Goal: Task Accomplishment & Management: Manage account settings

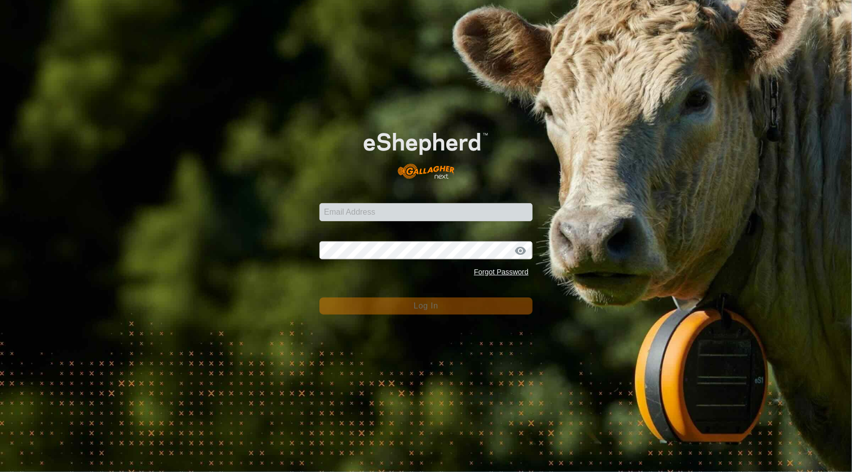
type input "[EMAIL_ADDRESS][DOMAIN_NAME]"
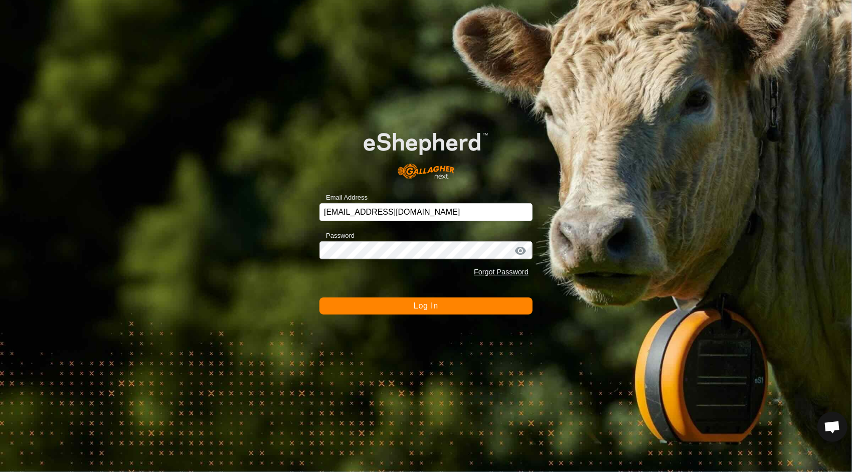
click at [431, 306] on span "Log In" at bounding box center [426, 305] width 25 height 9
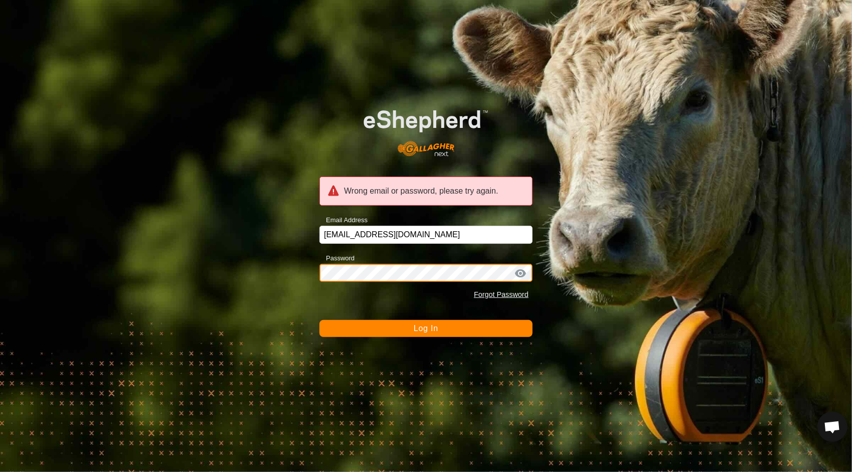
click at [146, 246] on div "Wrong email or password, please try again. Email Address [EMAIL_ADDRESS][DOMAIN…" at bounding box center [426, 236] width 852 height 472
click at [319, 320] on button "Log In" at bounding box center [425, 328] width 213 height 17
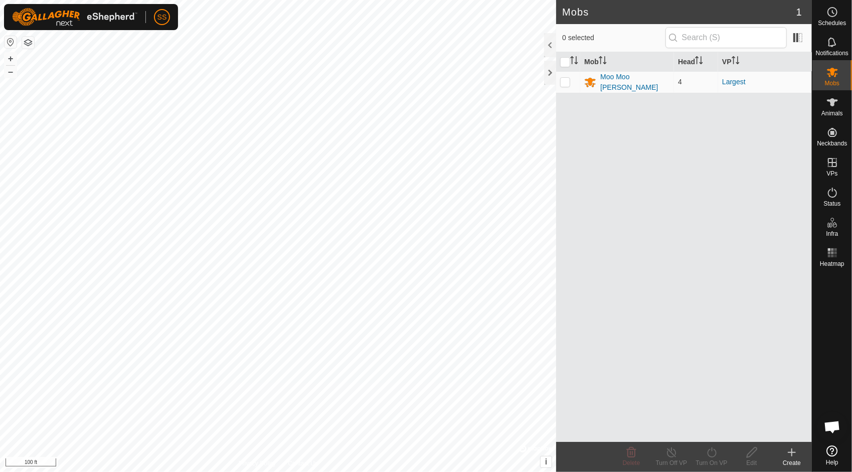
click at [793, 451] on icon at bounding box center [791, 452] width 12 height 12
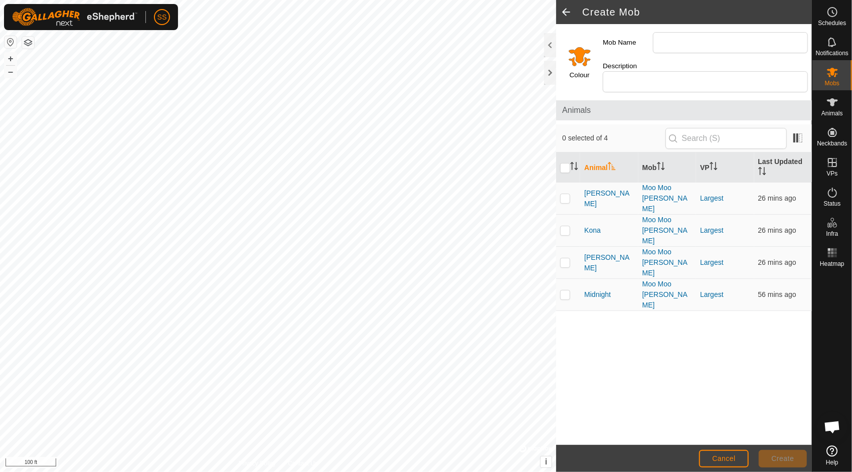
click at [564, 17] on span at bounding box center [566, 12] width 20 height 24
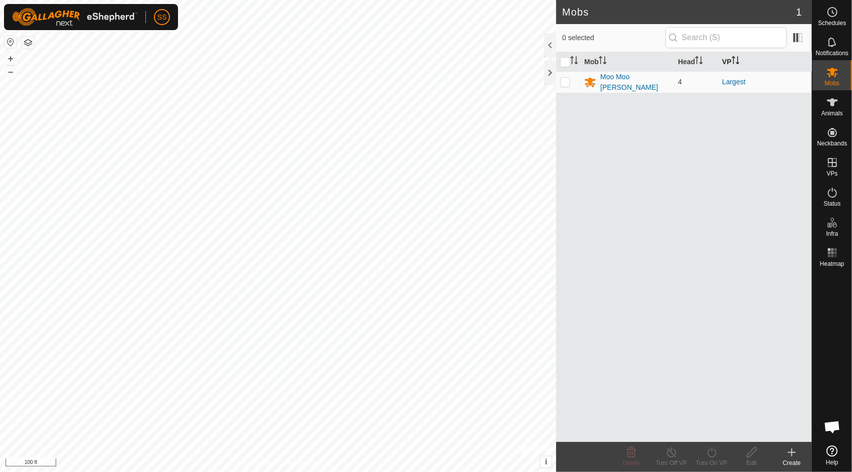
click at [830, 111] on span "Animals" at bounding box center [832, 113] width 22 height 6
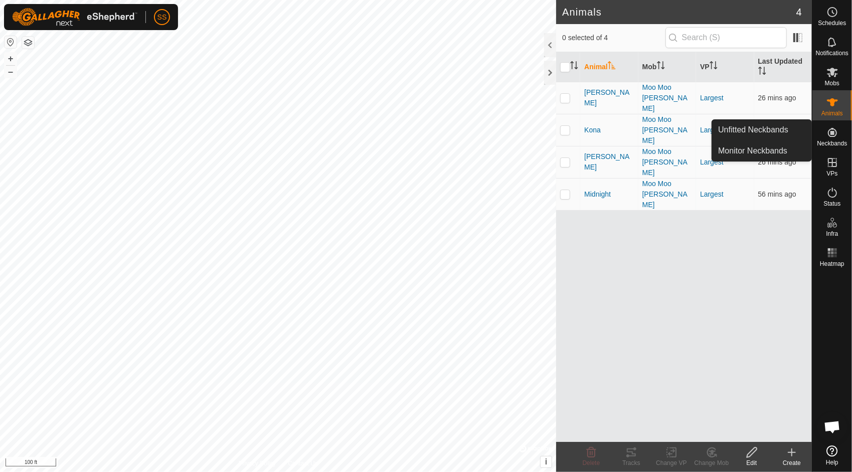
click at [832, 130] on icon at bounding box center [832, 132] width 12 height 12
click at [765, 126] on link "Unfitted Neckbands" at bounding box center [761, 130] width 99 height 20
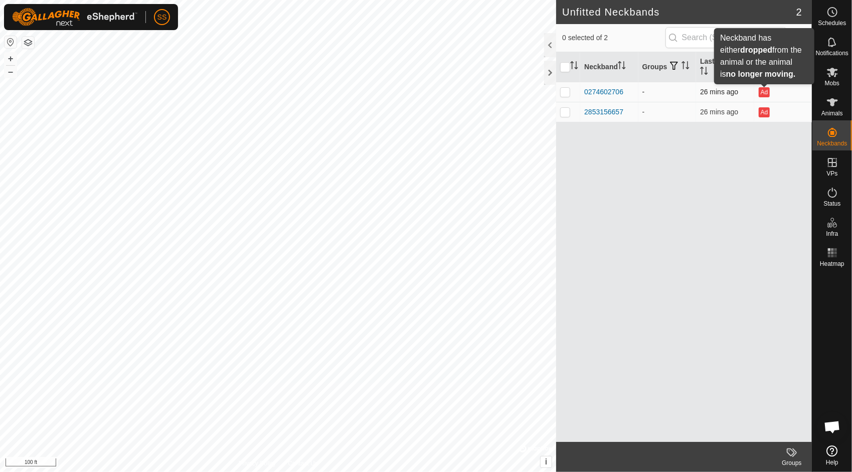
click at [766, 92] on button "Ad" at bounding box center [763, 92] width 11 height 10
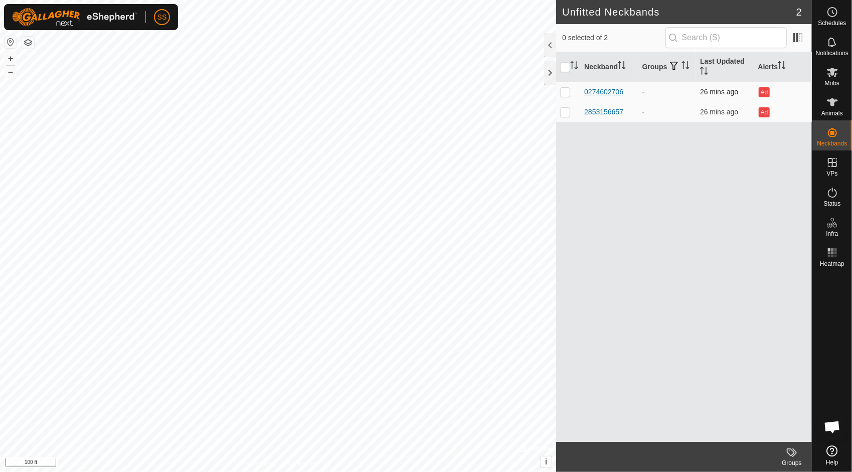
click at [604, 89] on div "0274602706" at bounding box center [603, 92] width 39 height 11
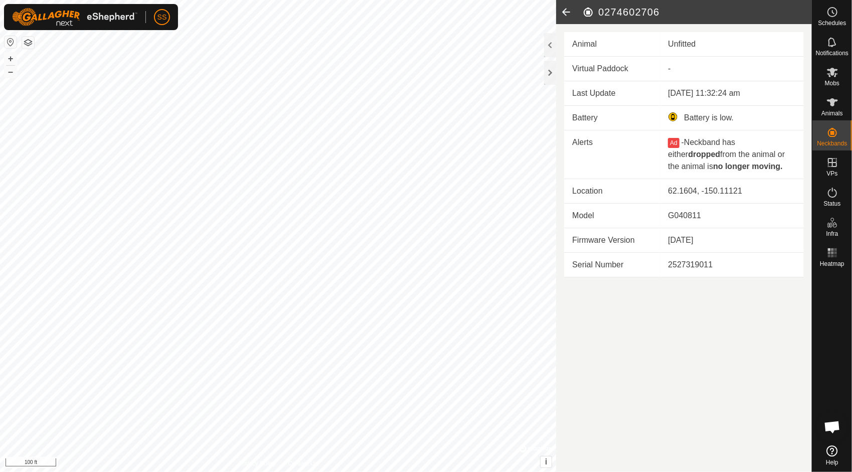
click at [565, 13] on icon at bounding box center [566, 12] width 20 height 24
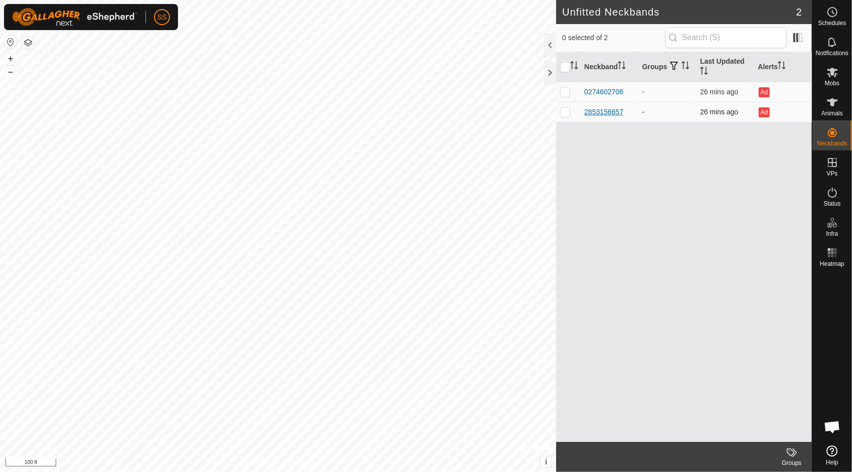
click at [606, 112] on div "2853156657" at bounding box center [603, 112] width 39 height 11
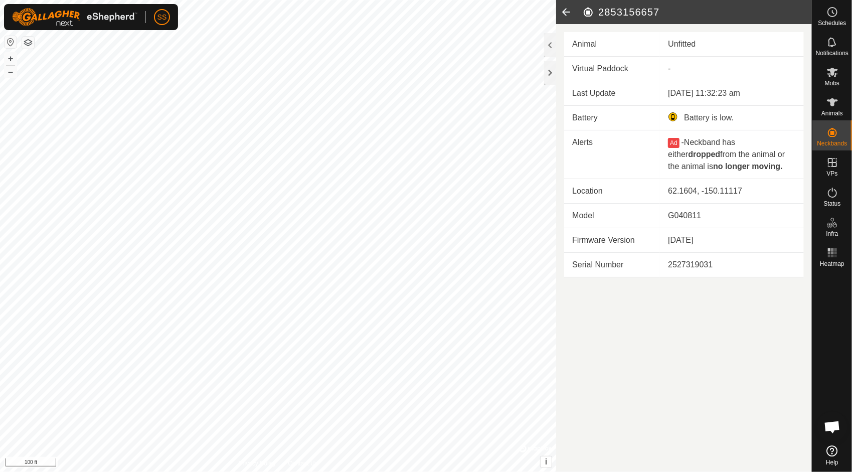
click at [567, 11] on icon at bounding box center [566, 12] width 20 height 24
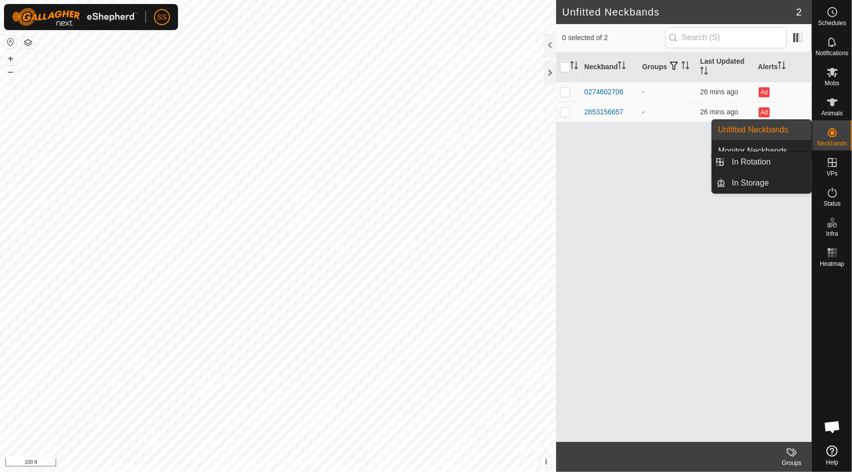
click at [832, 161] on icon at bounding box center [832, 162] width 9 height 9
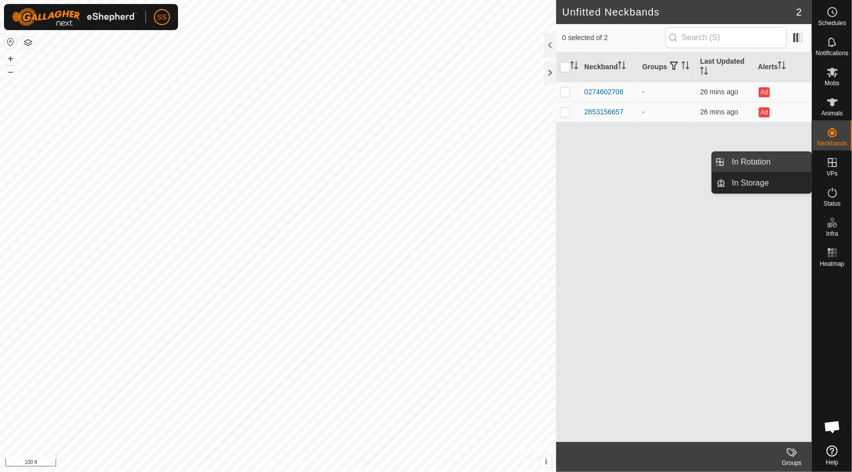
click at [761, 159] on link "In Rotation" at bounding box center [769, 162] width 86 height 20
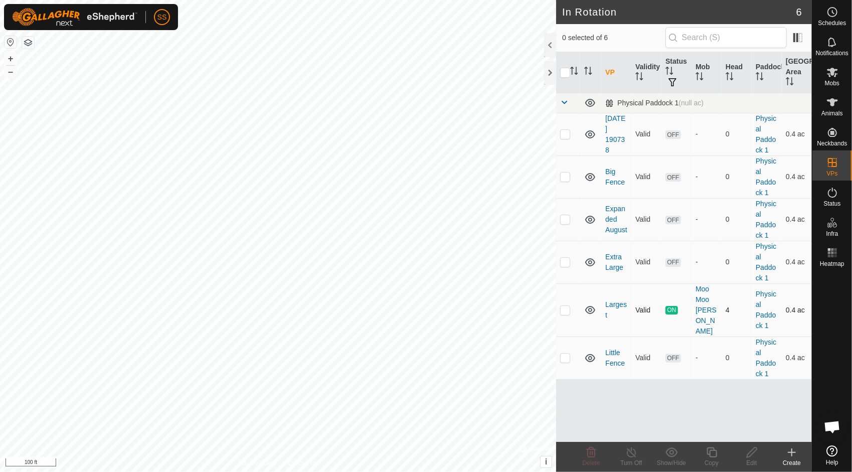
click at [566, 306] on p-checkbox at bounding box center [565, 310] width 10 height 8
checkbox input "true"
click at [586, 304] on icon at bounding box center [590, 310] width 12 height 12
click at [586, 309] on icon at bounding box center [590, 311] width 10 height 4
click at [830, 62] on div "Mobs" at bounding box center [832, 75] width 40 height 30
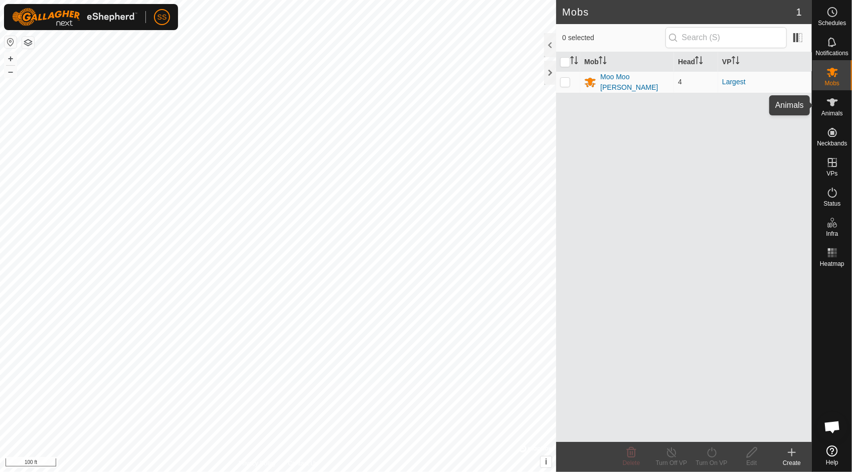
click at [833, 110] on span "Animals" at bounding box center [832, 113] width 22 height 6
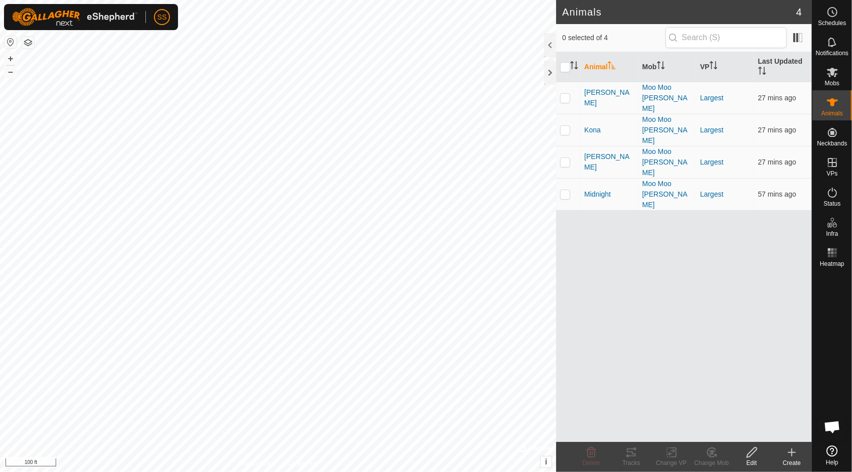
click at [751, 457] on icon at bounding box center [751, 452] width 13 height 12
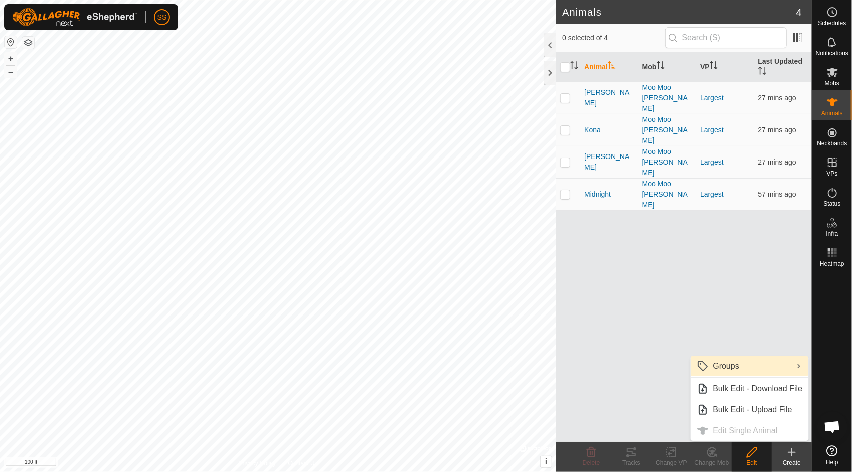
click at [733, 361] on link "Groups" at bounding box center [749, 366] width 118 height 20
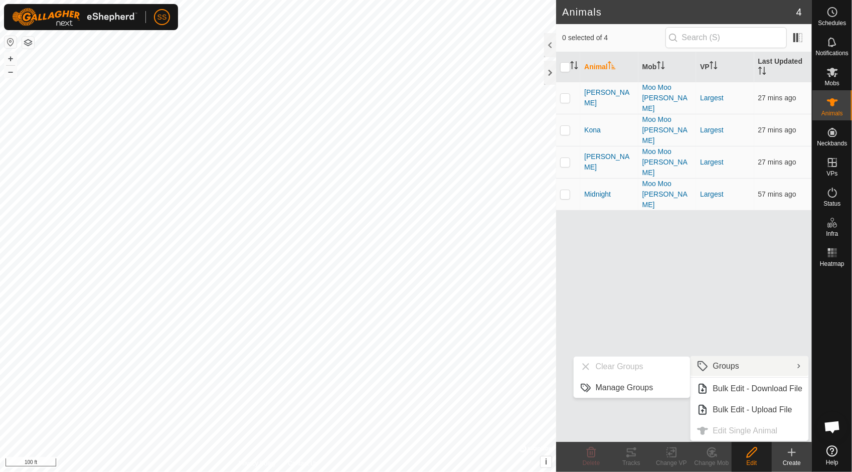
click at [728, 315] on div "Animal Mob VP Last Updated [PERSON_NAME] Moo [PERSON_NAME] Largest 27 mins ago …" at bounding box center [684, 246] width 256 height 389
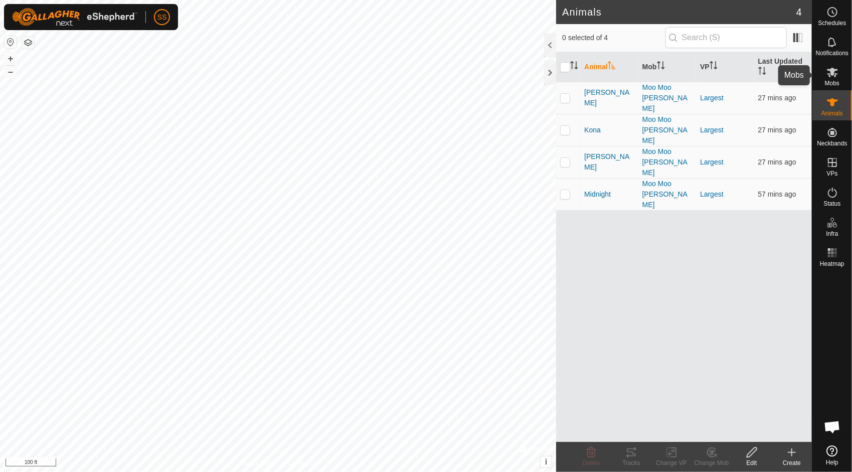
click at [842, 80] on div "Mobs" at bounding box center [832, 75] width 40 height 30
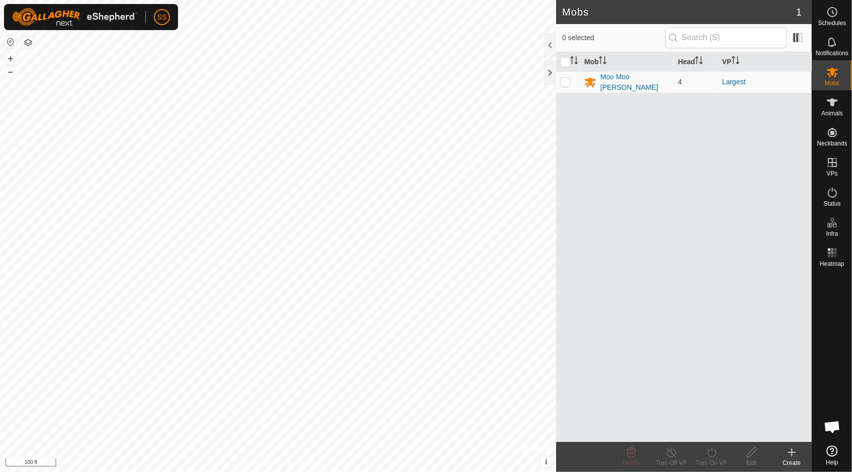
click at [791, 452] on icon at bounding box center [791, 452] width 7 height 0
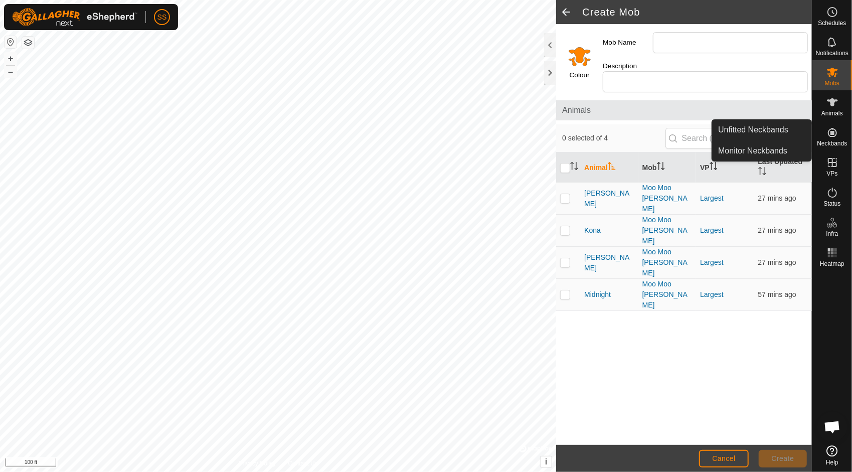
click at [836, 135] on icon at bounding box center [832, 132] width 12 height 12
click at [772, 150] on link "Monitor Neckbands" at bounding box center [761, 151] width 99 height 20
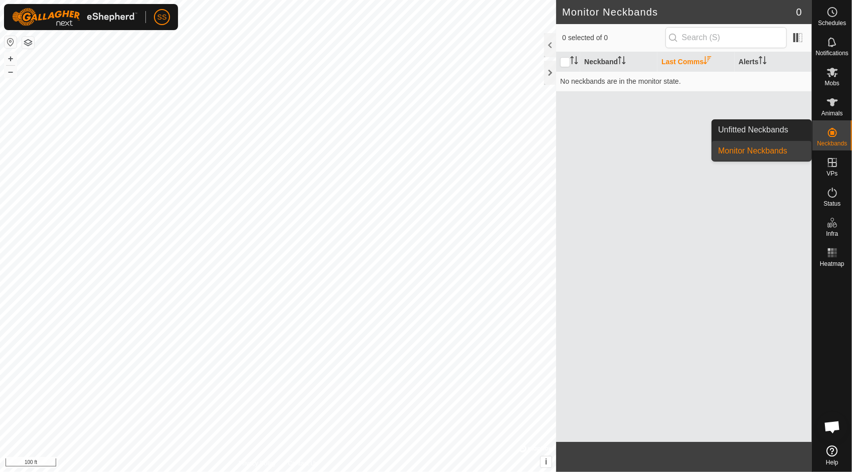
click at [833, 136] on icon at bounding box center [832, 132] width 9 height 9
click at [780, 130] on link "Unfitted Neckbands" at bounding box center [761, 130] width 99 height 20
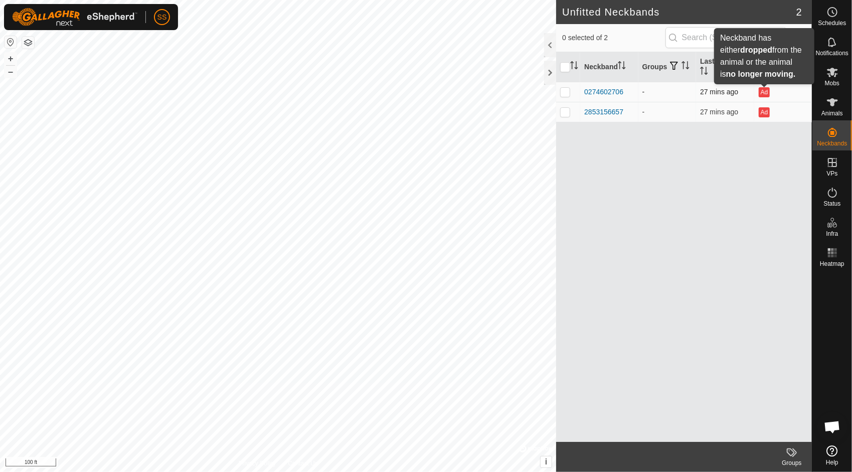
click at [762, 95] on button "Ad" at bounding box center [763, 92] width 11 height 10
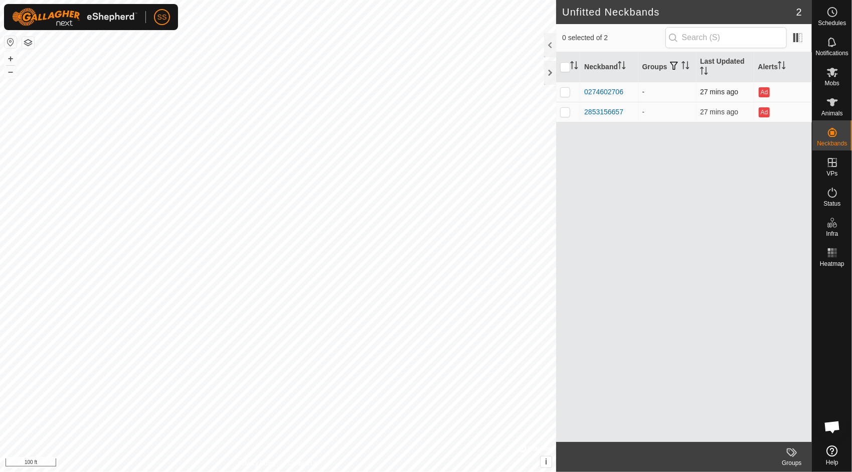
click at [762, 95] on button "Ad" at bounding box center [763, 92] width 11 height 10
click at [692, 88] on td "-" at bounding box center [667, 92] width 58 height 20
click at [563, 69] on input "checkbox" at bounding box center [565, 67] width 10 height 10
checkbox input "true"
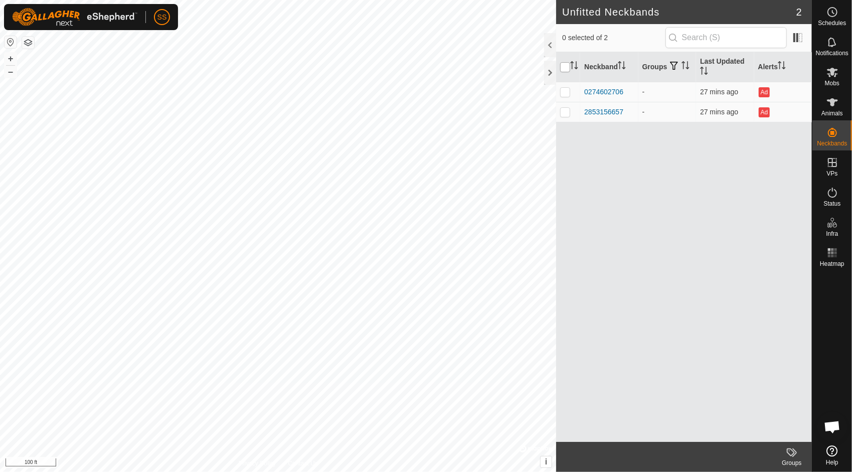
checkbox input "true"
click at [564, 91] on p-checkbox at bounding box center [565, 92] width 10 height 8
checkbox input "false"
click at [564, 91] on p-checkbox at bounding box center [565, 92] width 10 height 8
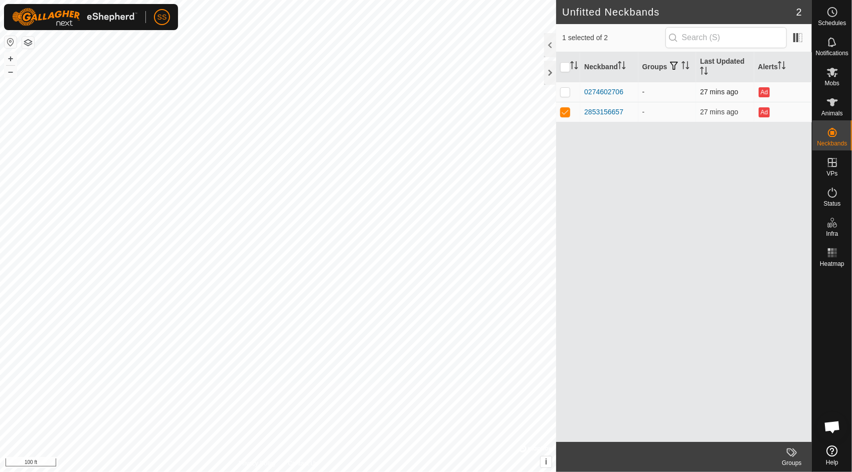
checkbox input "true"
click at [791, 452] on icon at bounding box center [791, 452] width 12 height 12
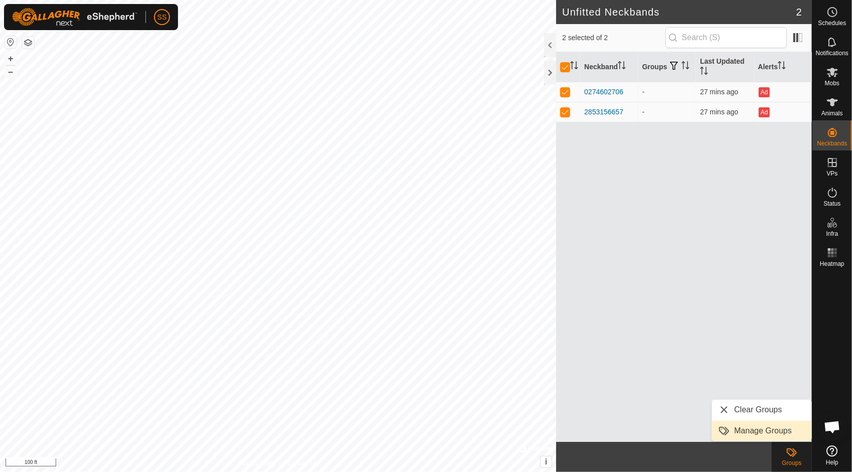
click at [763, 428] on link "Manage Groups" at bounding box center [761, 431] width 99 height 20
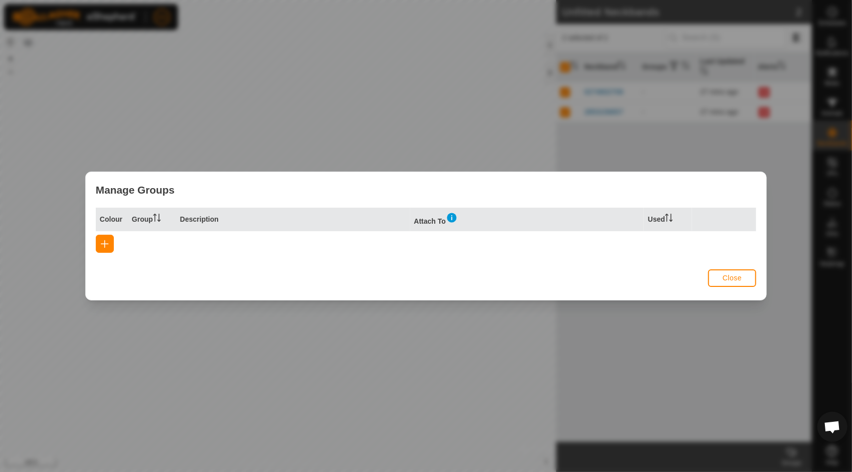
click at [728, 264] on div "Colour Group Description Attach To Used" at bounding box center [426, 237] width 680 height 58
click at [730, 275] on span "Close" at bounding box center [731, 278] width 19 height 8
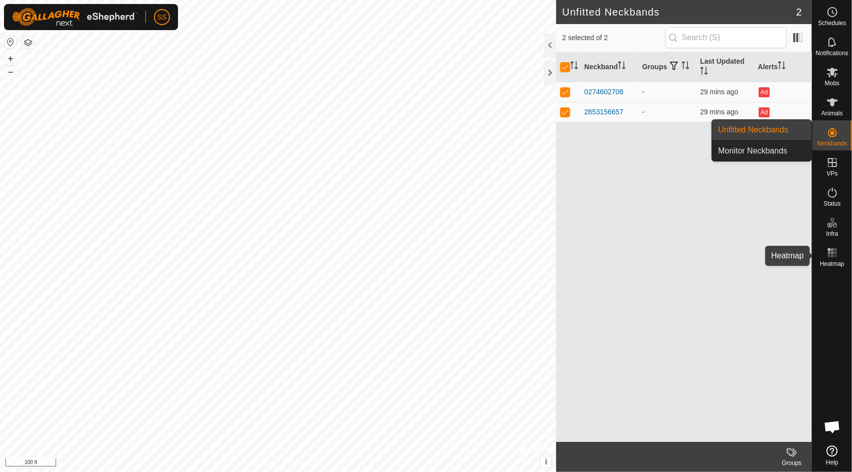
click at [836, 252] on rect at bounding box center [835, 252] width 3 height 3
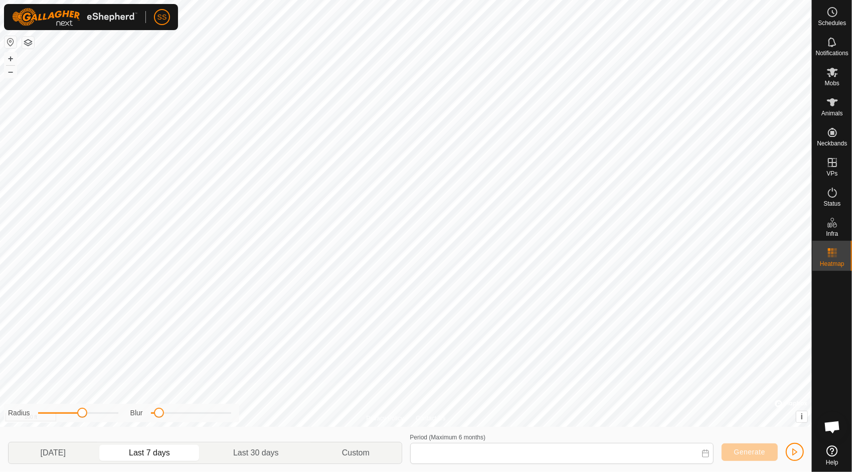
type input "[DATE] - [DATE]"
click at [32, 43] on button "button" at bounding box center [28, 43] width 12 height 12
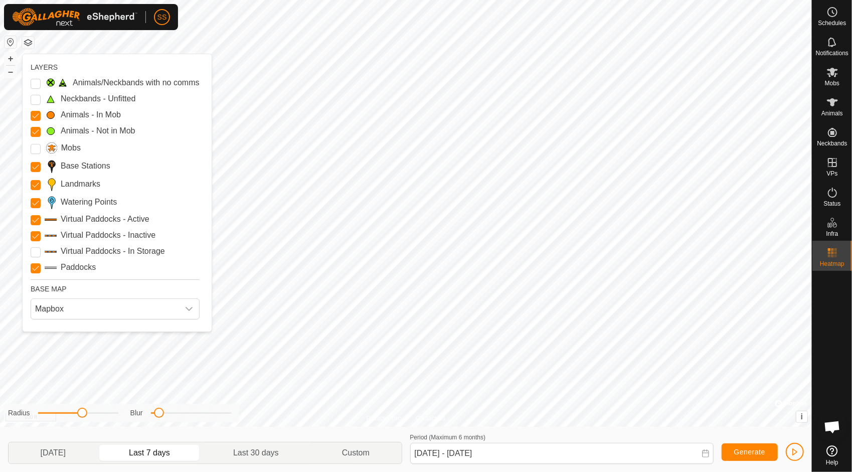
click at [90, 96] on label "Neckbands - Unfitted" at bounding box center [98, 99] width 75 height 12
click at [41, 96] on Unfitted "Neckbands - Unfitted" at bounding box center [36, 100] width 10 height 10
click at [37, 83] on Issue "Animals/Neckbands with no comms" at bounding box center [36, 84] width 10 height 10
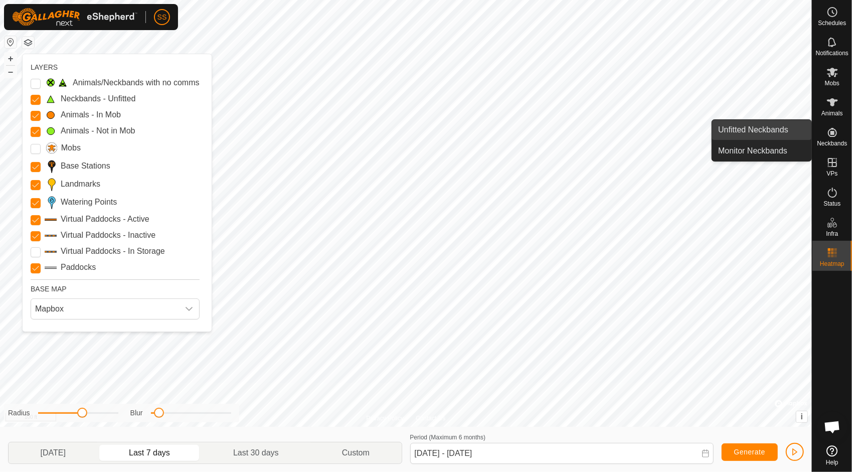
click at [776, 133] on link "Unfitted Neckbands" at bounding box center [761, 130] width 99 height 20
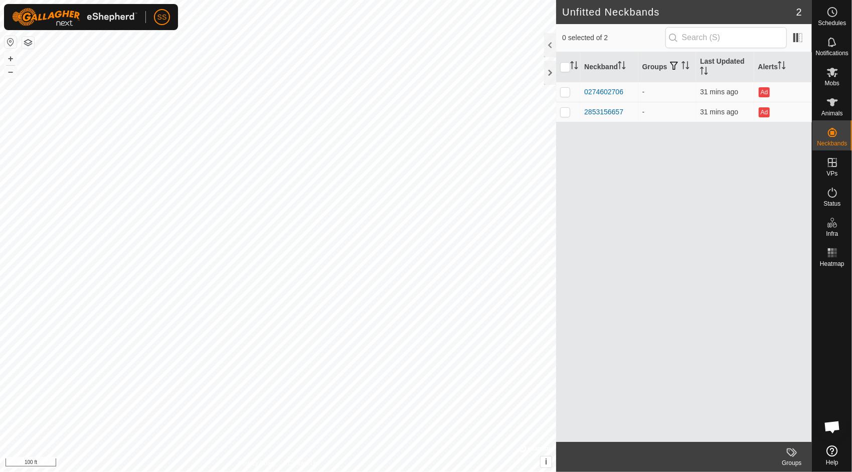
click at [31, 43] on button "button" at bounding box center [28, 43] width 12 height 12
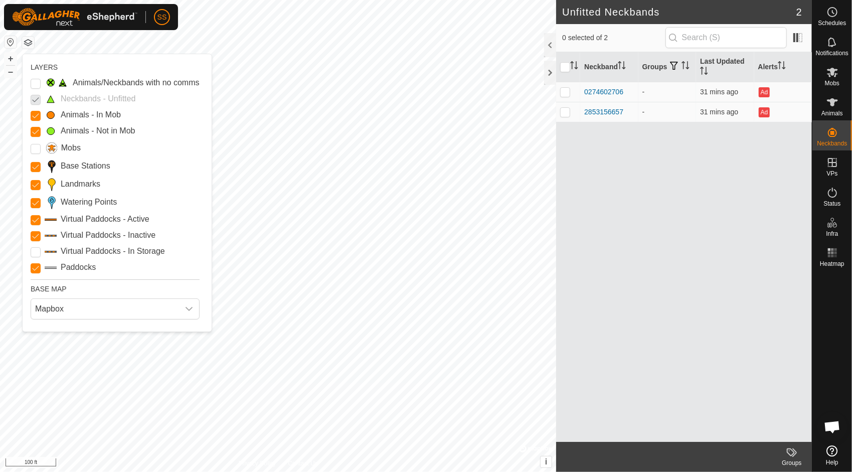
click at [36, 98] on p-checkbox at bounding box center [36, 99] width 10 height 12
click at [551, 71] on div at bounding box center [550, 73] width 12 height 24
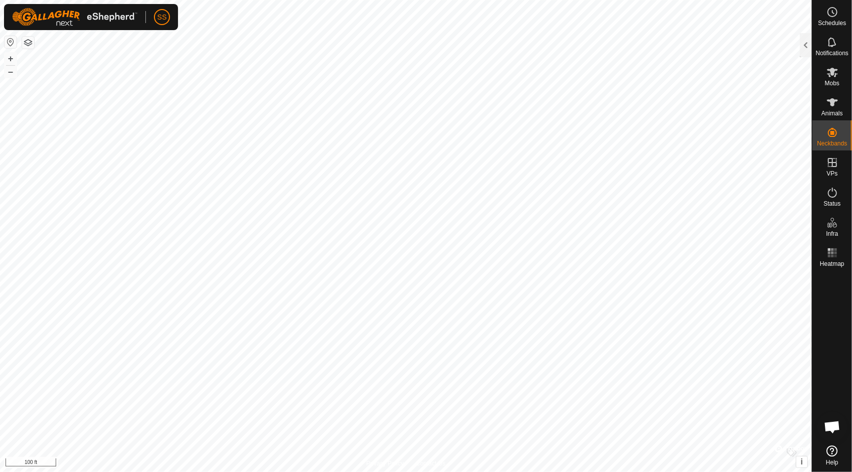
click at [25, 42] on button "button" at bounding box center [28, 43] width 12 height 12
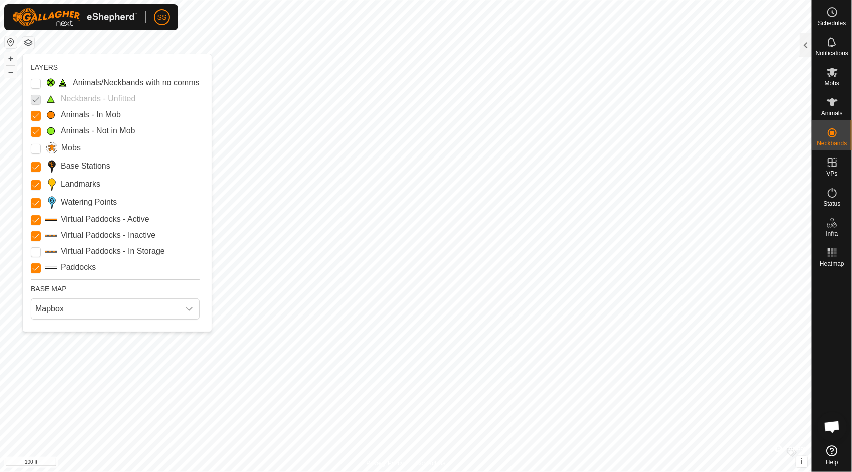
click at [35, 100] on p-checkbox at bounding box center [36, 99] width 10 height 12
click at [69, 99] on label "Neckbands - Unfitted" at bounding box center [98, 99] width 75 height 12
click at [33, 86] on Issue "Animals/Neckbands with no comms" at bounding box center [36, 84] width 10 height 10
click at [33, 99] on p-checkbox at bounding box center [36, 99] width 10 height 12
click at [36, 81] on Issue "Animals/Neckbands with no comms" at bounding box center [36, 84] width 10 height 10
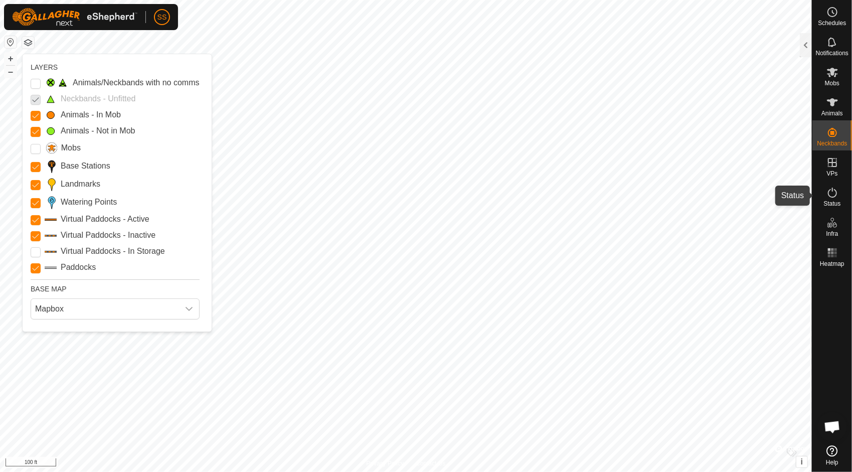
click at [833, 192] on icon at bounding box center [832, 192] width 12 height 12
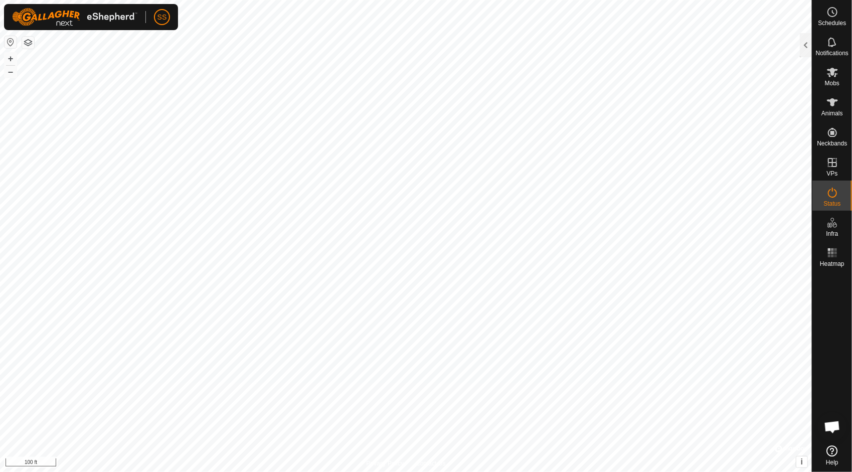
click at [833, 192] on icon at bounding box center [832, 192] width 12 height 12
click at [806, 44] on div at bounding box center [806, 45] width 12 height 24
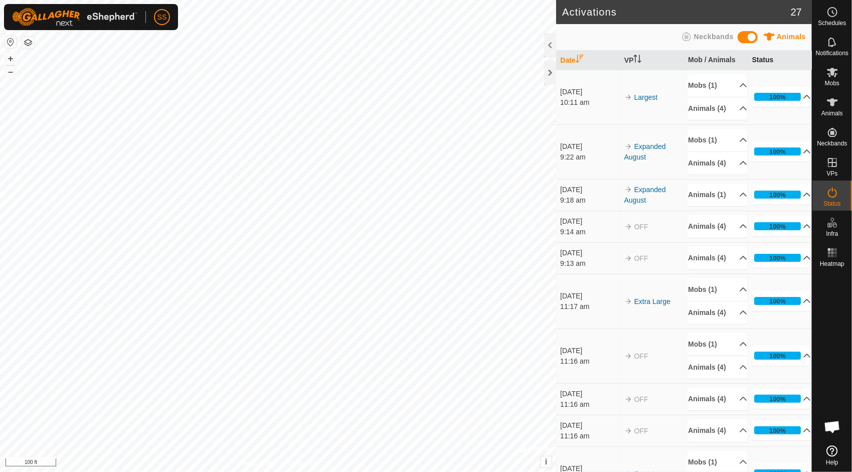
click at [759, 57] on th "Status" at bounding box center [780, 61] width 64 height 20
click at [703, 34] on span "Neckbands" at bounding box center [714, 37] width 40 height 8
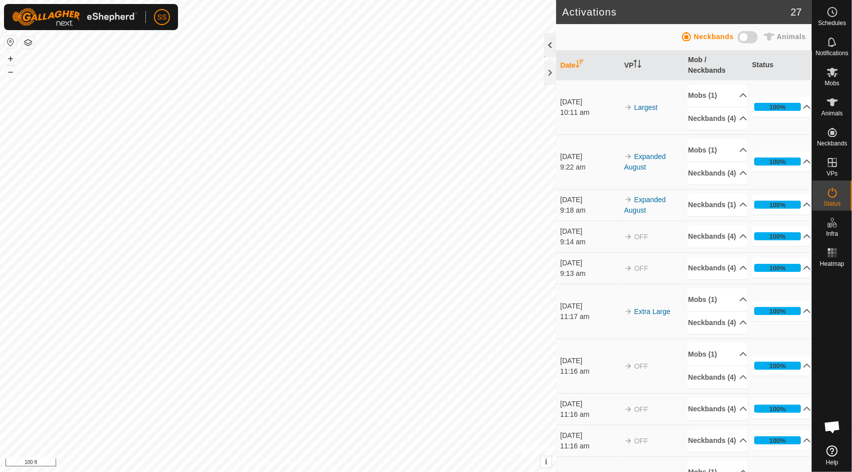
click at [550, 41] on div at bounding box center [550, 45] width 12 height 24
click at [562, 41] on div "Animals Neckbands" at bounding box center [684, 37] width 244 height 20
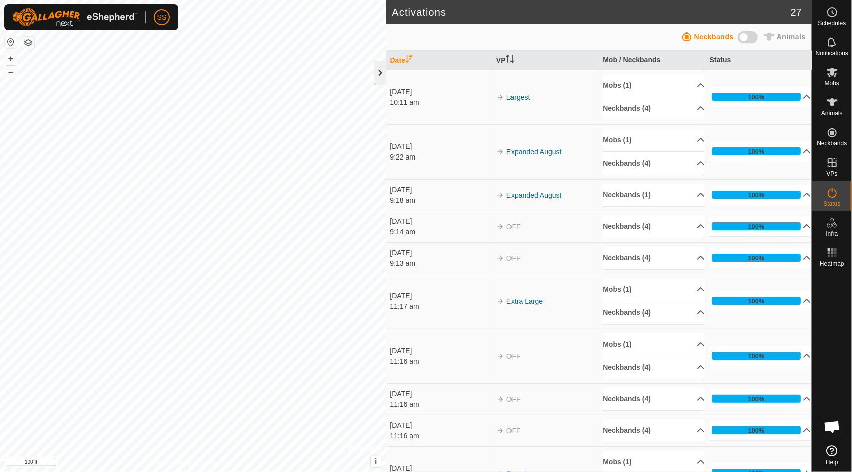
click at [382, 68] on div at bounding box center [380, 73] width 12 height 24
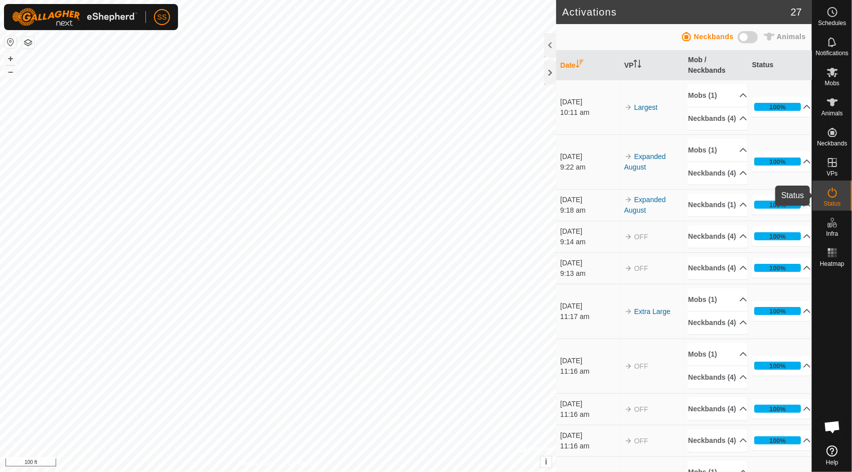
click at [837, 195] on icon at bounding box center [832, 192] width 12 height 12
click at [841, 74] on es-mob-svg-icon at bounding box center [832, 72] width 18 height 16
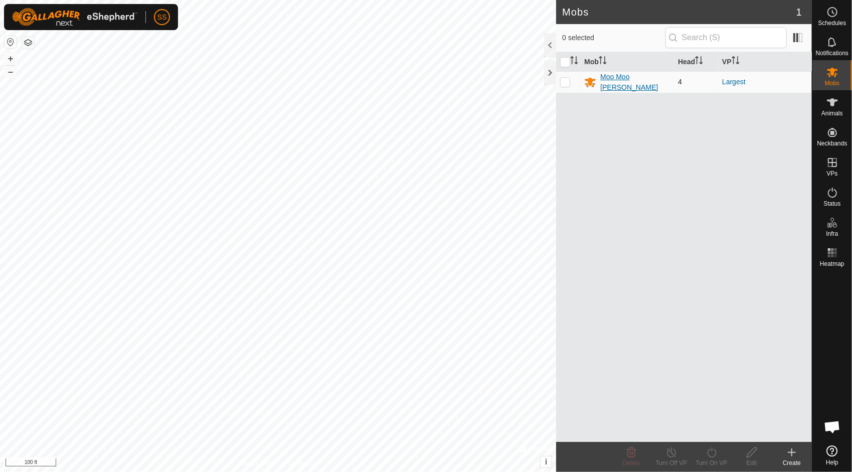
click at [616, 77] on div "Moo Moo [PERSON_NAME]" at bounding box center [635, 82] width 70 height 21
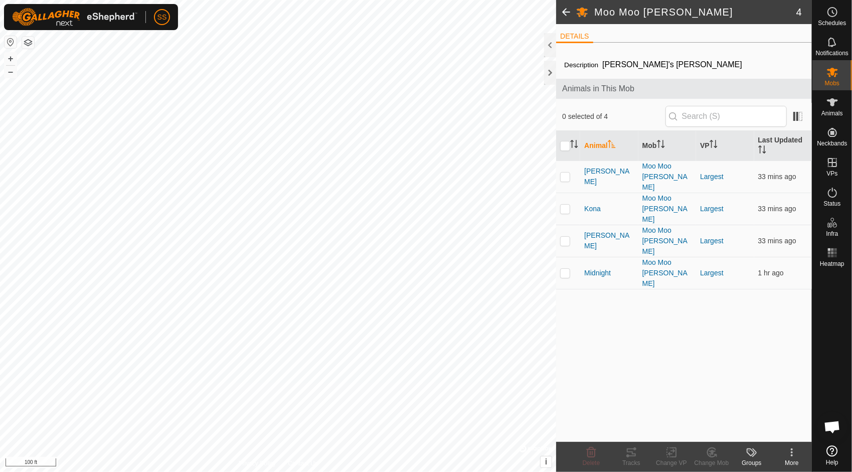
click at [792, 453] on icon at bounding box center [791, 452] width 2 height 2
click at [758, 431] on link "Edit Mob Detail" at bounding box center [761, 431] width 99 height 20
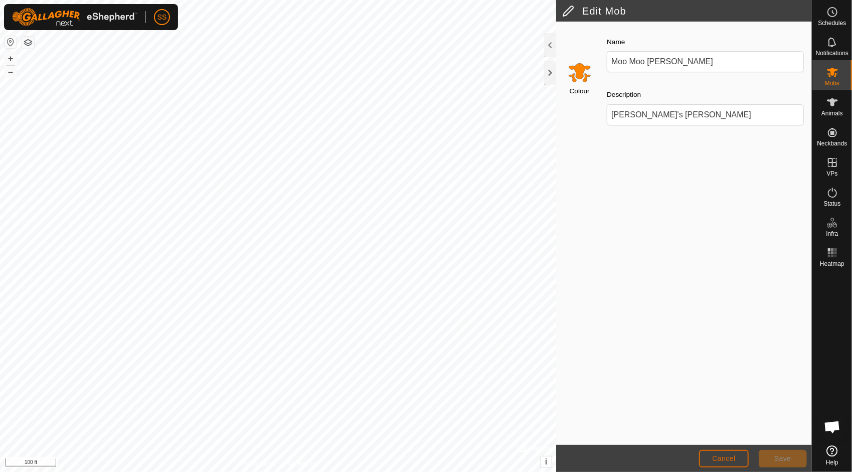
click at [724, 459] on span "Cancel" at bounding box center [724, 458] width 24 height 8
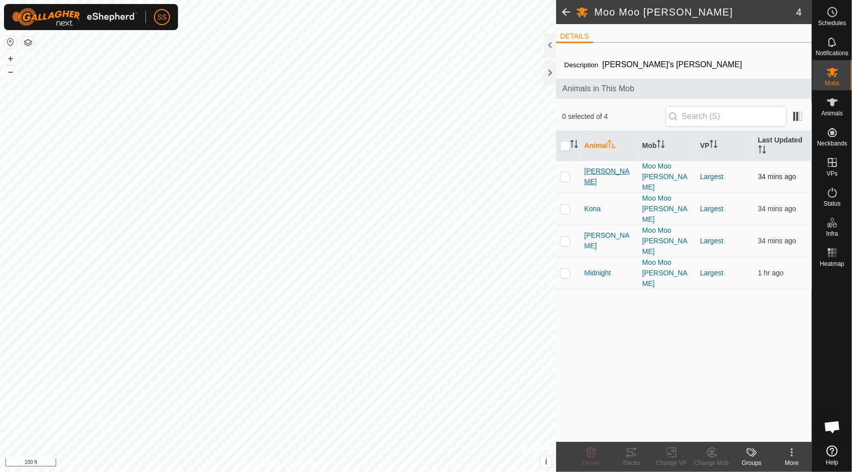
click at [593, 168] on span "[PERSON_NAME]" at bounding box center [609, 176] width 50 height 21
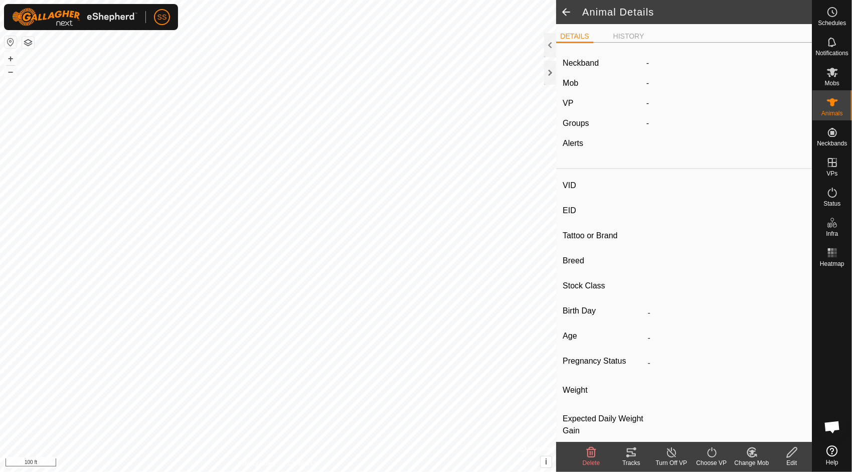
type input "[PERSON_NAME]"
type input "-"
type input "Holstein"
type input "-"
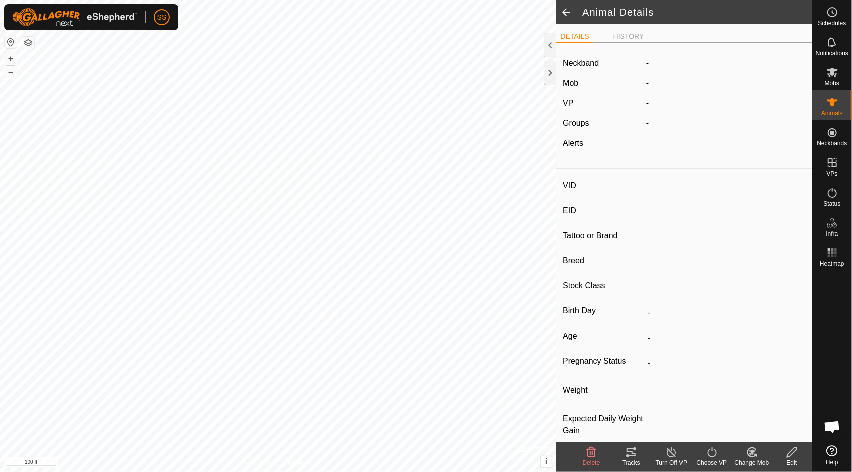
type input "05/2021"
type input "4 years 6 months"
type input "Pregnant"
type input "0 kg"
type input "-"
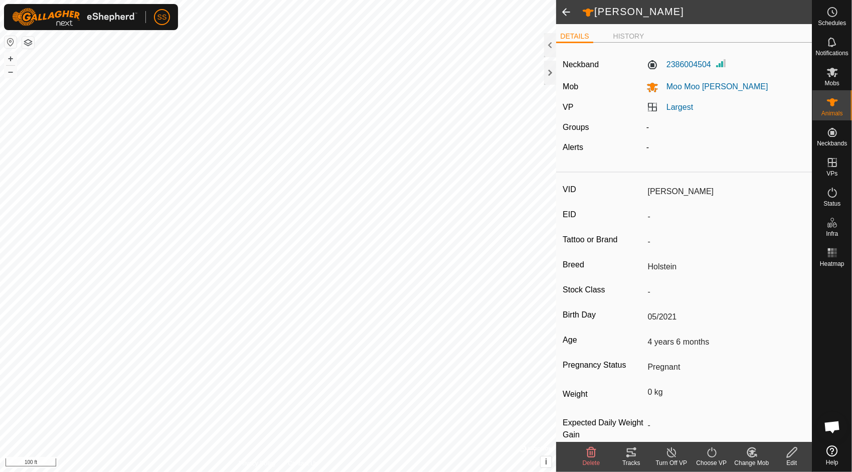
click at [567, 11] on span at bounding box center [566, 12] width 20 height 24
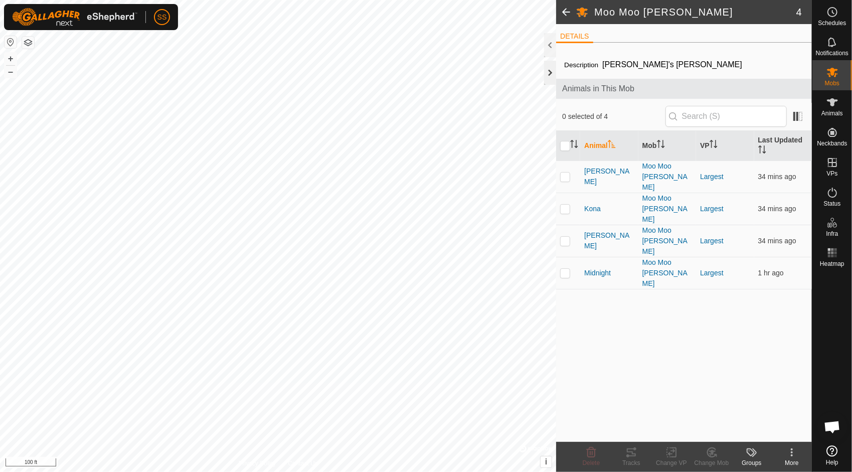
click at [547, 65] on div at bounding box center [550, 73] width 12 height 24
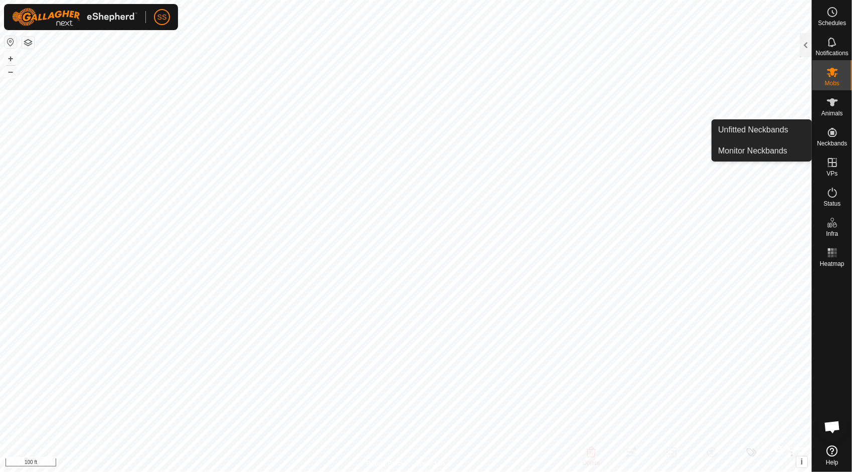
click at [836, 133] on icon at bounding box center [832, 132] width 12 height 12
click at [754, 128] on link "Unfitted Neckbands" at bounding box center [761, 130] width 99 height 20
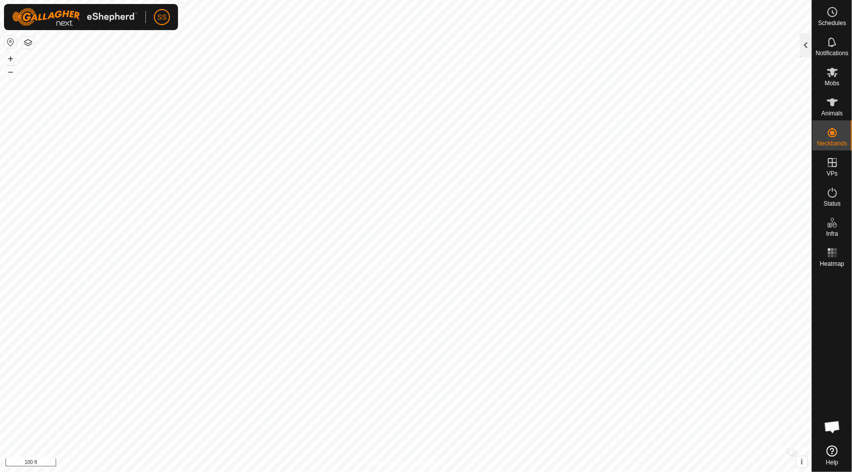
click at [803, 51] on div at bounding box center [806, 45] width 12 height 24
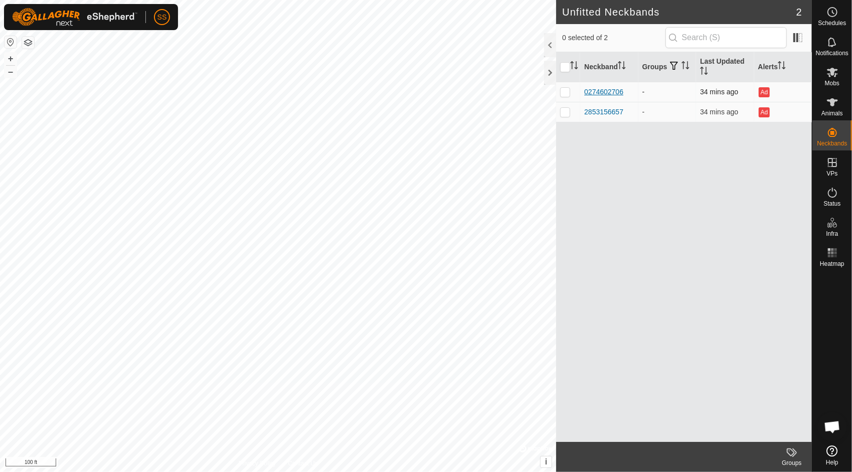
click at [603, 88] on div "0274602706" at bounding box center [603, 92] width 39 height 11
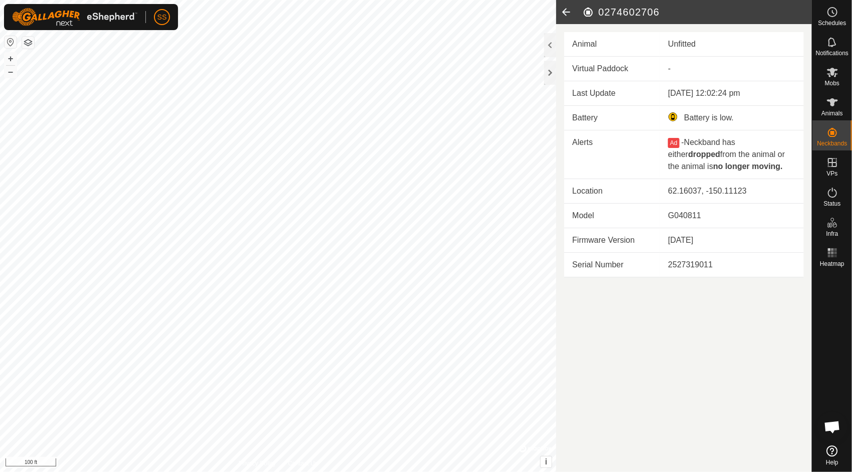
click at [684, 41] on div "Unfitted" at bounding box center [732, 44] width 128 height 12
click at [665, 72] on td "-" at bounding box center [732, 69] width 144 height 25
click at [679, 68] on td "-" at bounding box center [732, 69] width 144 height 25
click at [830, 111] on span "Animals" at bounding box center [832, 113] width 22 height 6
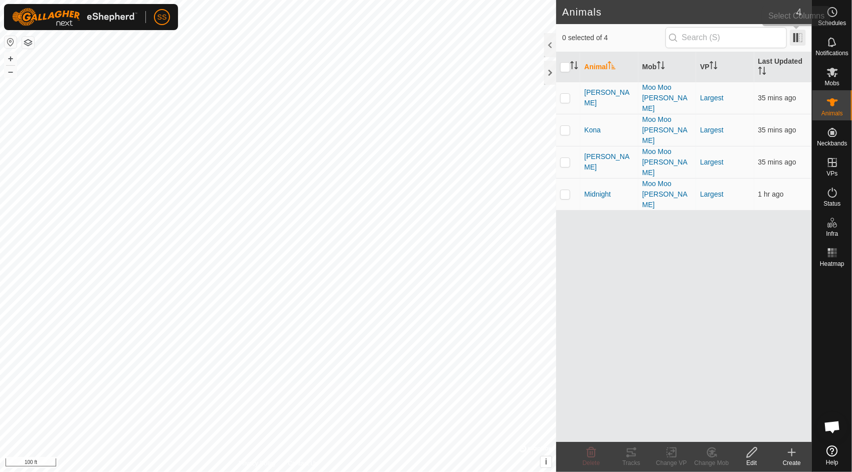
click at [796, 40] on span at bounding box center [797, 38] width 16 height 16
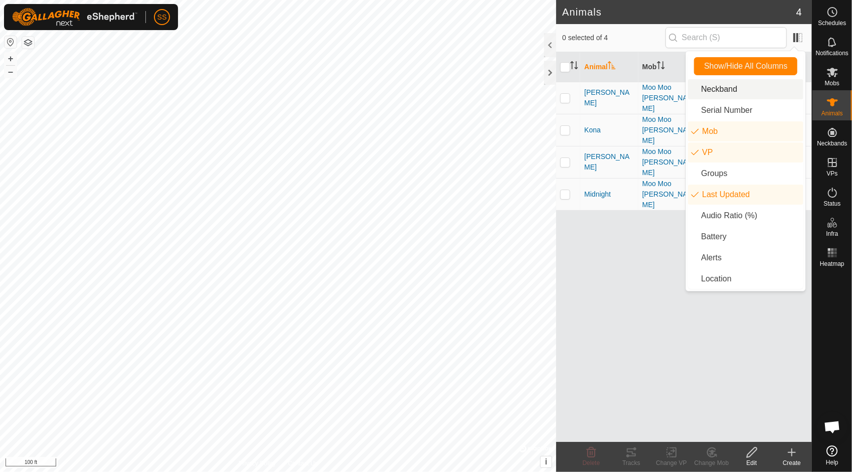
click at [734, 93] on li "Neckband" at bounding box center [745, 89] width 115 height 20
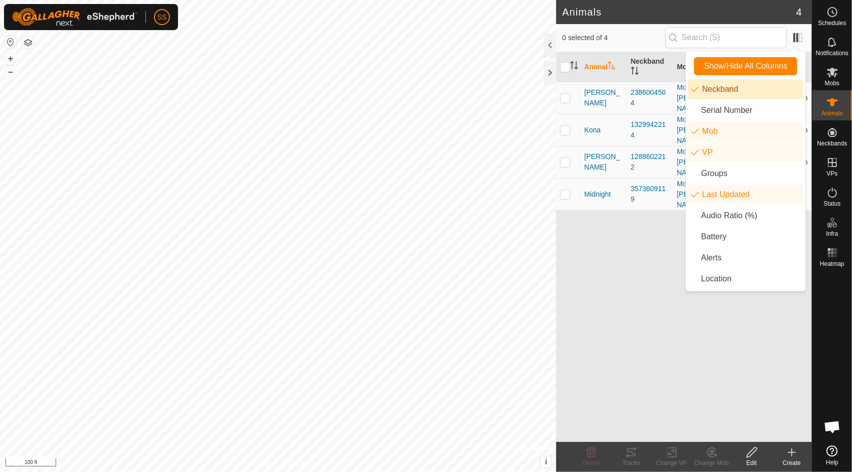
click at [734, 93] on li "Neckband" at bounding box center [745, 89] width 115 height 20
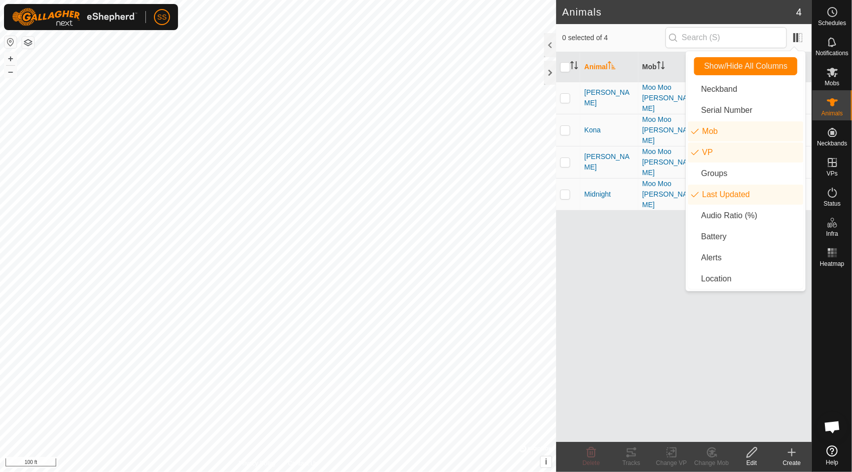
click at [687, 327] on div "Animal Mob VP Last Updated [PERSON_NAME] Moo [PERSON_NAME] Largest 35 mins ago …" at bounding box center [684, 246] width 256 height 389
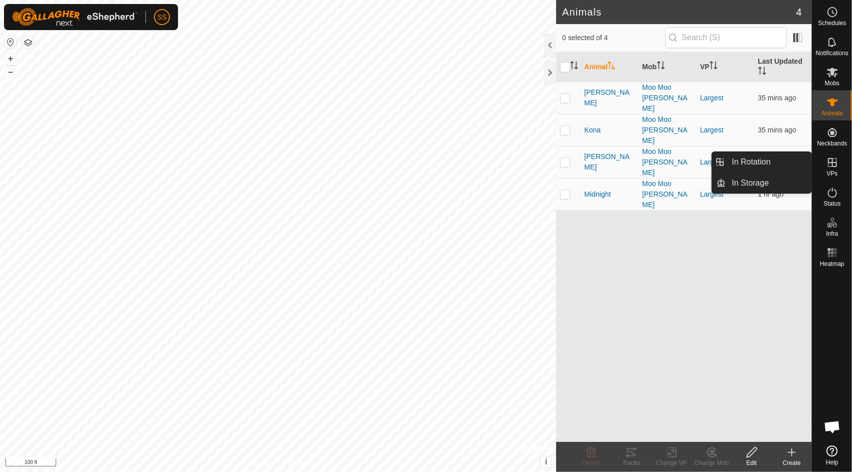
click at [791, 455] on icon at bounding box center [791, 452] width 0 height 7
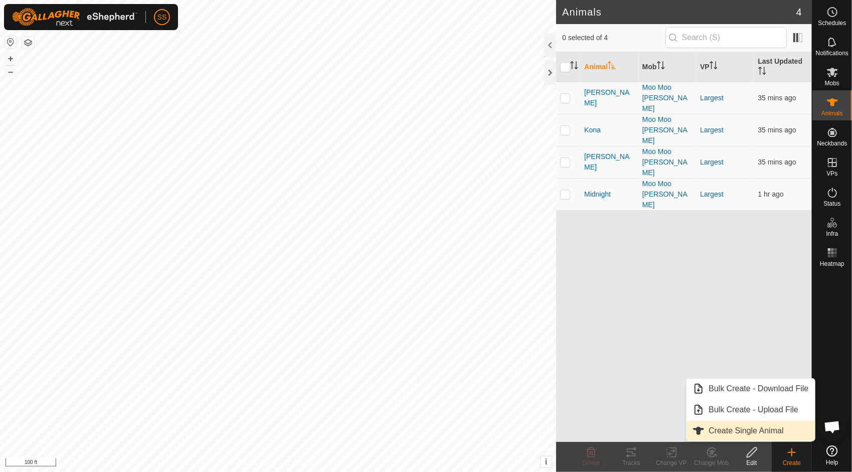
click at [768, 434] on link "Create Single Animal" at bounding box center [750, 431] width 128 height 20
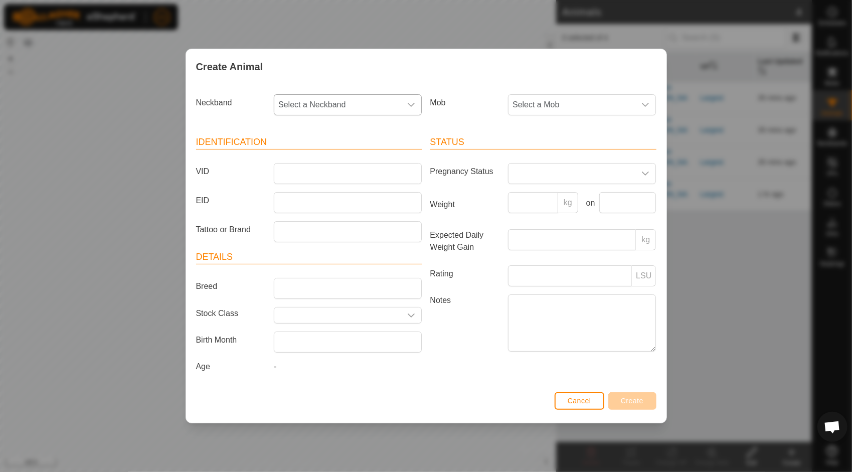
click at [407, 108] on div "dropdown trigger" at bounding box center [411, 105] width 20 height 20
click at [330, 176] on li "0274602706" at bounding box center [348, 177] width 147 height 20
click at [560, 101] on span "Select a Mob" at bounding box center [571, 105] width 127 height 20
click at [548, 175] on li "Moo Moo [PERSON_NAME]" at bounding box center [582, 177] width 147 height 20
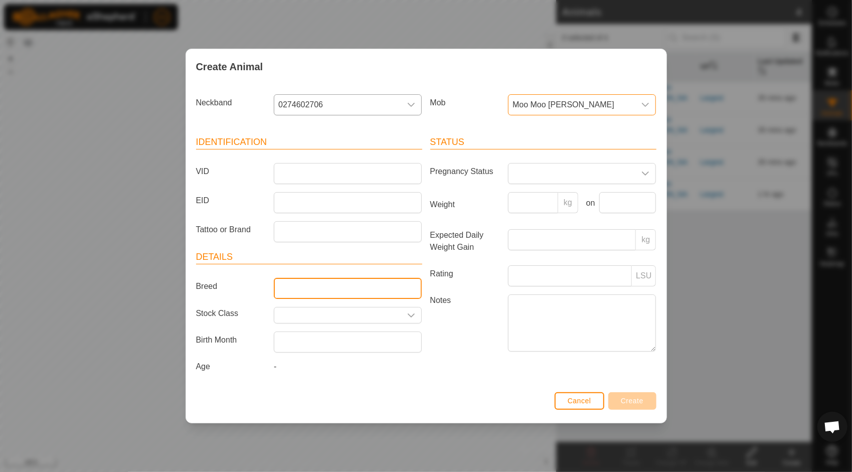
click at [349, 291] on input "Breed" at bounding box center [348, 288] width 148 height 21
type input "Hereford"
click at [325, 320] on input "text" at bounding box center [337, 315] width 127 height 16
click at [353, 313] on input "text" at bounding box center [337, 315] width 127 height 16
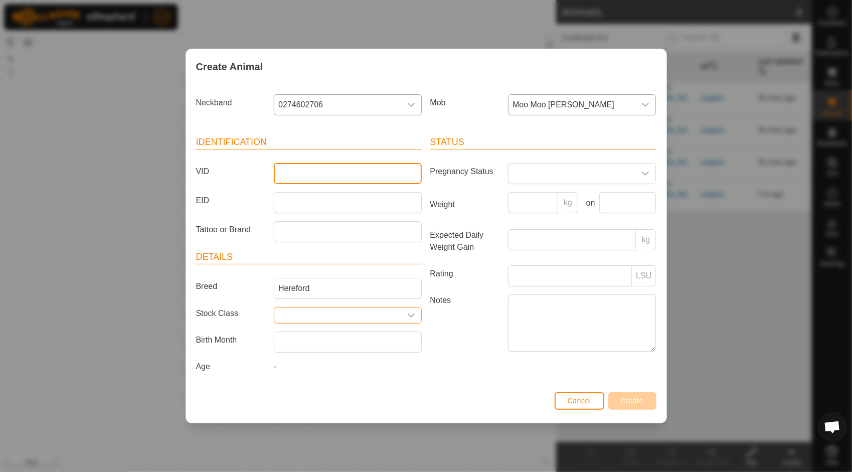
click at [318, 176] on input "VID" at bounding box center [348, 173] width 148 height 21
type input "[PERSON_NAME]"
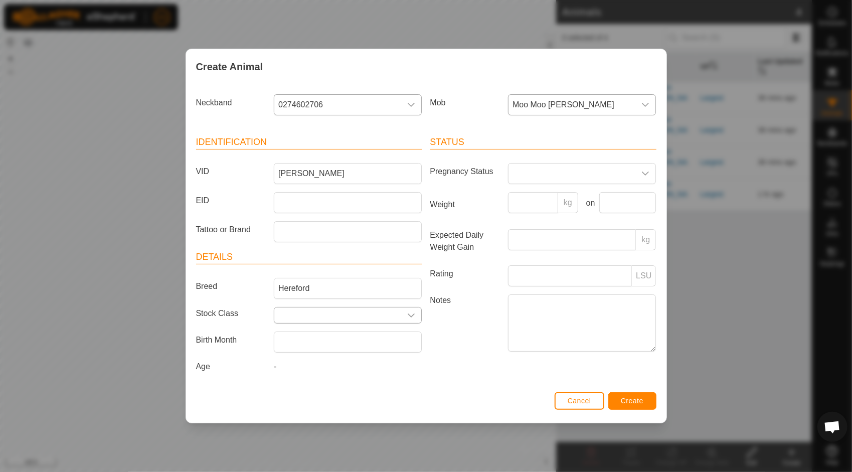
click at [337, 315] on input "text" at bounding box center [337, 315] width 127 height 16
click at [410, 311] on icon "dropdown trigger" at bounding box center [411, 315] width 8 height 8
click at [452, 335] on label "Notes" at bounding box center [465, 322] width 78 height 57
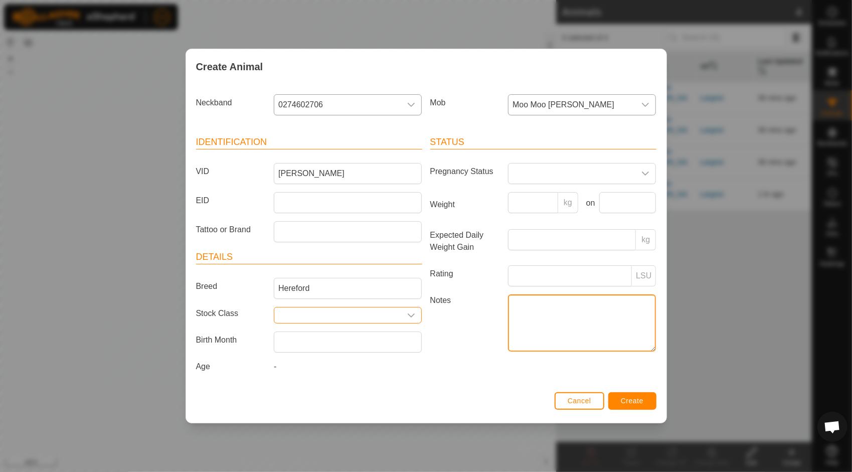
click at [508, 335] on textarea "Notes" at bounding box center [582, 322] width 148 height 57
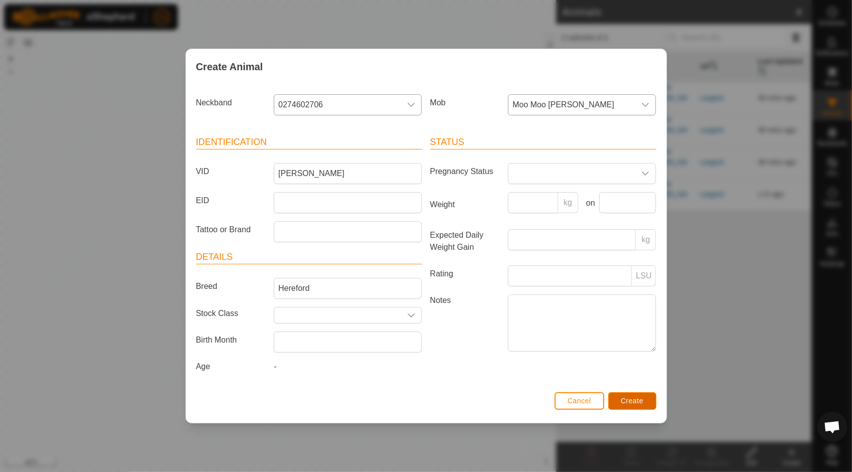
click at [631, 401] on span "Create" at bounding box center [632, 400] width 23 height 8
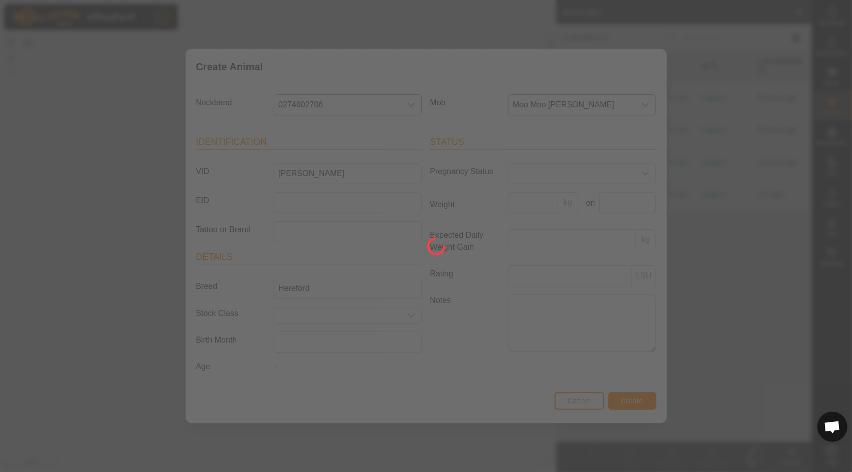
click at [631, 401] on div at bounding box center [426, 236] width 852 height 472
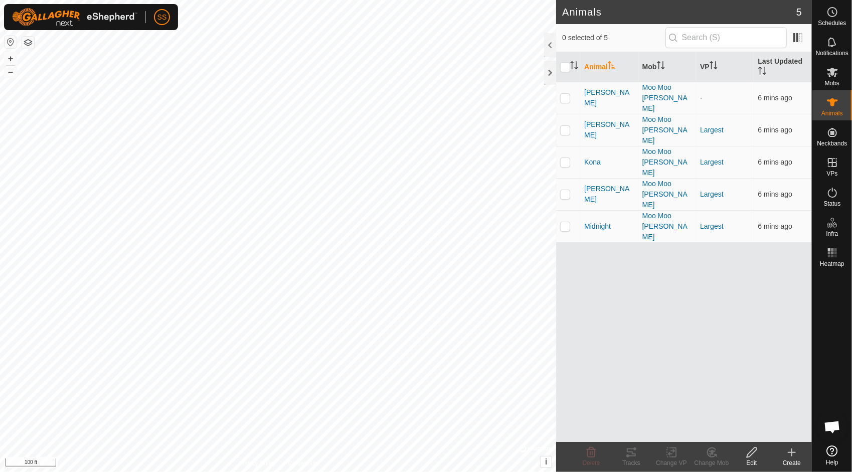
click at [793, 458] on icon at bounding box center [791, 452] width 12 height 12
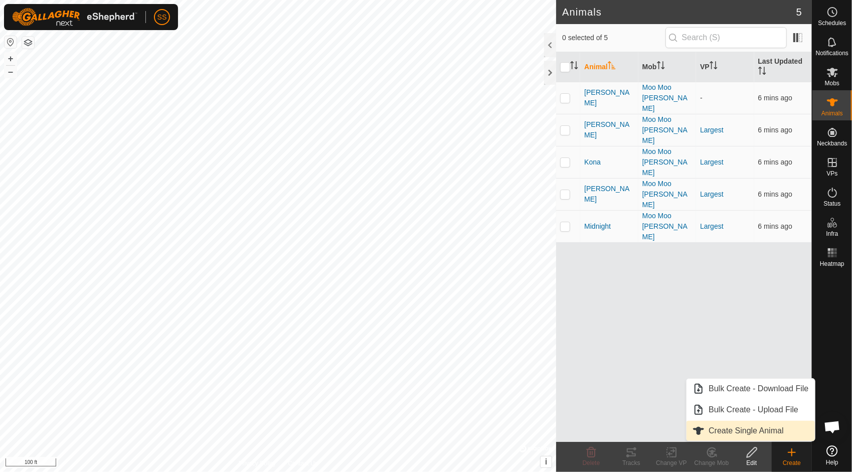
click at [769, 434] on link "Create Single Animal" at bounding box center [750, 431] width 128 height 20
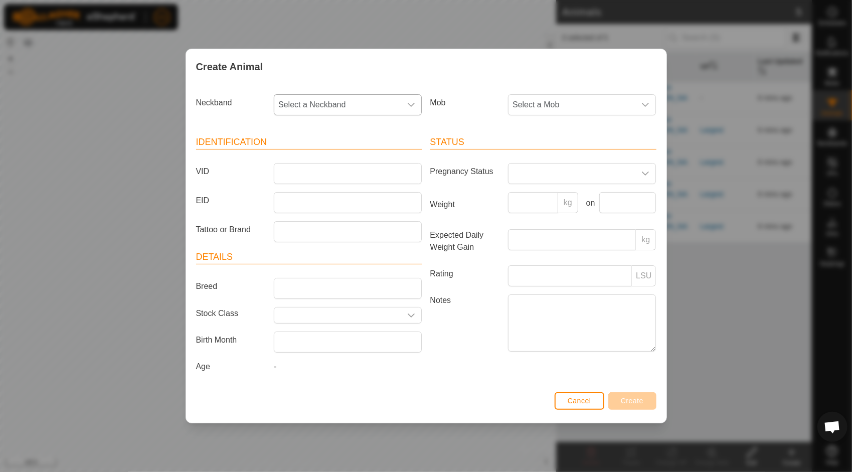
click at [349, 105] on span "Select a Neckband" at bounding box center [337, 105] width 127 height 20
click at [309, 174] on li "2853156657" at bounding box center [348, 177] width 147 height 20
click at [309, 174] on input "VID" at bounding box center [348, 173] width 148 height 21
type input "[PERSON_NAME]"
click at [248, 176] on label "VID" at bounding box center [231, 171] width 78 height 17
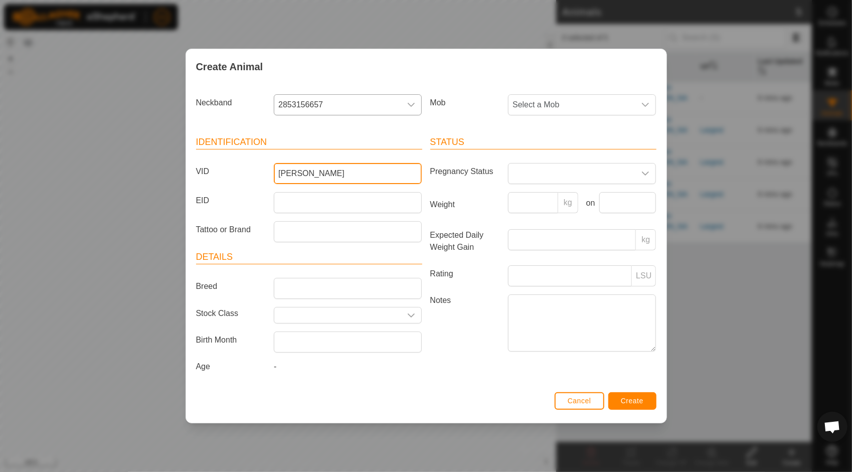
click at [274, 176] on input "[PERSON_NAME]" at bounding box center [348, 173] width 148 height 21
click at [582, 107] on span "Select a Mob" at bounding box center [571, 105] width 127 height 20
click at [550, 177] on li "Moo Moo [PERSON_NAME]" at bounding box center [582, 177] width 147 height 20
click at [641, 397] on span "Create" at bounding box center [632, 400] width 23 height 8
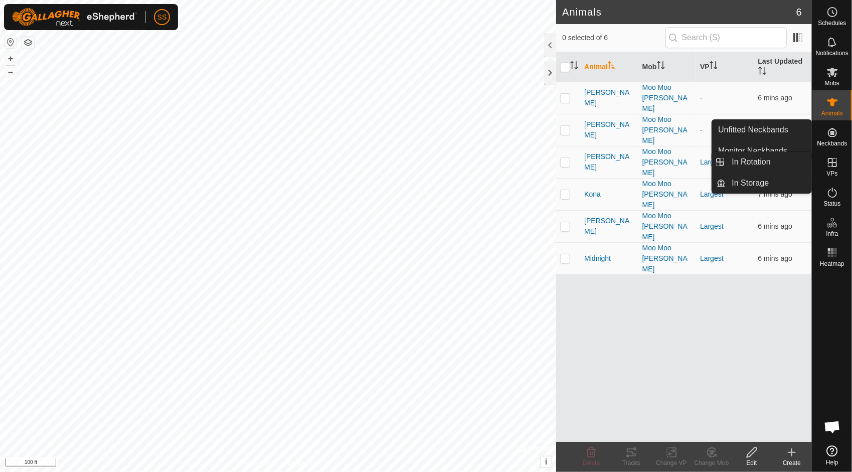
click at [835, 168] on es-virtualpaddocks-svg-icon at bounding box center [832, 162] width 18 height 16
click at [831, 164] on icon at bounding box center [832, 162] width 12 height 12
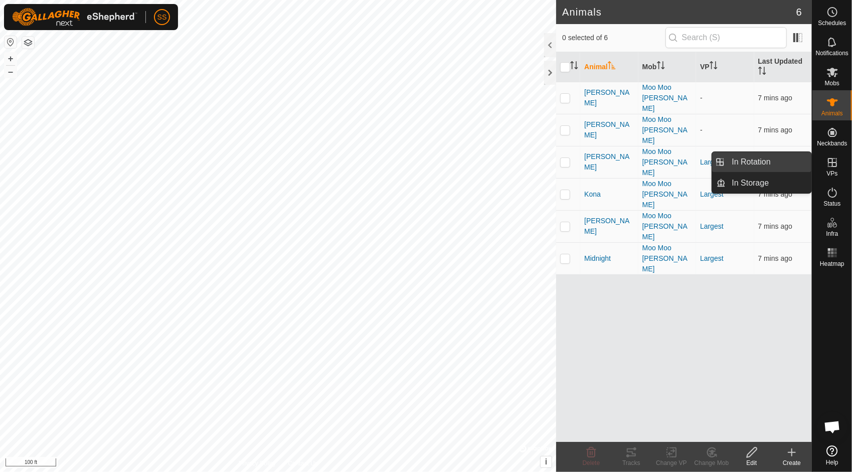
click at [770, 162] on link "In Rotation" at bounding box center [769, 162] width 86 height 20
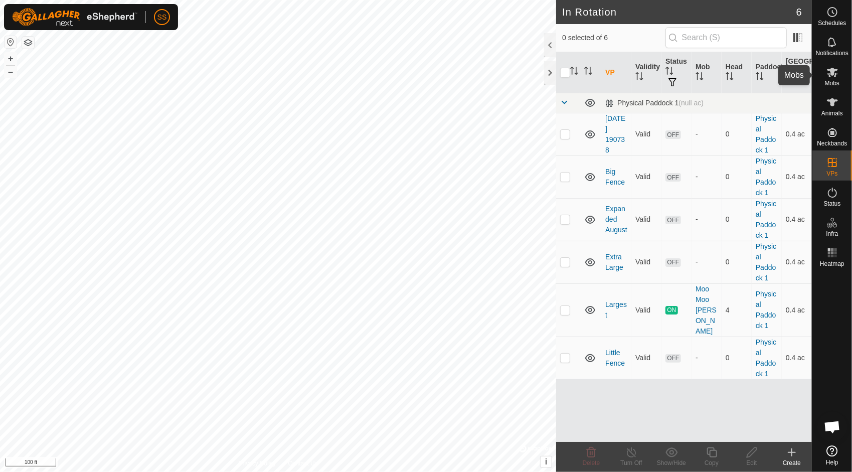
click at [836, 74] on icon at bounding box center [832, 72] width 12 height 12
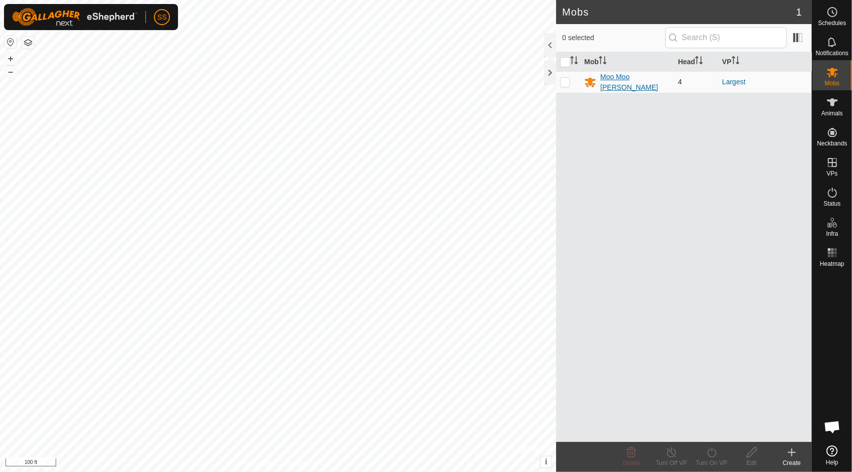
click at [608, 79] on div "Moo Moo [PERSON_NAME]" at bounding box center [635, 82] width 70 height 21
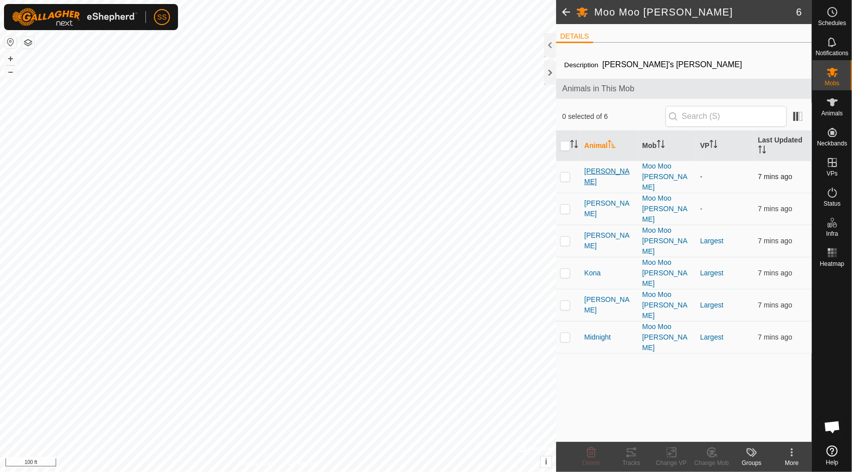
click at [589, 168] on span "[PERSON_NAME]" at bounding box center [609, 176] width 50 height 21
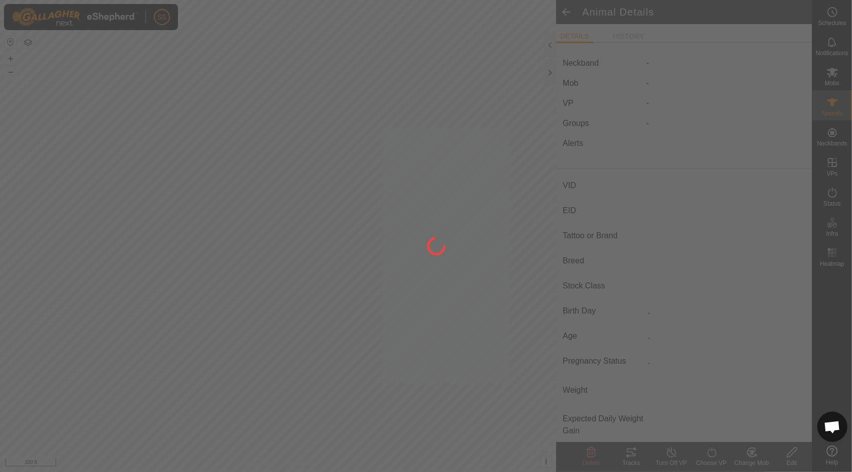
type input "[PERSON_NAME]"
type input "-"
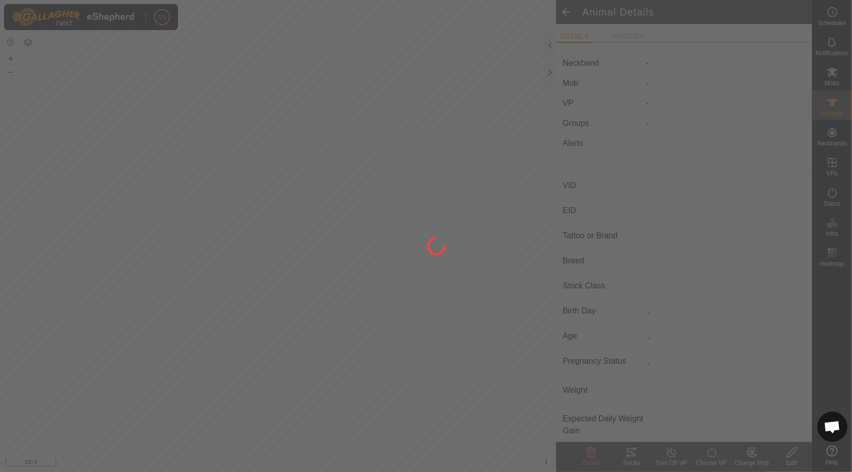
type input "0 kg"
type input "-"
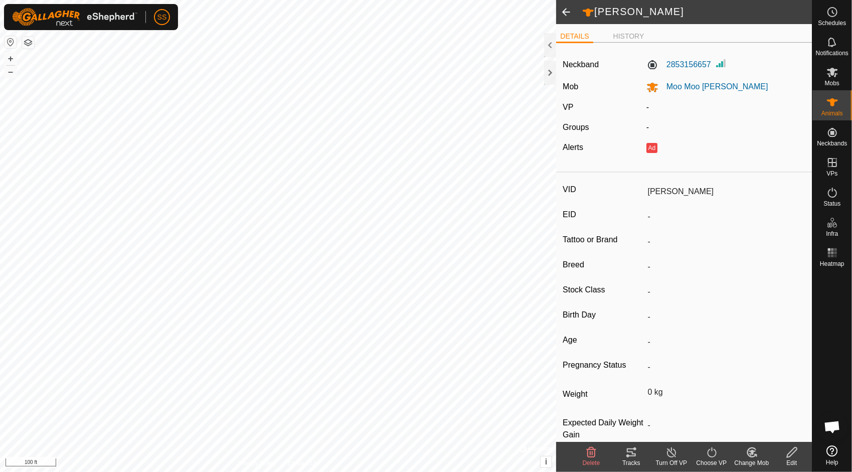
click at [716, 458] on div "Choose VP" at bounding box center [711, 462] width 40 height 9
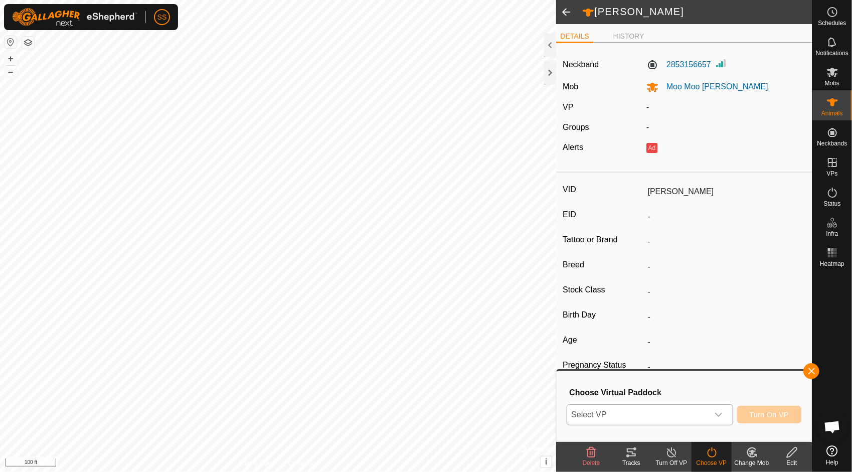
click at [721, 422] on div "dropdown trigger" at bounding box center [718, 415] width 20 height 20
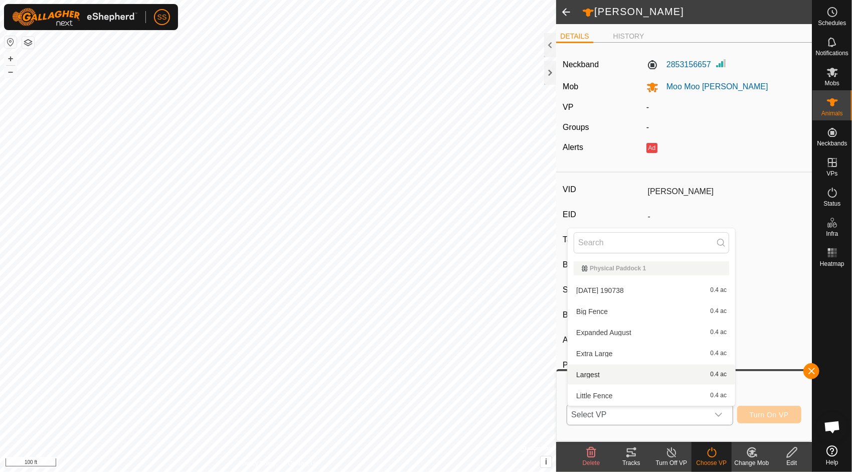
click at [679, 371] on li "Largest 0.4 ac" at bounding box center [650, 374] width 167 height 20
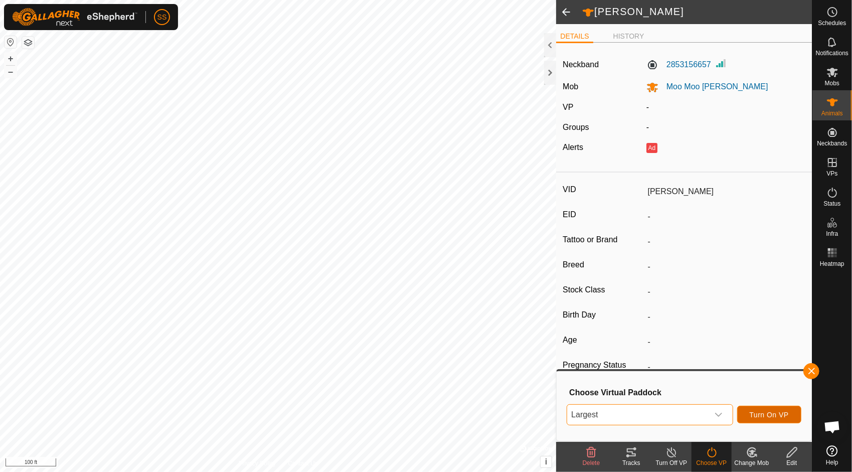
click at [782, 411] on span "Turn On VP" at bounding box center [768, 415] width 39 height 8
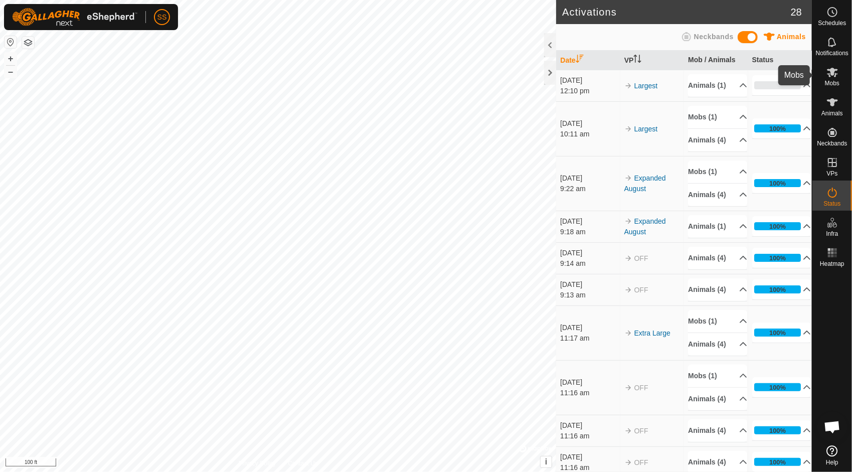
click at [833, 80] on span "Mobs" at bounding box center [832, 83] width 15 height 6
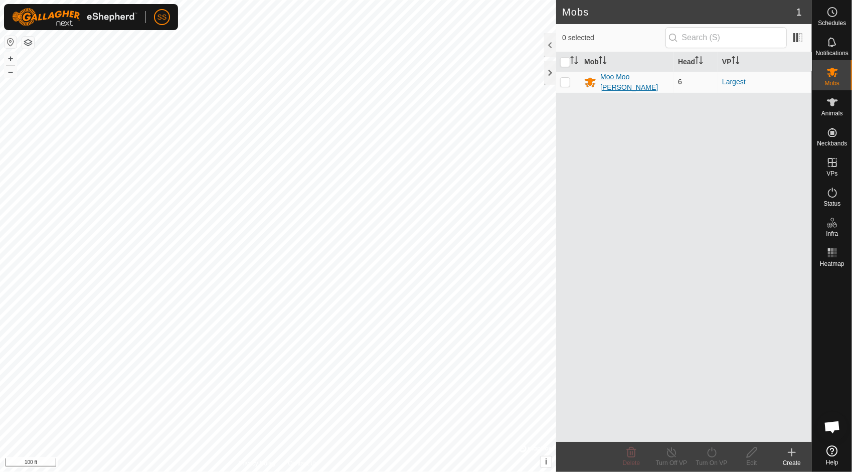
click at [646, 82] on div "Moo Moo [PERSON_NAME]" at bounding box center [635, 82] width 70 height 21
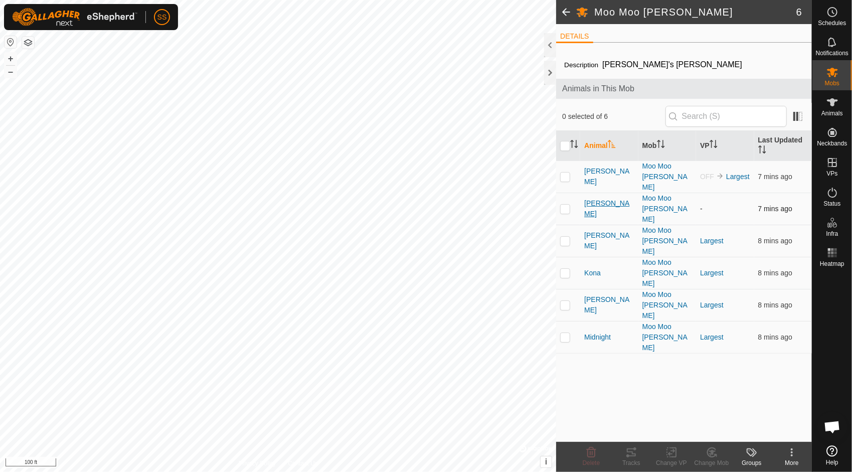
click at [592, 198] on span "[PERSON_NAME]" at bounding box center [609, 208] width 50 height 21
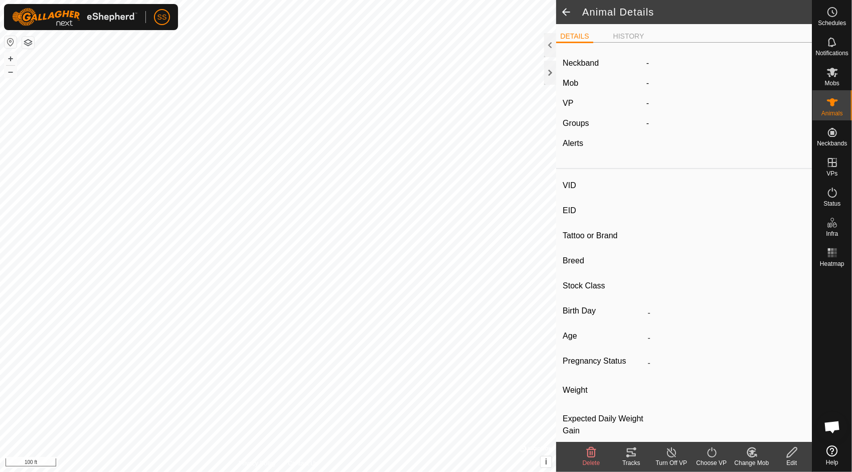
type input "[PERSON_NAME]"
type input "-"
type input "Hereford"
type input "-"
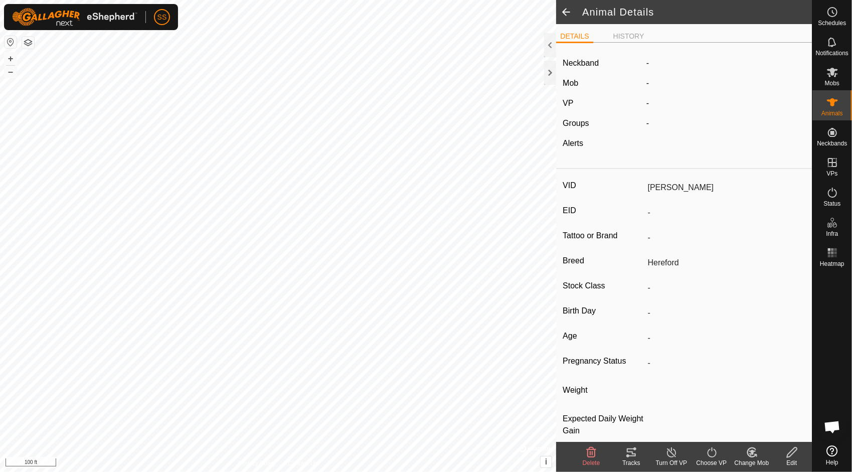
type input "0 kg"
type input "-"
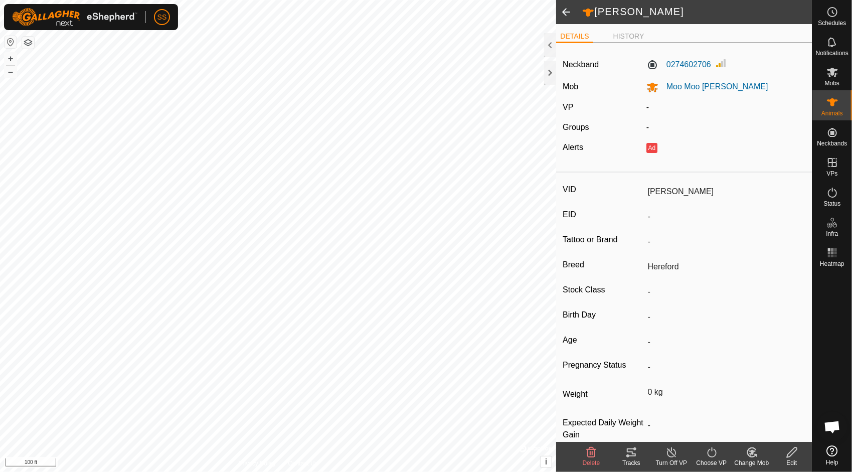
scroll to position [20, 0]
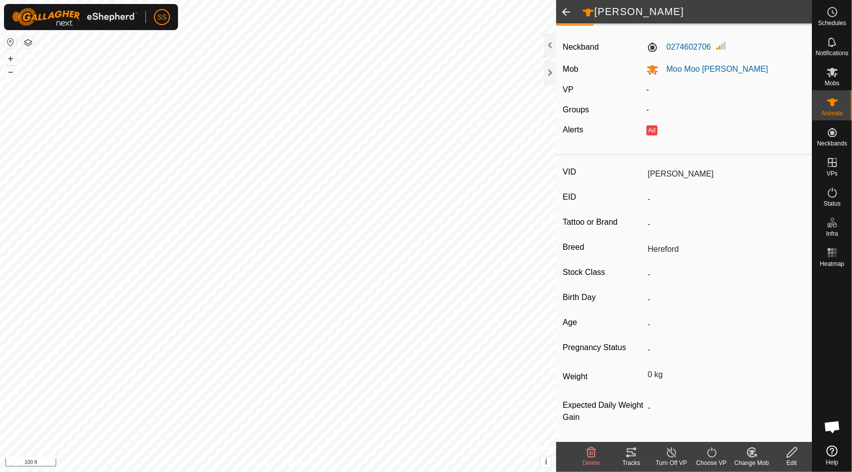
click at [709, 452] on icon at bounding box center [711, 452] width 13 height 12
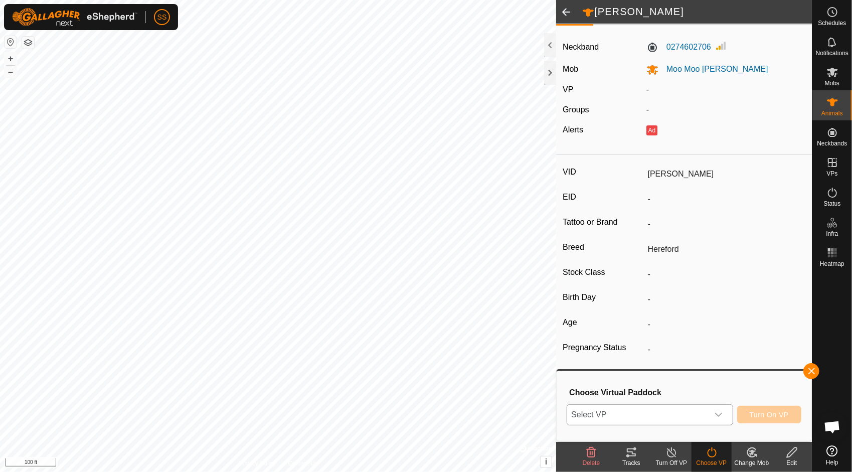
click at [722, 415] on icon "dropdown trigger" at bounding box center [718, 415] width 8 height 8
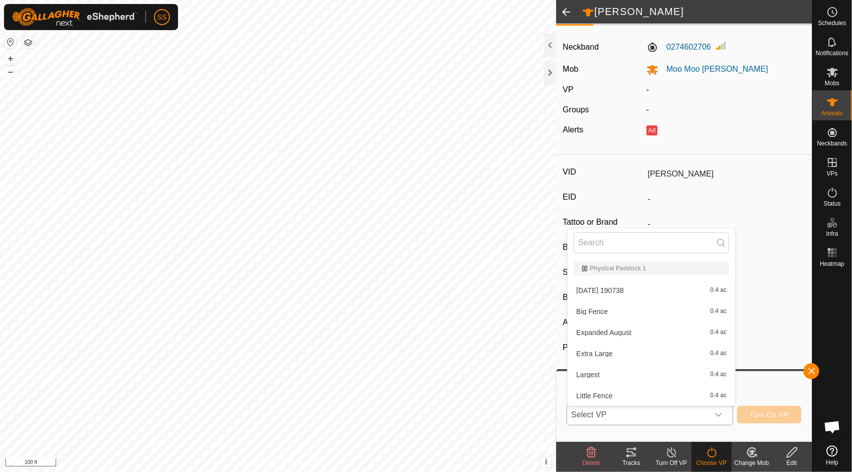
click at [701, 374] on li "Largest 0.4 ac" at bounding box center [650, 374] width 167 height 20
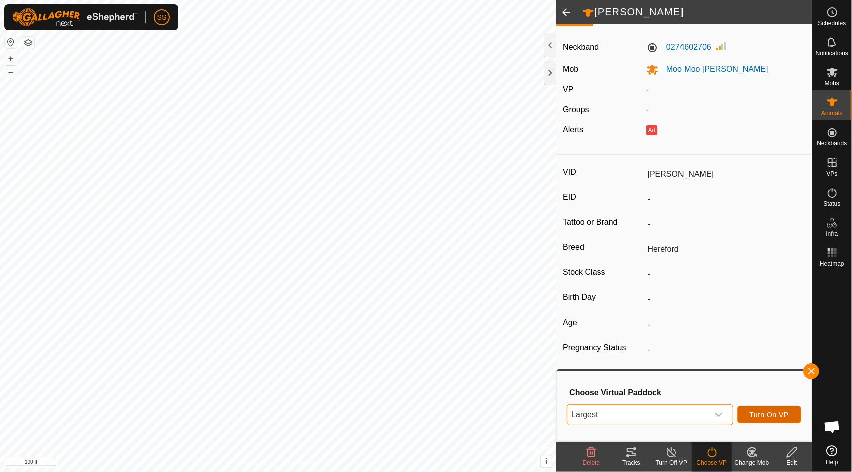
click at [770, 413] on span "Turn On VP" at bounding box center [768, 415] width 39 height 8
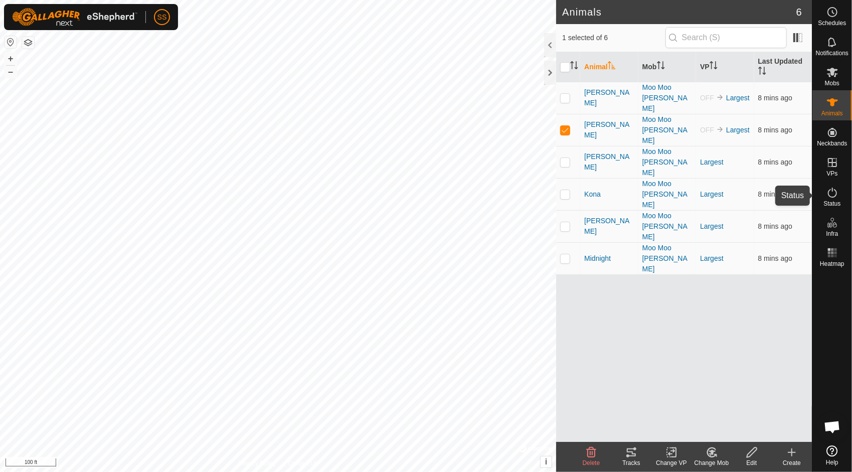
click at [838, 196] on es-activation-svg-icon at bounding box center [832, 192] width 18 height 16
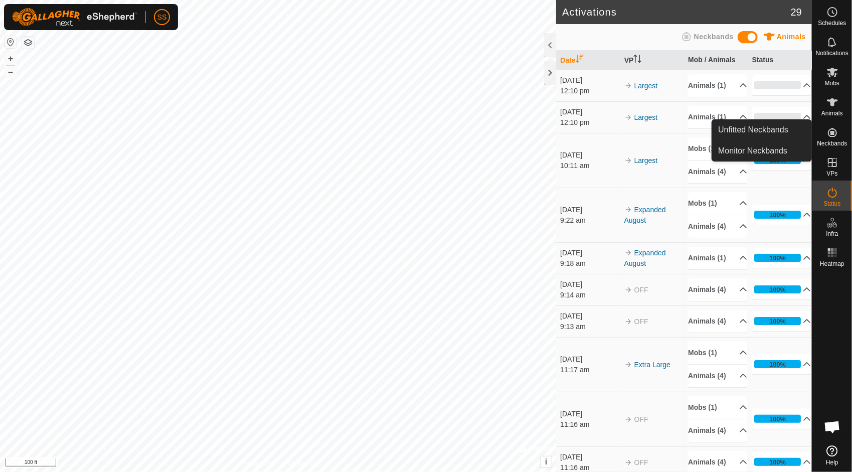
click at [833, 138] on icon at bounding box center [832, 132] width 12 height 12
click at [772, 125] on link "Unfitted Neckbands" at bounding box center [761, 130] width 99 height 20
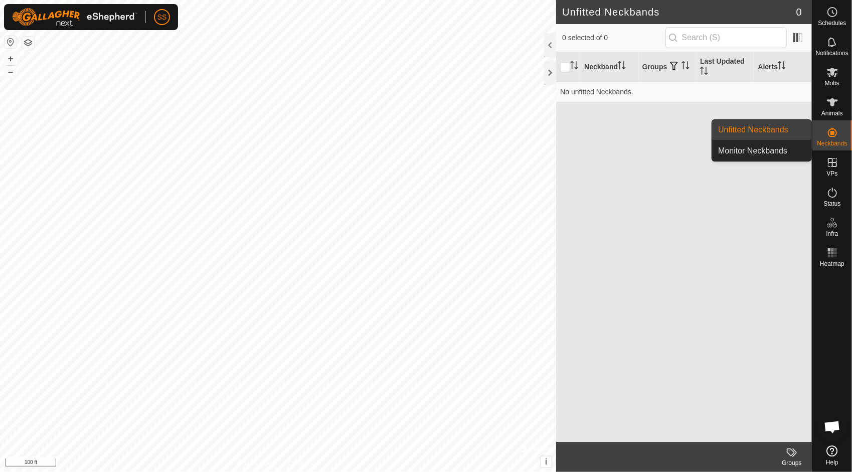
click at [828, 128] on icon at bounding box center [832, 132] width 12 height 12
click at [776, 146] on link "Monitor Neckbands" at bounding box center [761, 151] width 99 height 20
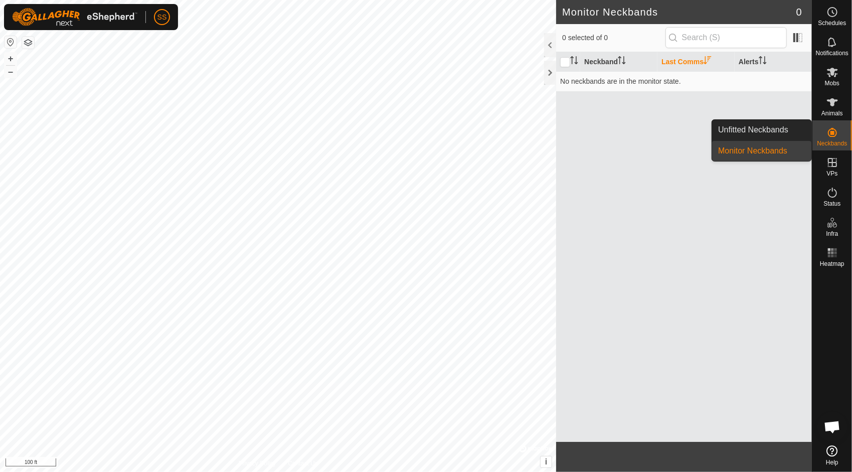
click at [762, 153] on link "Monitor Neckbands" at bounding box center [761, 151] width 99 height 20
click at [698, 180] on div "Neckband Last Comms Alerts No neckbands are in the monitor state." at bounding box center [684, 246] width 256 height 389
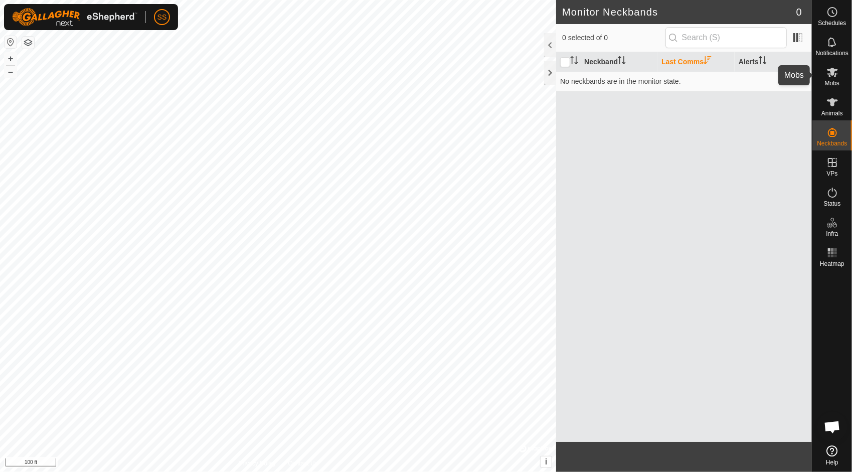
click at [823, 72] on es-mob-svg-icon at bounding box center [832, 72] width 18 height 16
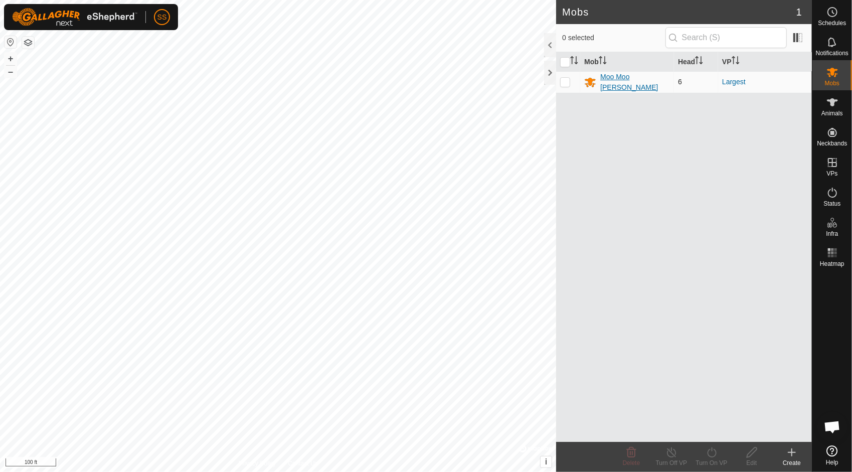
click at [645, 80] on div "Moo Moo [PERSON_NAME]" at bounding box center [635, 82] width 70 height 21
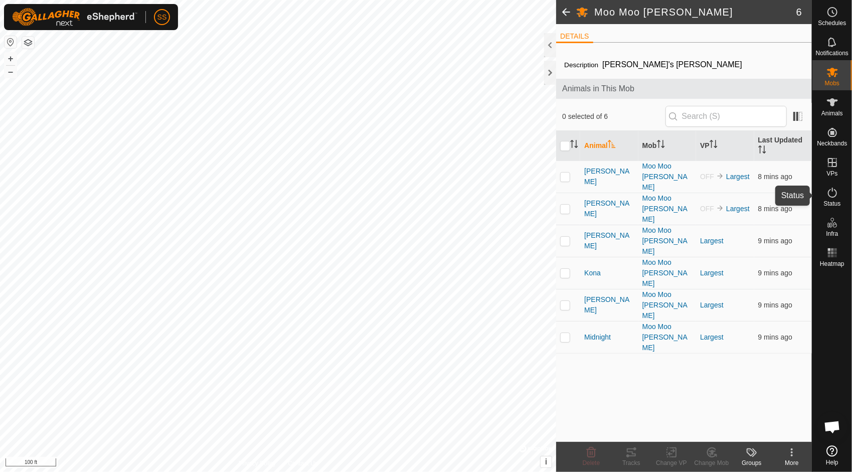
click at [834, 193] on icon at bounding box center [832, 192] width 12 height 12
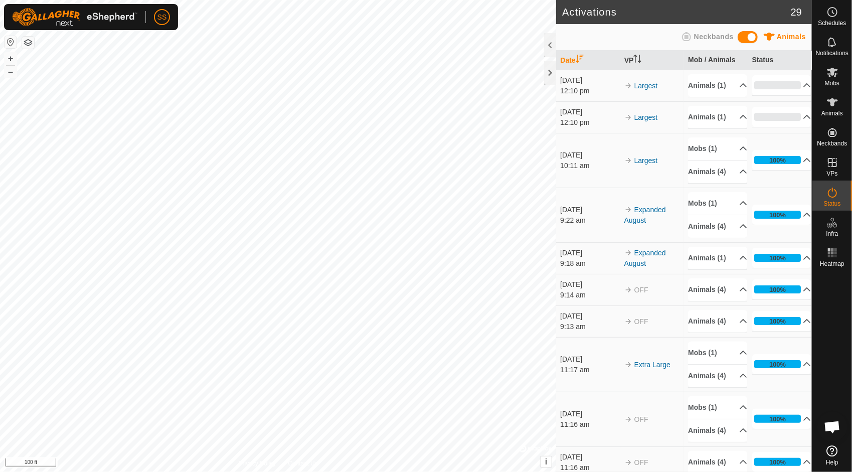
click at [707, 42] on div "Neckbands" at bounding box center [706, 39] width 55 height 16
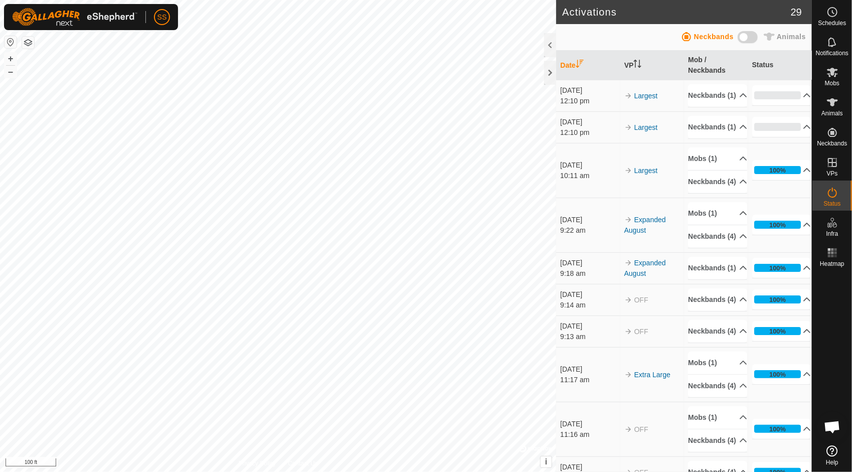
click at [766, 31] on icon at bounding box center [769, 37] width 12 height 12
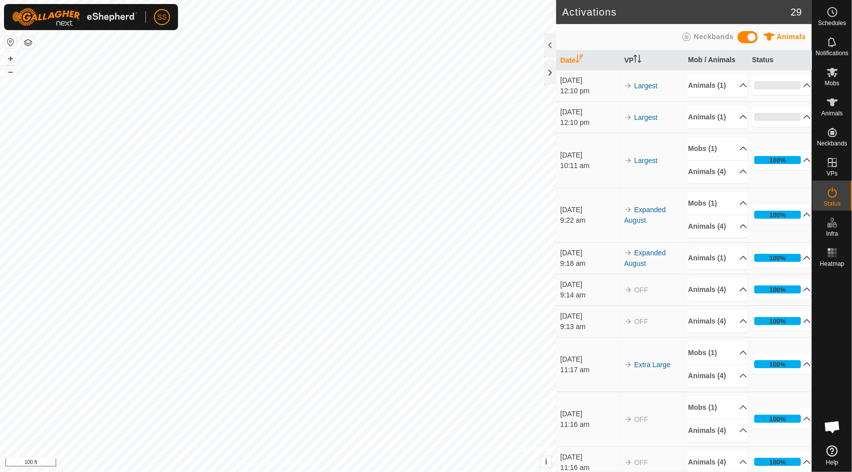
click at [706, 38] on span "Neckbands" at bounding box center [714, 37] width 40 height 8
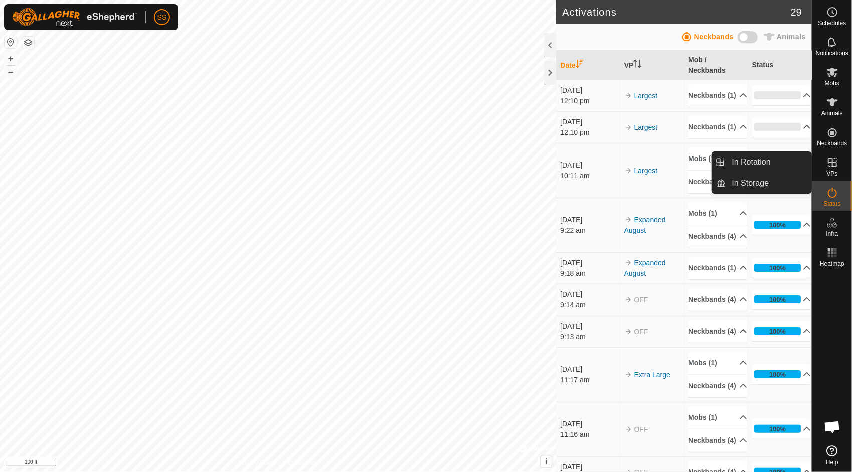
click at [831, 162] on icon at bounding box center [832, 162] width 9 height 9
click at [838, 165] on icon at bounding box center [832, 162] width 12 height 12
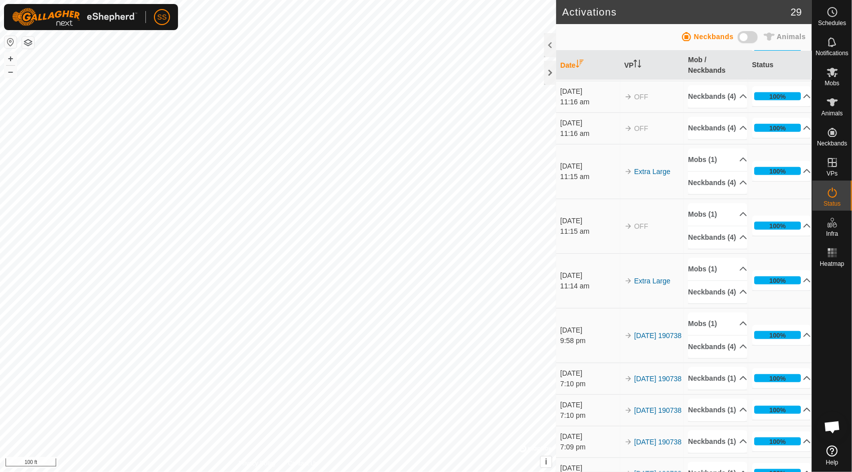
scroll to position [376, 0]
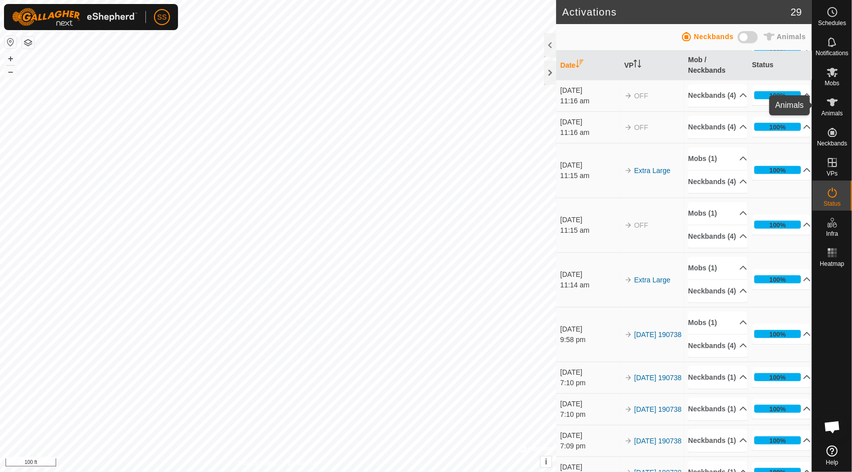
click at [832, 105] on icon at bounding box center [832, 102] width 11 height 8
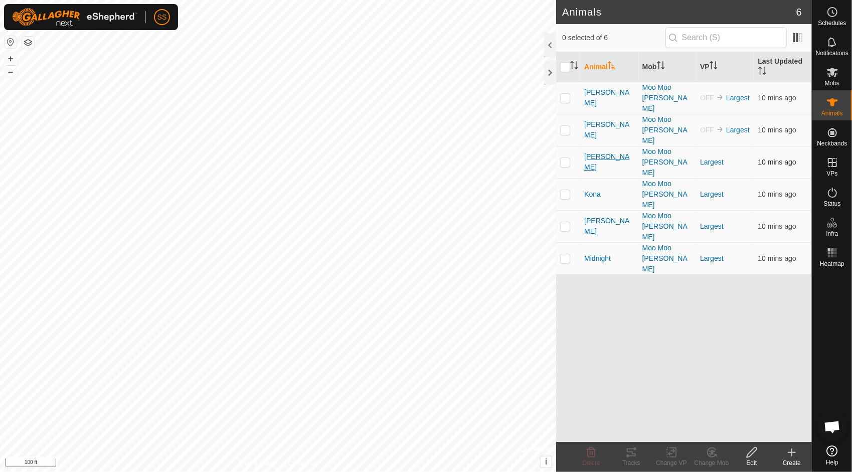
click at [596, 151] on span "[PERSON_NAME]" at bounding box center [609, 161] width 50 height 21
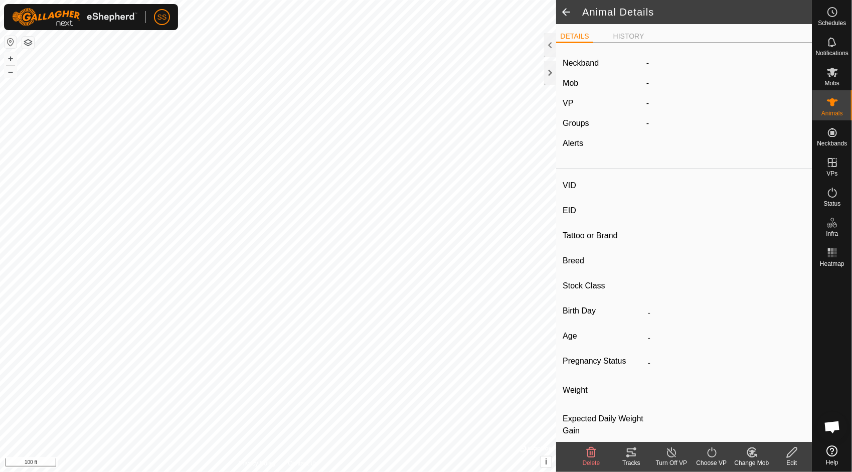
type input "[PERSON_NAME]"
type input "-"
type input "Holstein"
type input "-"
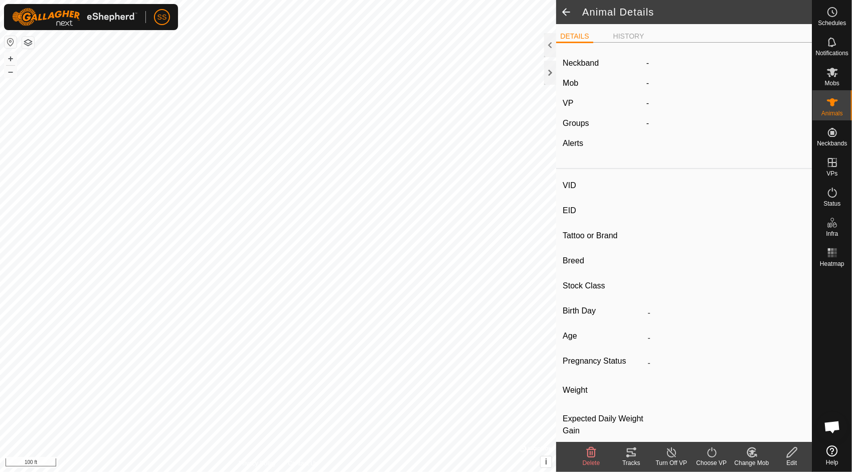
type input "05/2021"
type input "4 years 6 months"
type input "Pregnant"
type input "0 kg"
type input "-"
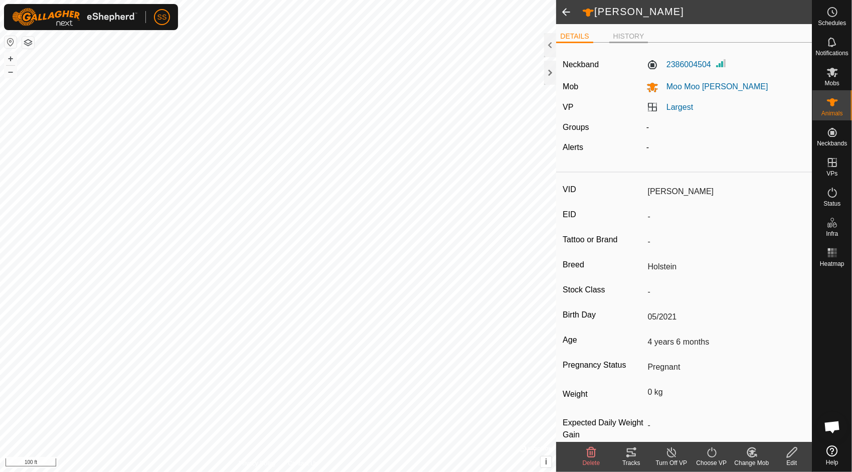
click at [625, 31] on li "HISTORY" at bounding box center [628, 37] width 39 height 12
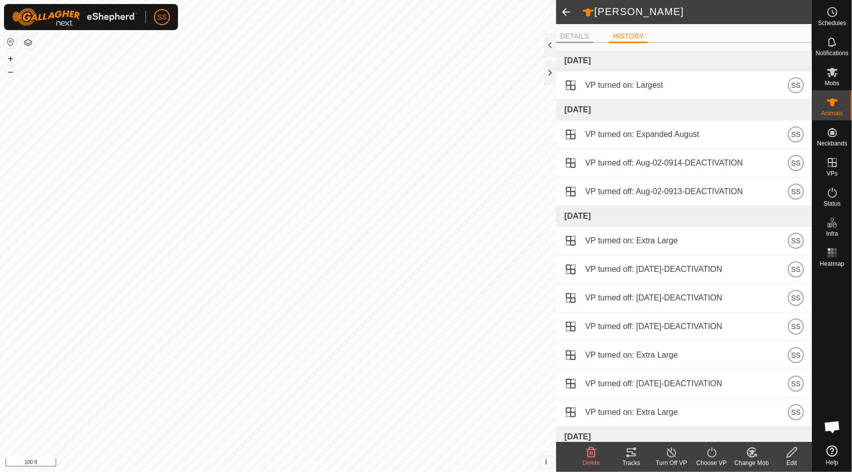
click at [571, 34] on li "DETAILS" at bounding box center [574, 37] width 37 height 12
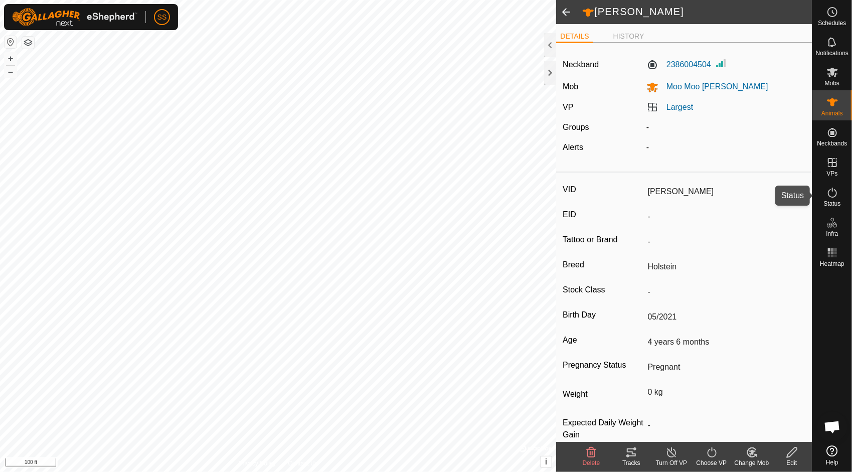
click at [833, 202] on span "Status" at bounding box center [831, 204] width 17 height 6
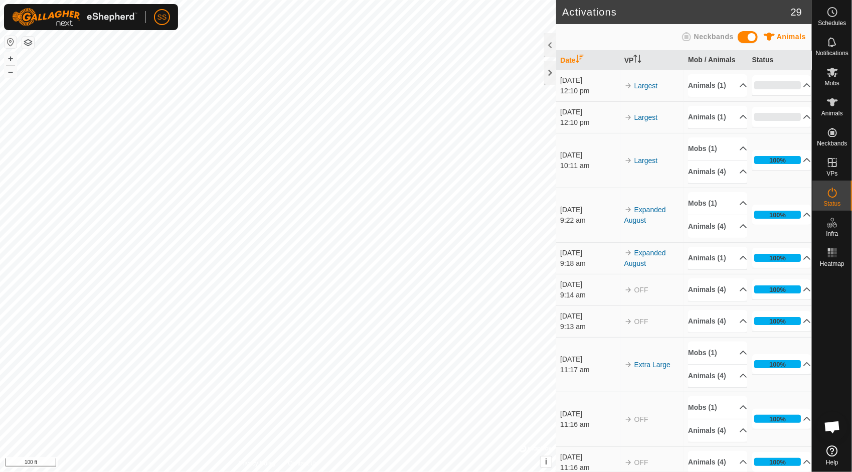
click at [705, 37] on span "Neckbands" at bounding box center [714, 37] width 40 height 8
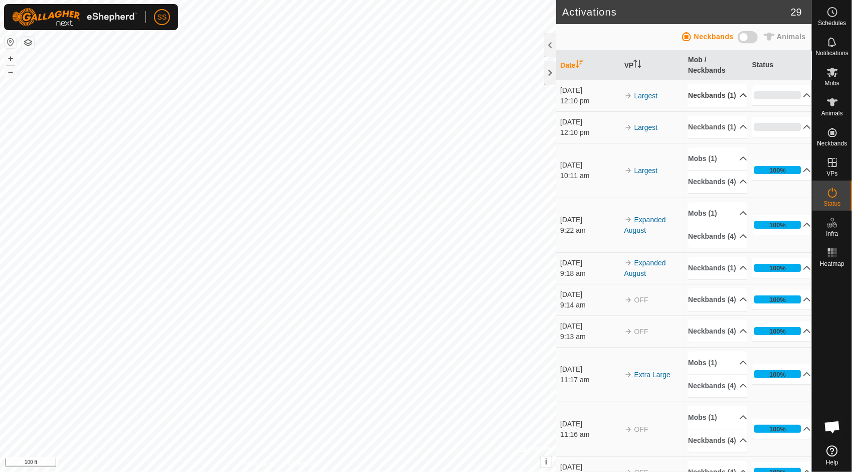
click at [731, 102] on p-accordion-header "Neckbands (1)" at bounding box center [717, 95] width 59 height 23
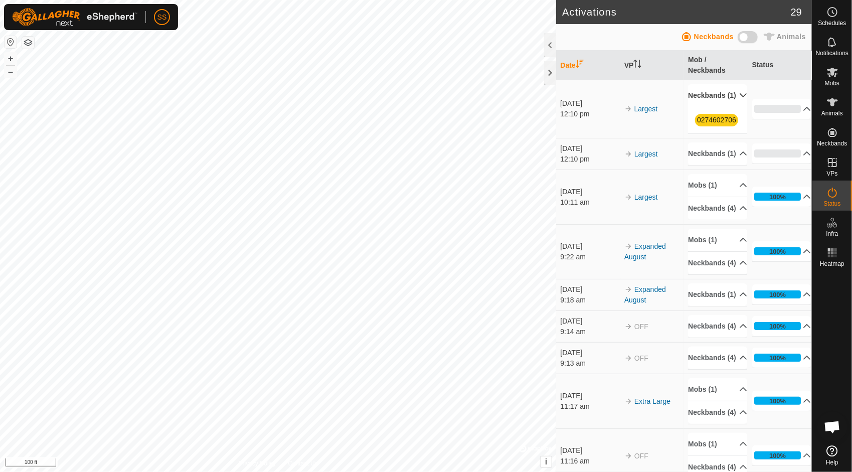
click at [731, 102] on p-accordion-header "Neckbands (1)" at bounding box center [717, 95] width 59 height 23
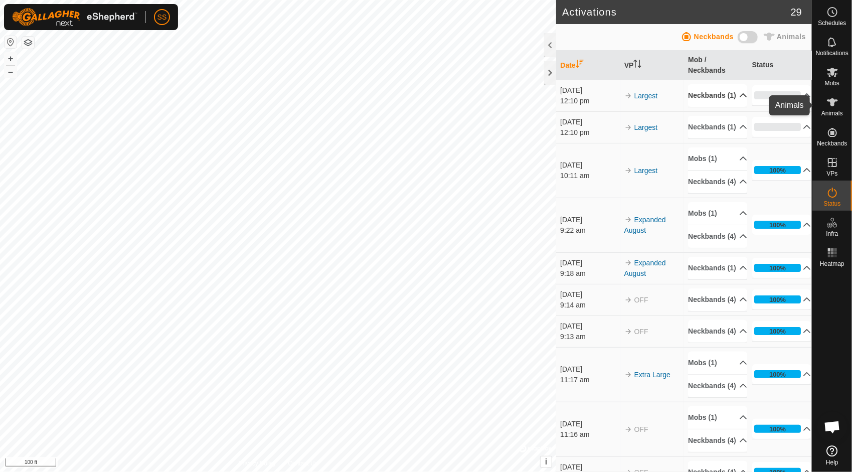
click at [835, 101] on icon at bounding box center [832, 102] width 12 height 12
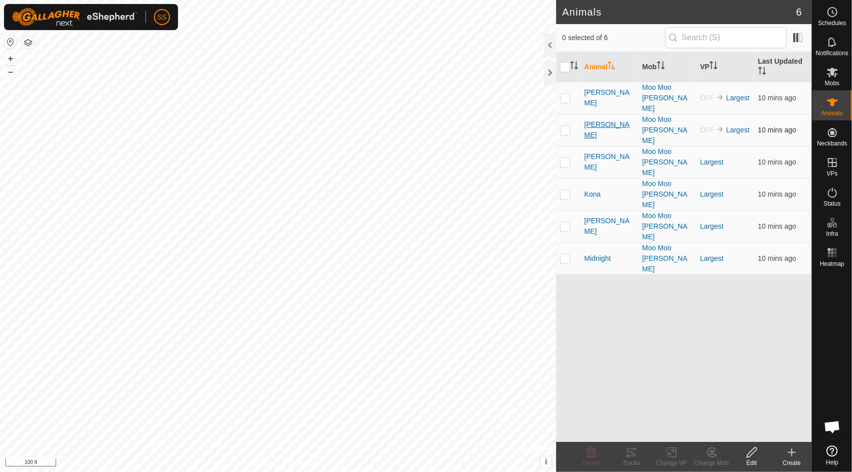
click at [592, 119] on span "[PERSON_NAME]" at bounding box center [609, 129] width 50 height 21
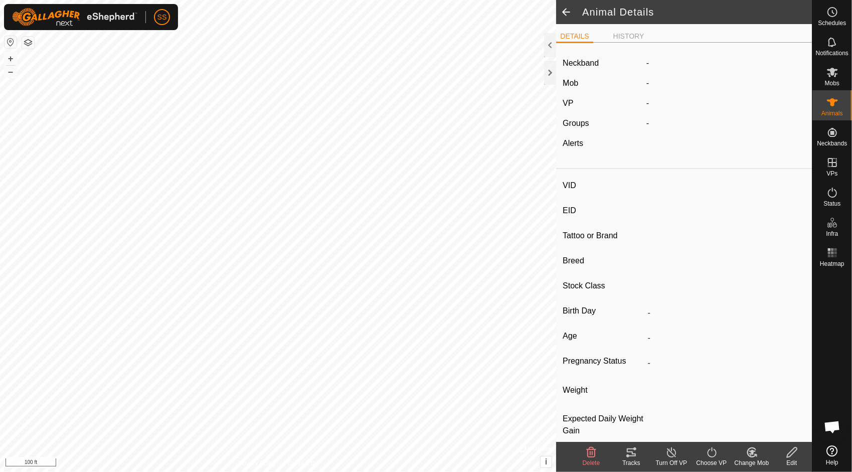
type input "[PERSON_NAME]"
type input "-"
type input "Hereford"
type input "-"
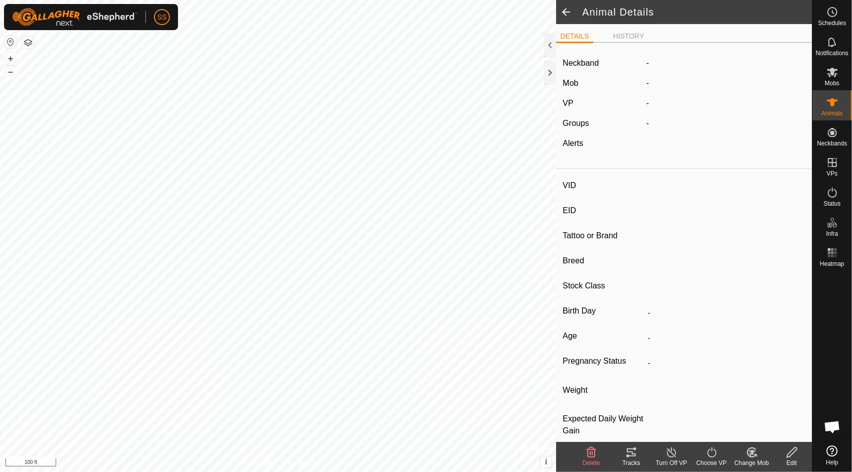
type input "0 kg"
type input "-"
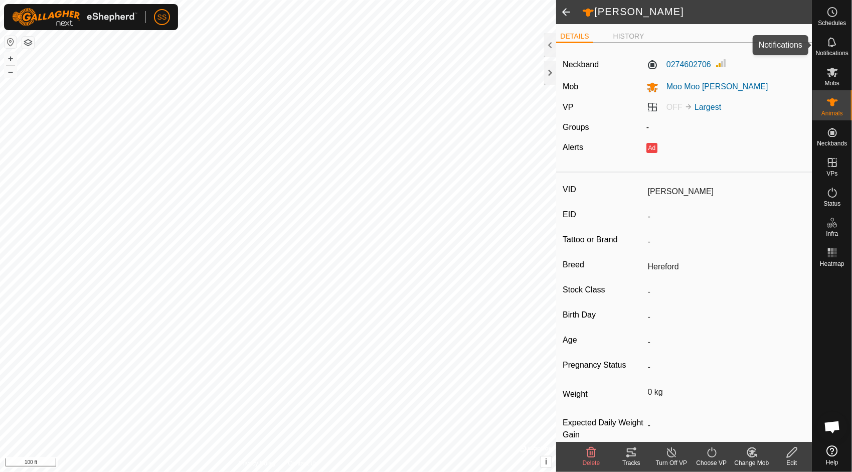
click at [832, 43] on icon at bounding box center [832, 42] width 12 height 12
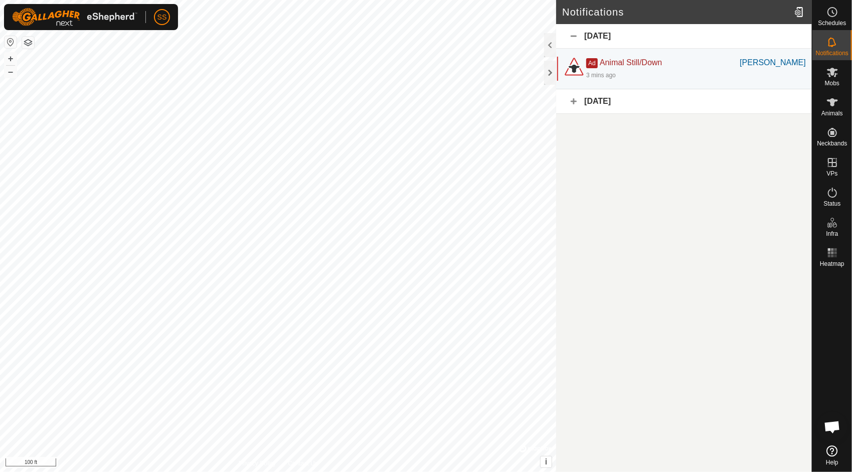
click at [573, 100] on div "[DATE]" at bounding box center [684, 101] width 256 height 25
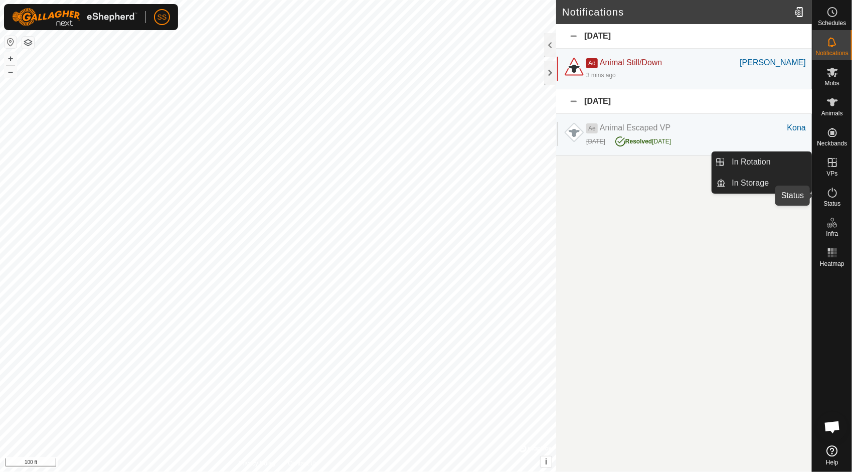
click at [834, 194] on icon at bounding box center [832, 192] width 12 height 12
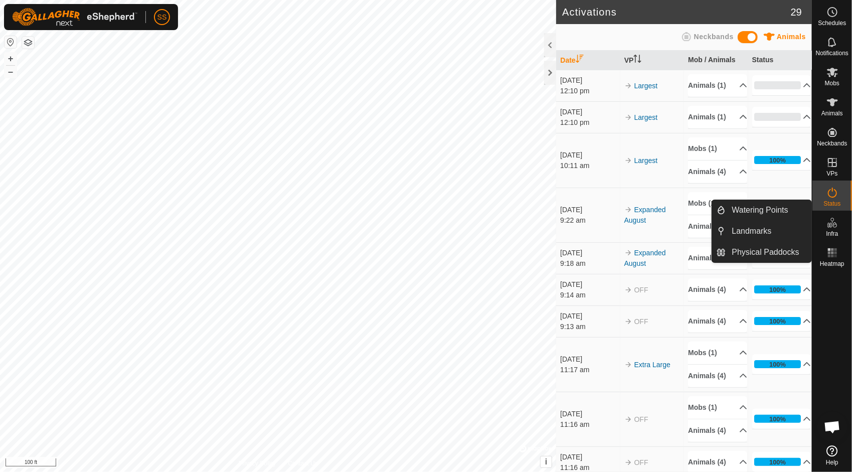
click at [832, 229] on es-infrastructure-svg-icon at bounding box center [832, 223] width 18 height 16
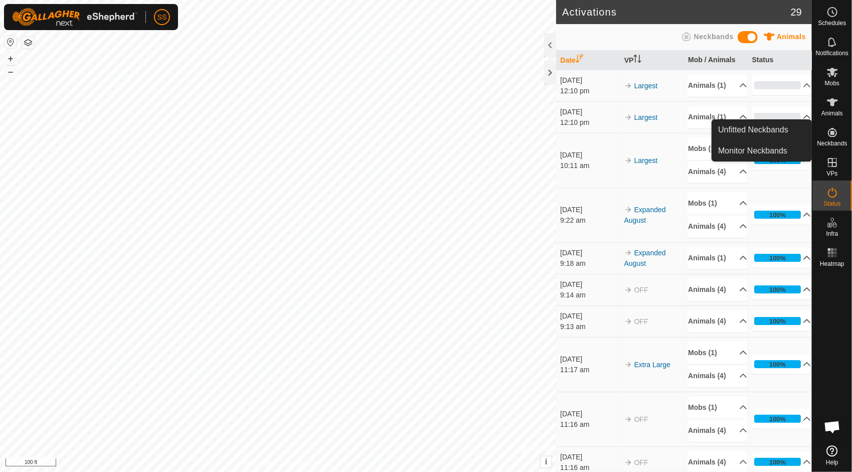
click at [835, 135] on icon at bounding box center [832, 132] width 9 height 9
click at [831, 108] on icon at bounding box center [832, 102] width 12 height 12
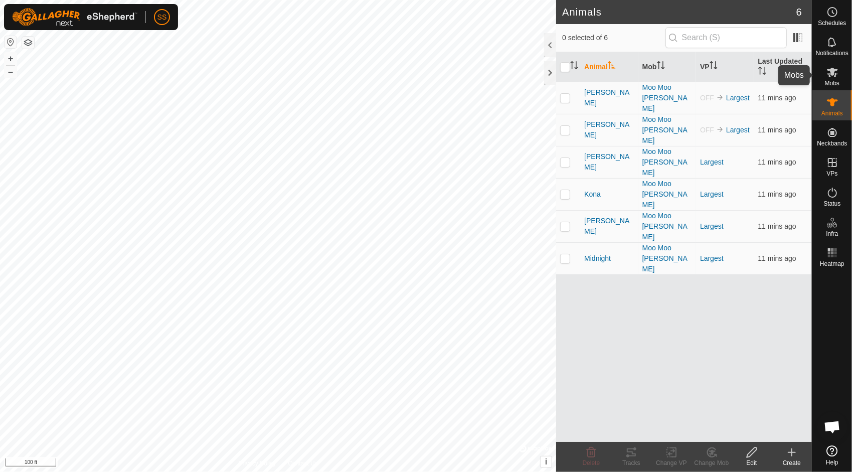
click at [829, 71] on icon at bounding box center [832, 72] width 12 height 12
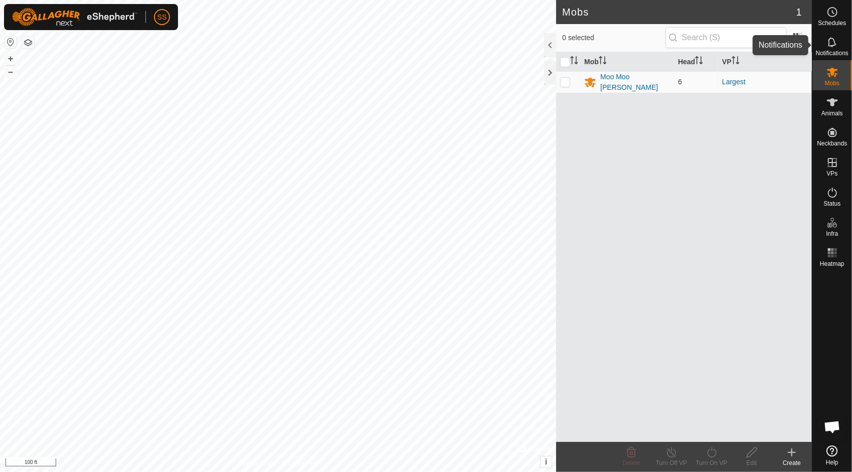
click at [834, 42] on icon at bounding box center [832, 42] width 8 height 10
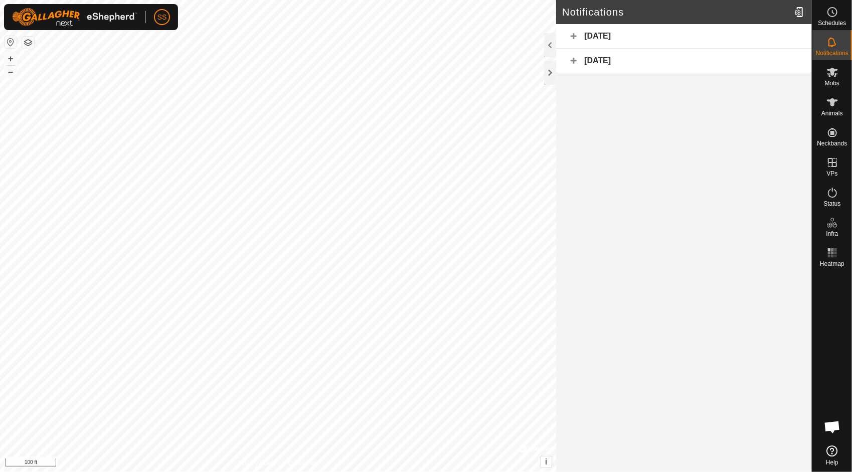
click at [606, 34] on div "[DATE]" at bounding box center [684, 36] width 256 height 25
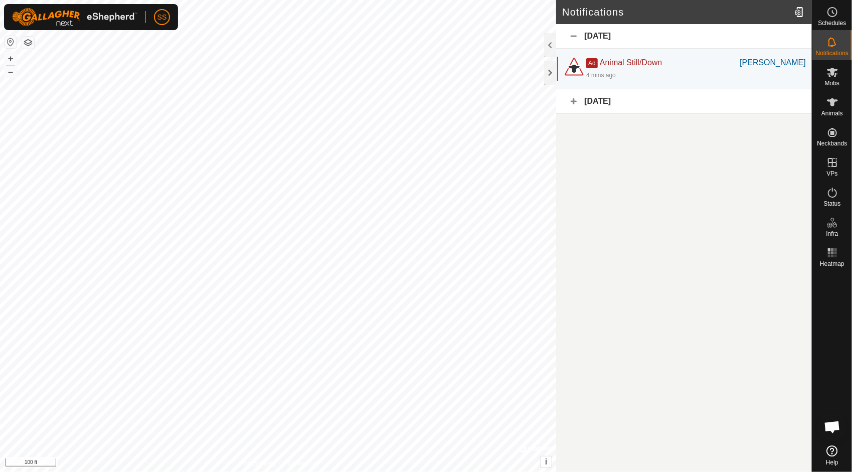
click at [27, 44] on button "button" at bounding box center [28, 43] width 12 height 12
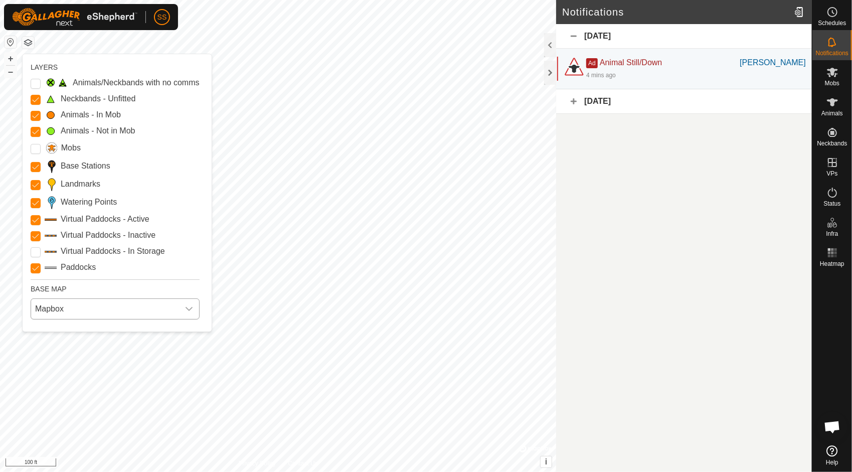
click at [191, 312] on icon "dropdown trigger" at bounding box center [189, 309] width 8 height 8
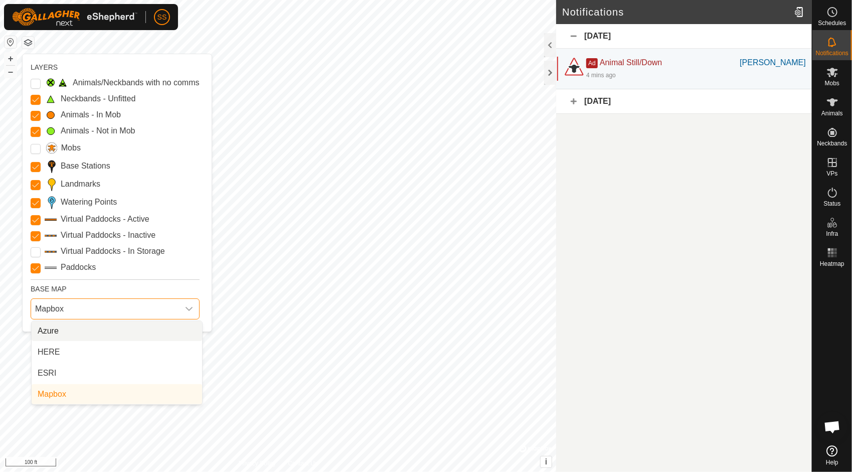
click at [191, 312] on icon "dropdown trigger" at bounding box center [189, 309] width 8 height 8
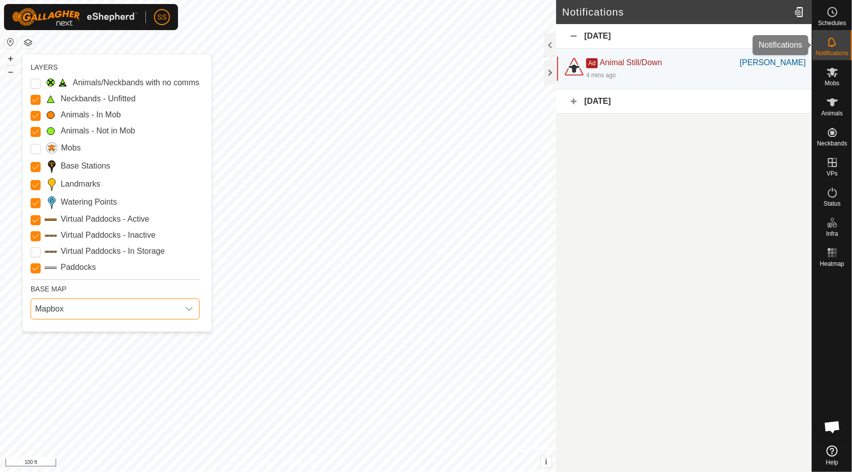
click at [825, 45] on es-notification-svg-icon at bounding box center [832, 42] width 18 height 16
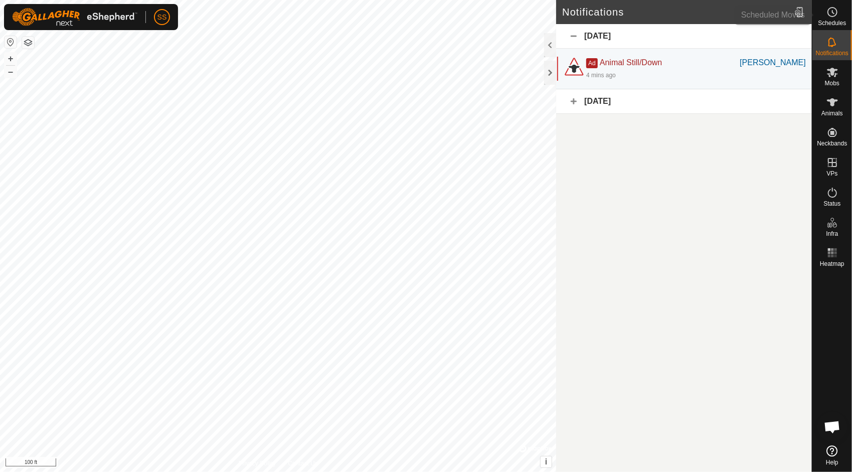
click at [833, 14] on icon at bounding box center [833, 12] width 2 height 3
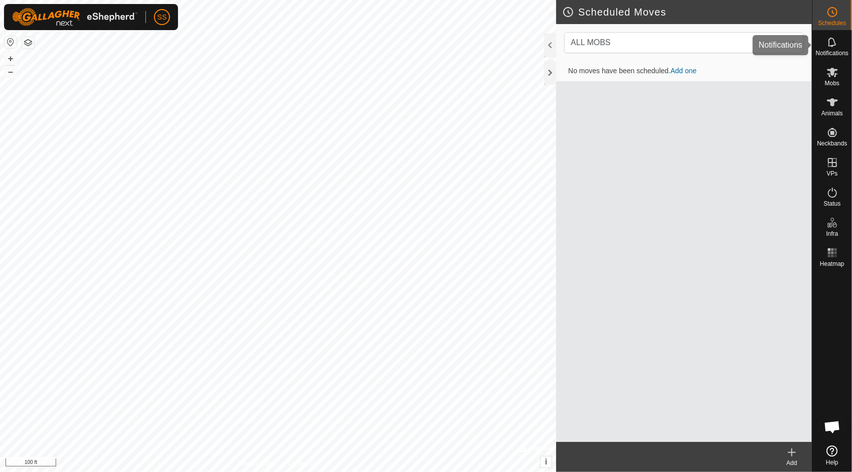
click at [836, 35] on es-notification-svg-icon at bounding box center [832, 42] width 18 height 16
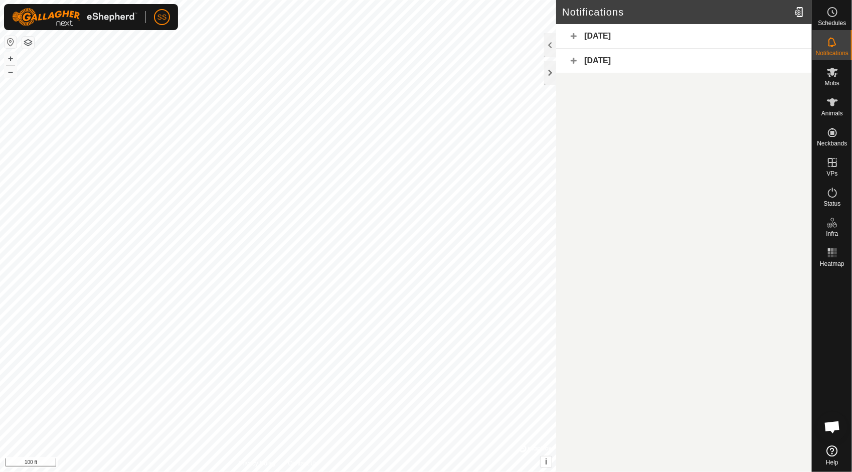
click at [830, 50] on span "Notifications" at bounding box center [832, 53] width 33 height 6
click at [633, 49] on div "[DATE]" at bounding box center [684, 61] width 256 height 25
click at [600, 38] on div "[DATE]" at bounding box center [684, 36] width 256 height 25
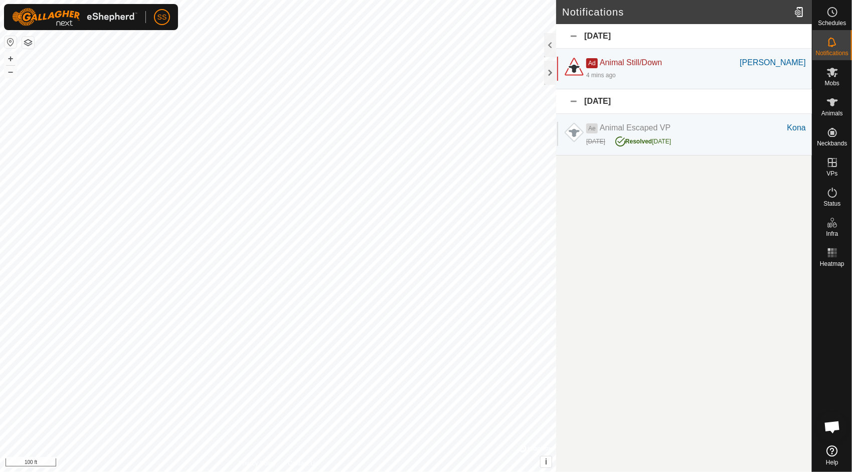
click at [26, 42] on button "button" at bounding box center [28, 43] width 12 height 12
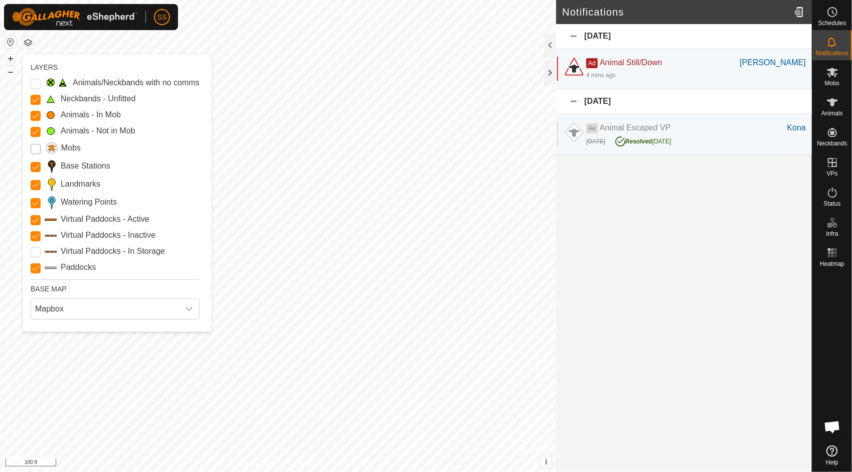
click at [31, 148] on input "Mobs" at bounding box center [36, 149] width 10 height 10
click at [34, 149] on input "Mobs" at bounding box center [36, 149] width 10 height 10
click at [33, 87] on Issue "Animals/Neckbands with no comms" at bounding box center [36, 84] width 10 height 10
click at [36, 169] on Stations "Base Stations" at bounding box center [36, 167] width 10 height 10
click at [38, 168] on Stations "Base Stations" at bounding box center [36, 167] width 10 height 10
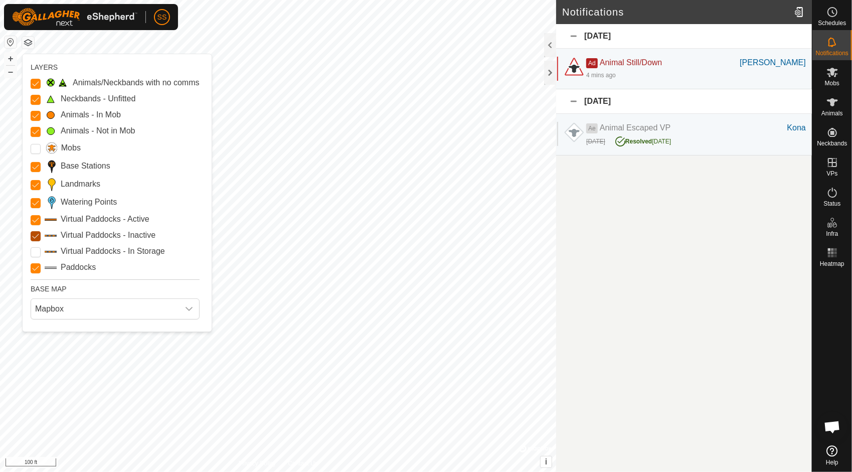
click at [34, 236] on Inactive "Virtual Paddocks - Inactive" at bounding box center [36, 236] width 10 height 10
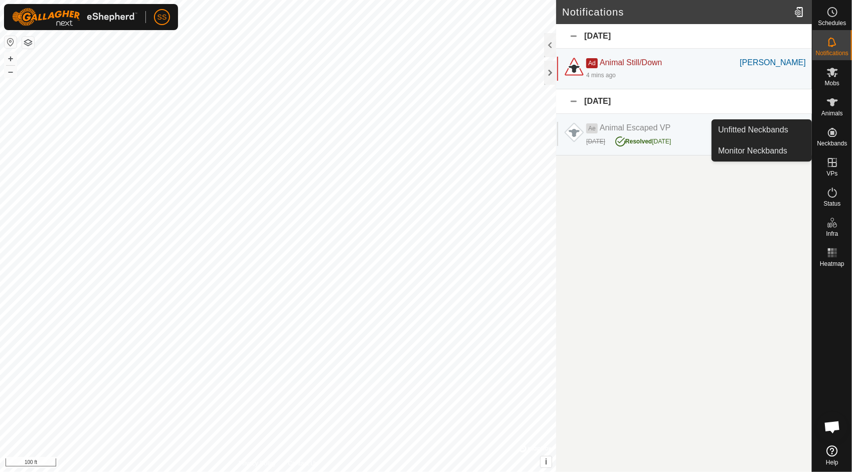
click at [833, 140] on span "Neckbands" at bounding box center [832, 143] width 30 height 6
click at [790, 151] on link "Monitor Neckbands" at bounding box center [761, 151] width 99 height 20
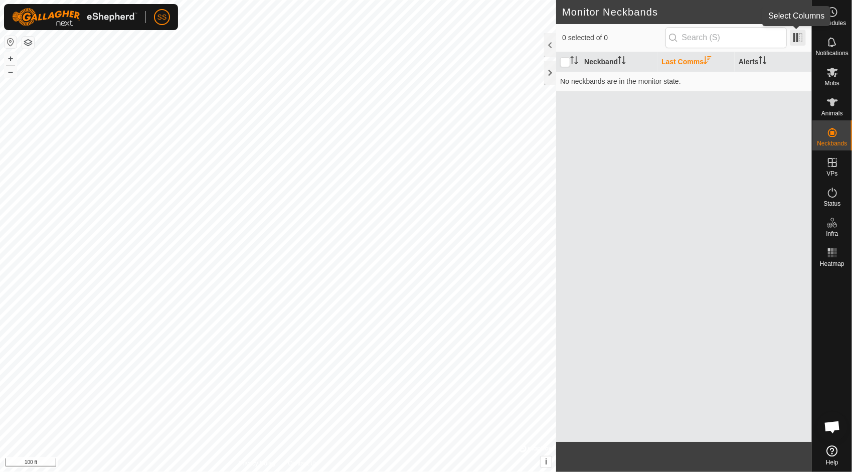
click at [795, 42] on span at bounding box center [797, 38] width 16 height 16
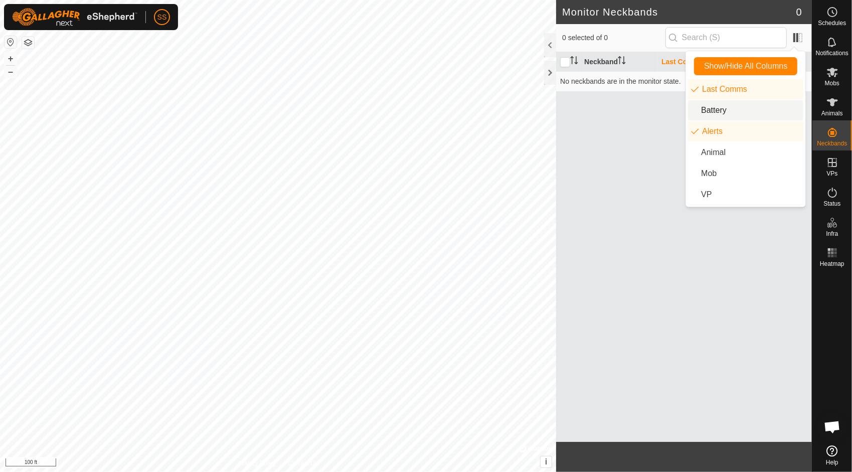
click at [697, 112] on li "Battery" at bounding box center [745, 110] width 115 height 20
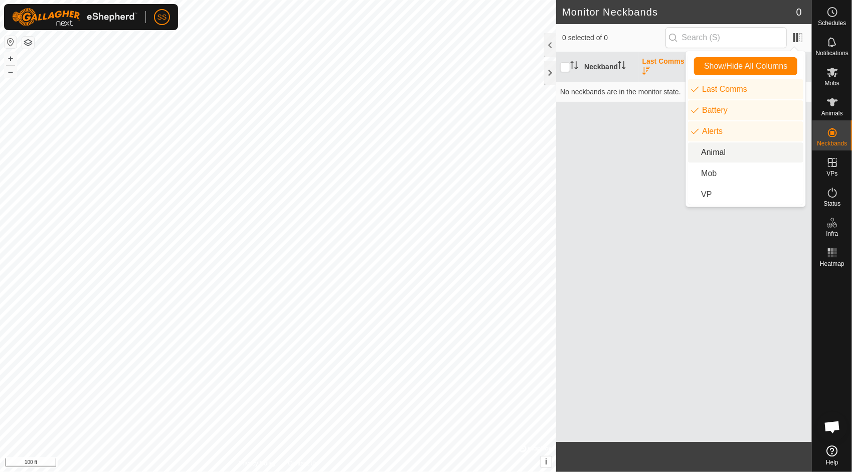
click at [695, 153] on li "Animal" at bounding box center [745, 152] width 115 height 20
click at [695, 173] on li "Mob" at bounding box center [745, 173] width 115 height 20
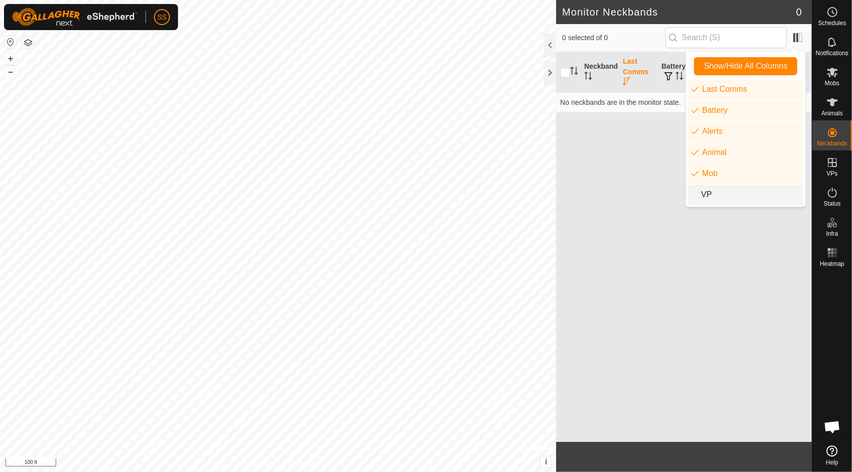
click at [695, 193] on li "VP" at bounding box center [745, 194] width 115 height 20
click at [631, 185] on div "Neckband Last Comms Battery Alerts Animal Mob VP No neckbands are in the monito…" at bounding box center [684, 246] width 256 height 389
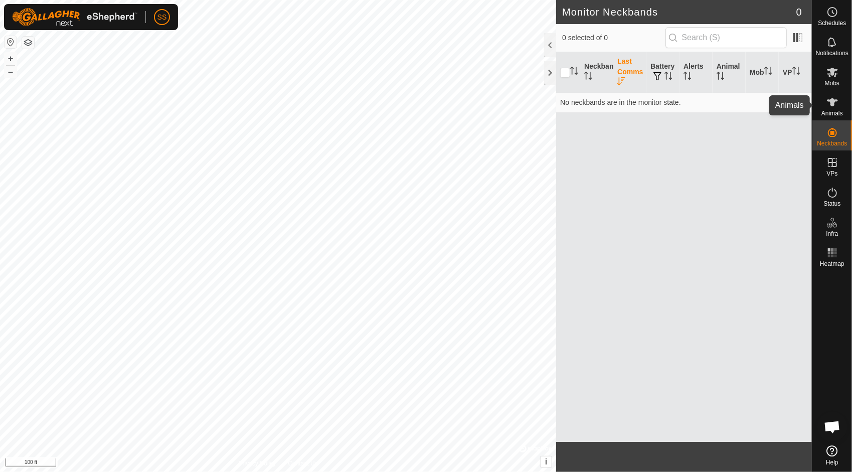
click at [837, 104] on icon at bounding box center [832, 102] width 12 height 12
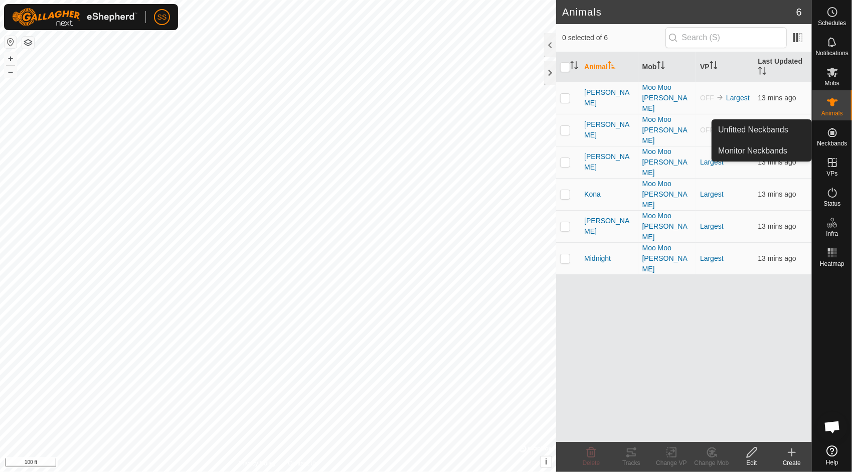
click at [828, 130] on icon at bounding box center [832, 132] width 12 height 12
click at [777, 150] on link "Monitor Neckbands" at bounding box center [761, 151] width 99 height 20
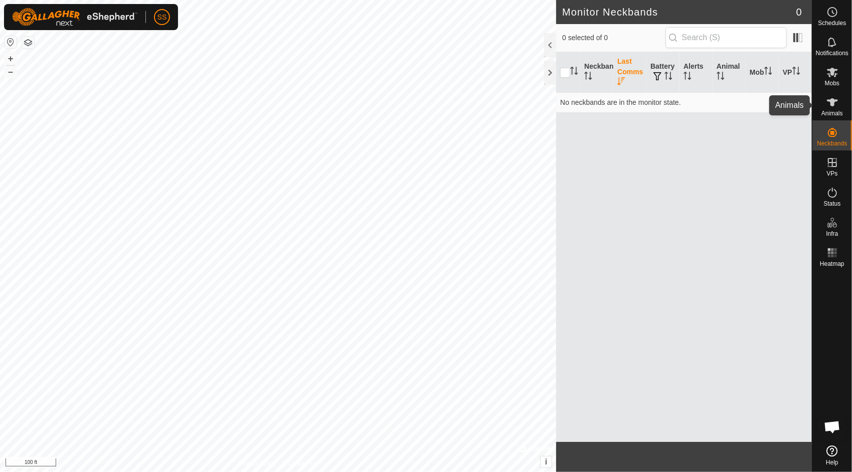
click at [834, 104] on icon at bounding box center [832, 102] width 12 height 12
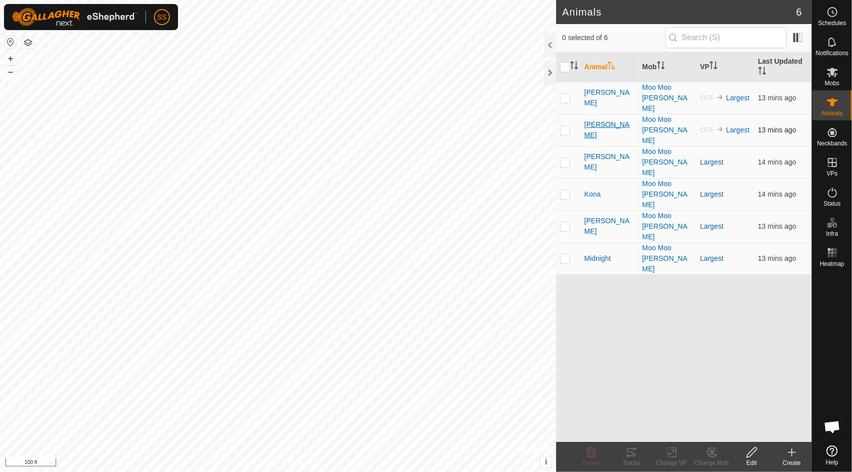
click at [590, 119] on span "[PERSON_NAME]" at bounding box center [609, 129] width 50 height 21
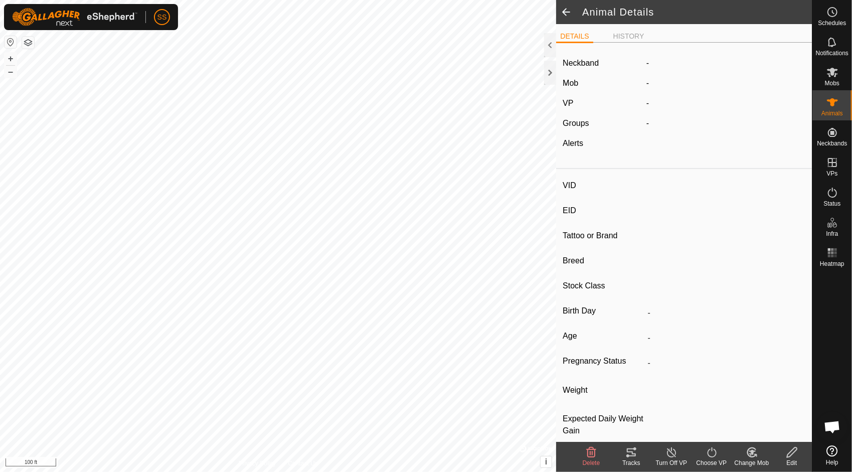
type input "[PERSON_NAME]"
type input "-"
type input "Hereford"
type input "-"
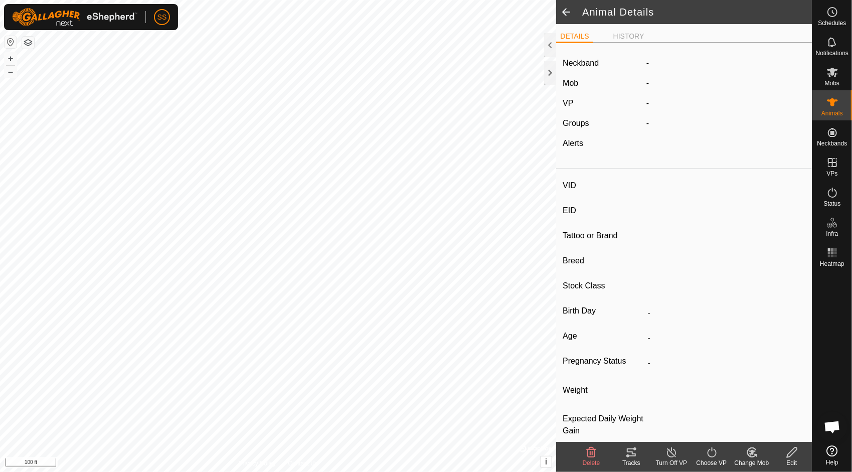
type input "0 kg"
type input "-"
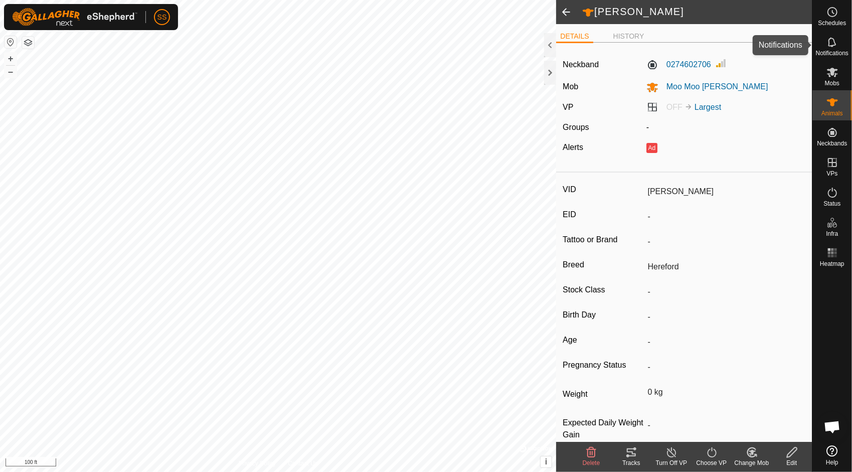
click at [834, 45] on icon at bounding box center [832, 42] width 8 height 10
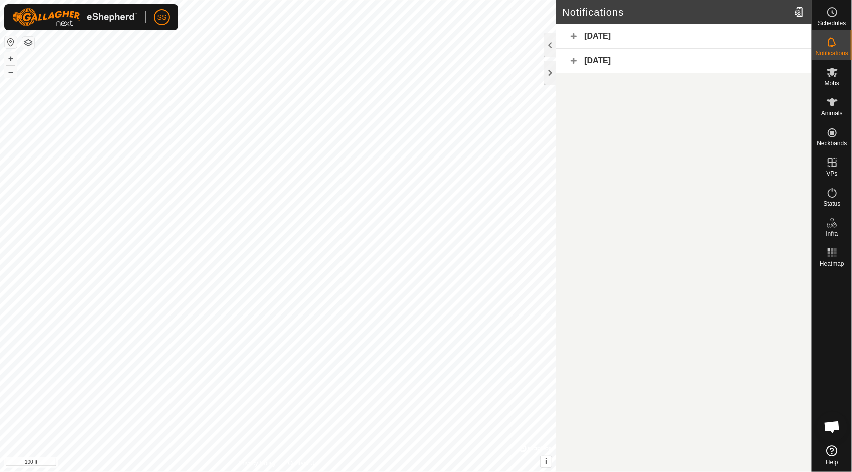
click at [600, 33] on div "[DATE]" at bounding box center [684, 36] width 256 height 25
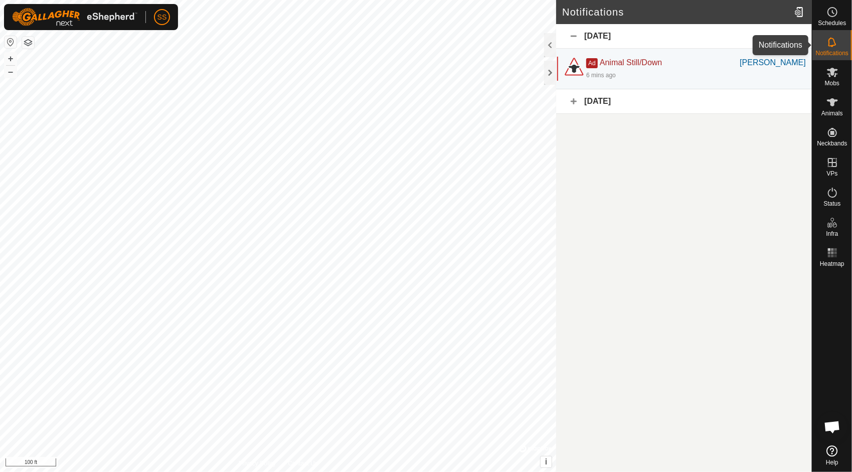
click at [837, 51] on span "Notifications" at bounding box center [832, 53] width 33 height 6
click at [708, 159] on article "Notifications [DATE] Ad Animal Still/Down [PERSON_NAME] 7 mins ago [PERSON_NAME…" at bounding box center [684, 236] width 256 height 472
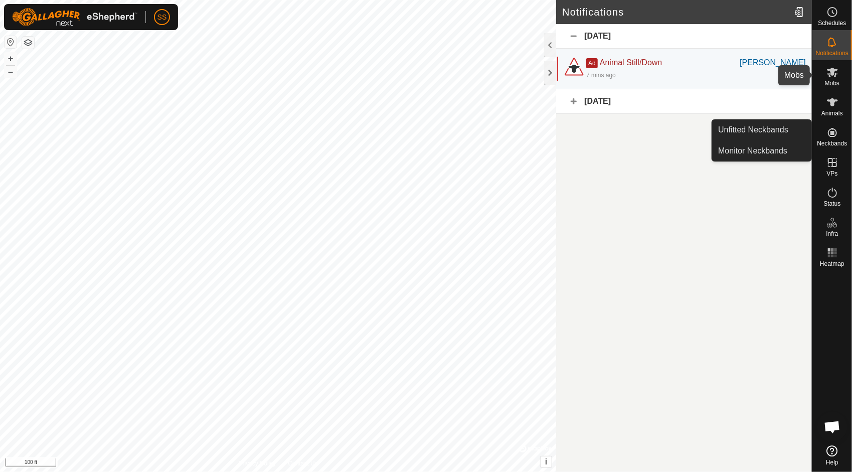
click at [834, 78] on icon at bounding box center [832, 72] width 12 height 12
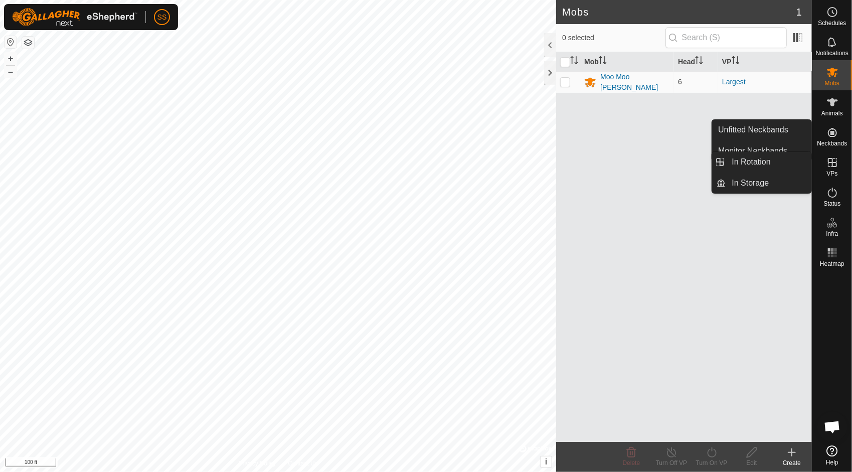
click at [834, 172] on span "VPs" at bounding box center [831, 173] width 11 height 6
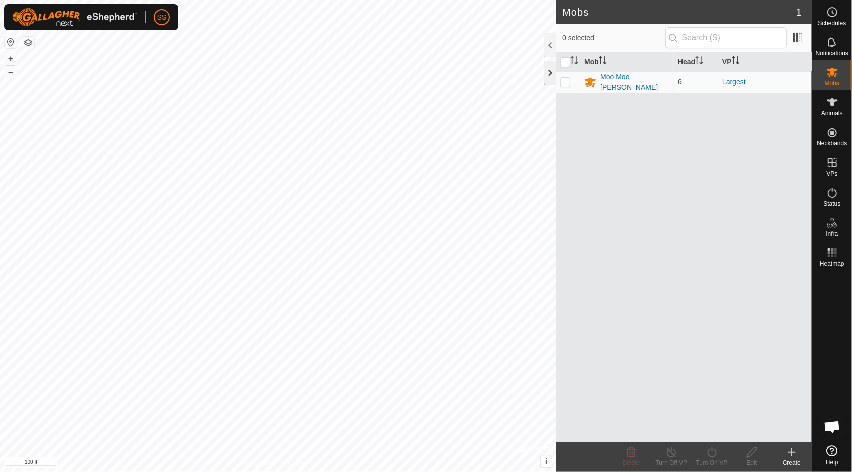
click at [549, 72] on div at bounding box center [550, 73] width 12 height 24
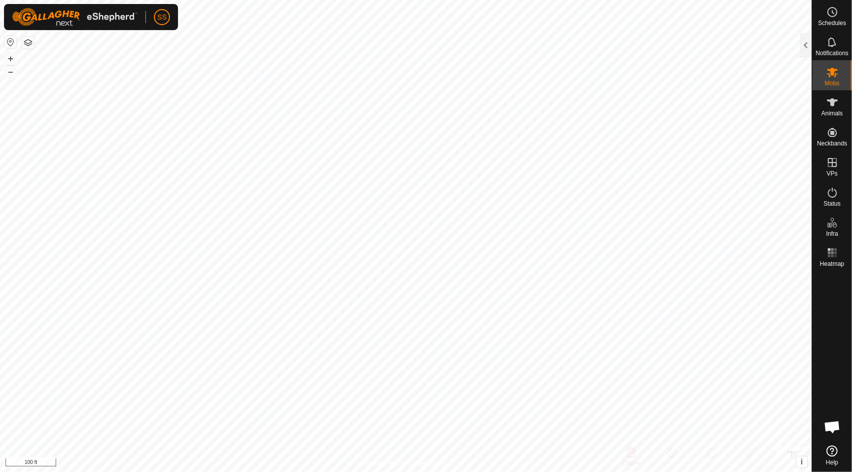
click at [11, 41] on button "button" at bounding box center [11, 42] width 12 height 12
click at [7, 42] on button "button" at bounding box center [11, 42] width 12 height 12
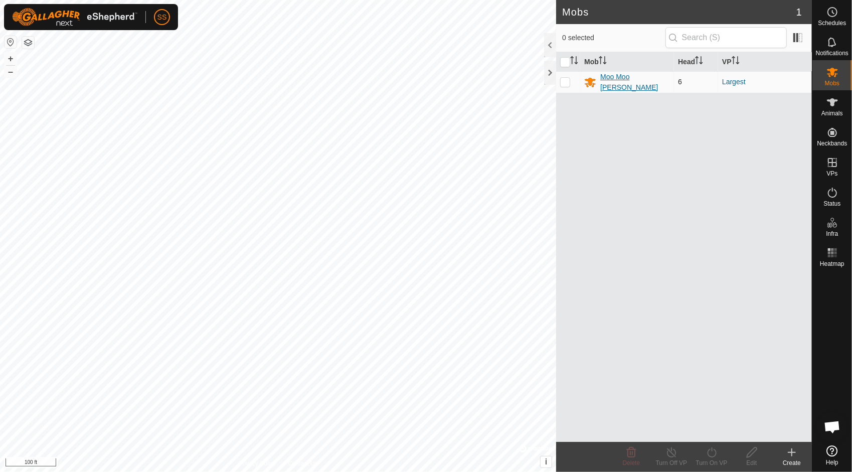
click at [628, 79] on div "Moo Moo [PERSON_NAME]" at bounding box center [635, 82] width 70 height 21
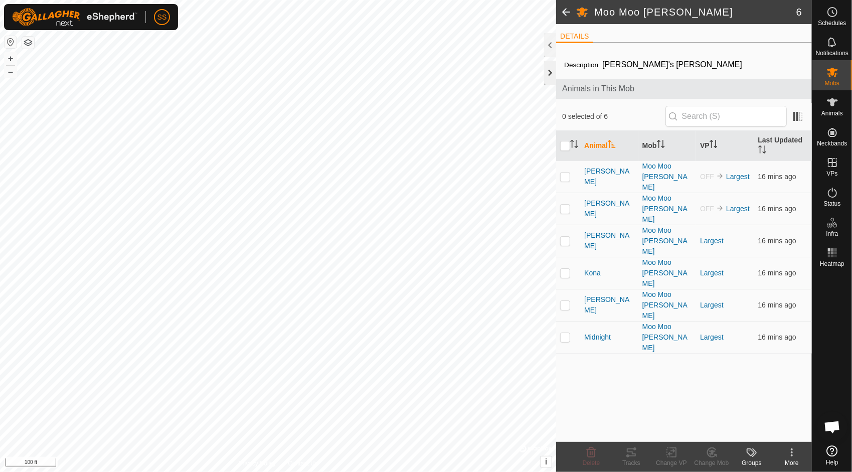
click at [549, 73] on div at bounding box center [550, 73] width 12 height 24
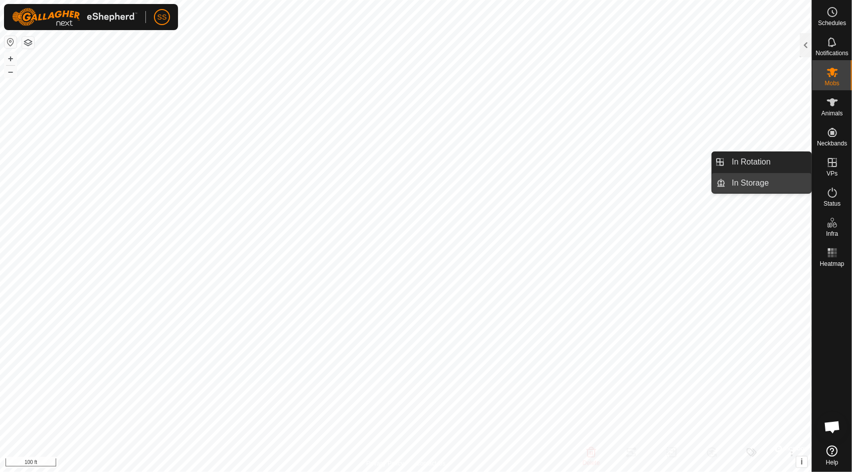
click at [761, 180] on link "In Storage" at bounding box center [769, 183] width 86 height 20
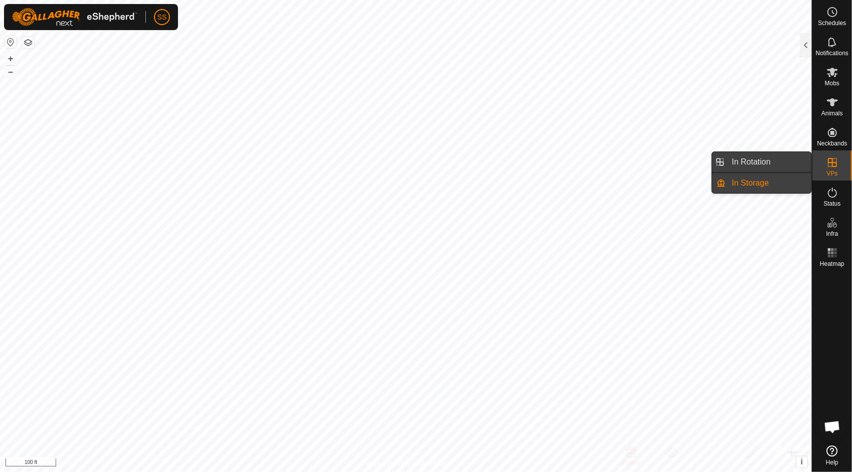
click at [762, 163] on link "In Rotation" at bounding box center [769, 162] width 86 height 20
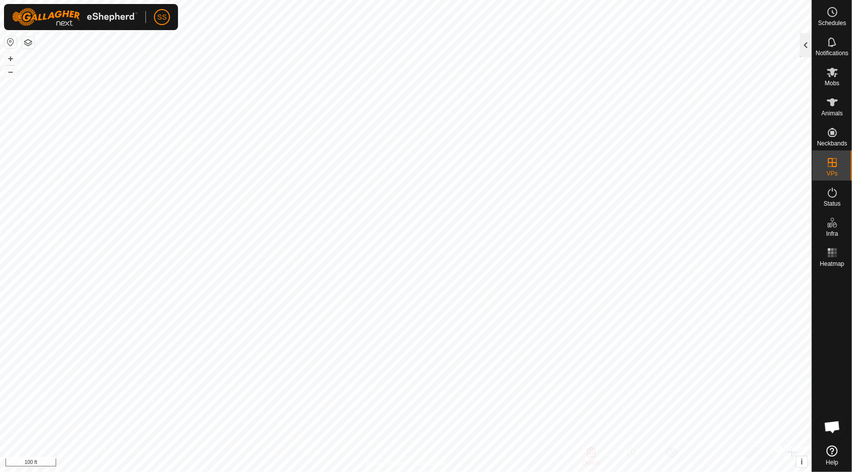
click at [806, 51] on div at bounding box center [806, 45] width 12 height 24
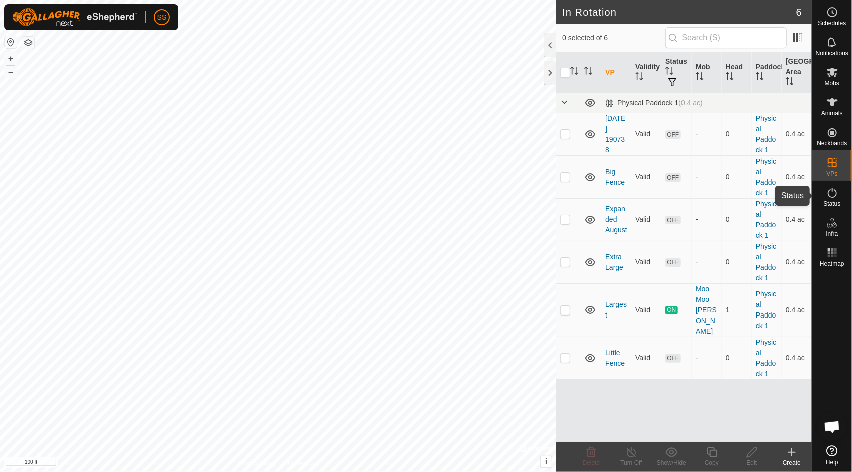
click at [832, 195] on icon at bounding box center [832, 192] width 12 height 12
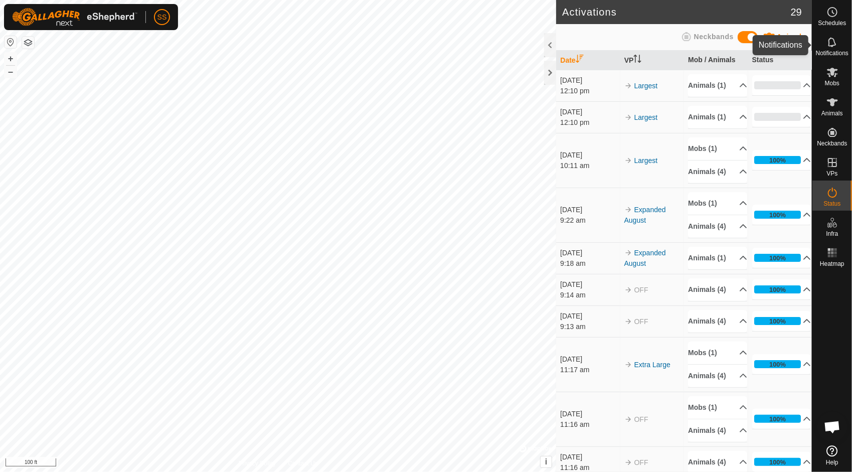
click at [836, 44] on icon at bounding box center [832, 42] width 12 height 12
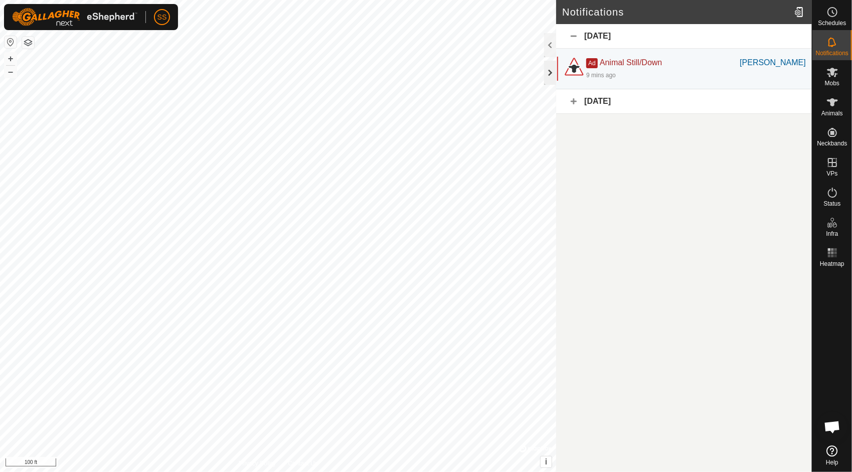
click at [548, 67] on div at bounding box center [550, 73] width 12 height 24
